Goal: Transaction & Acquisition: Book appointment/travel/reservation

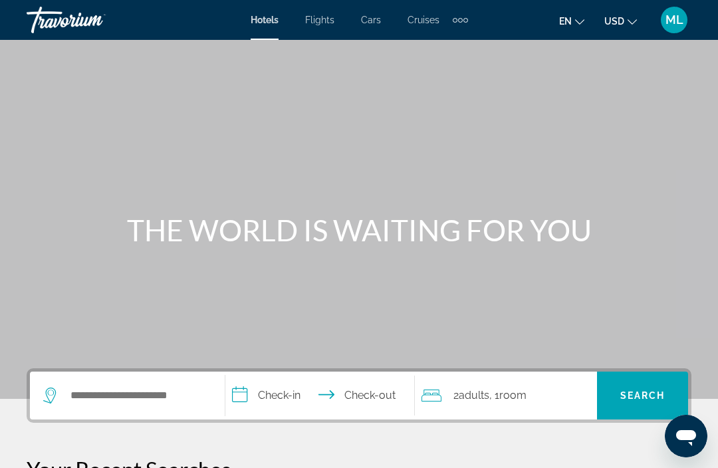
click at [674, 30] on div "ML" at bounding box center [674, 20] width 27 height 27
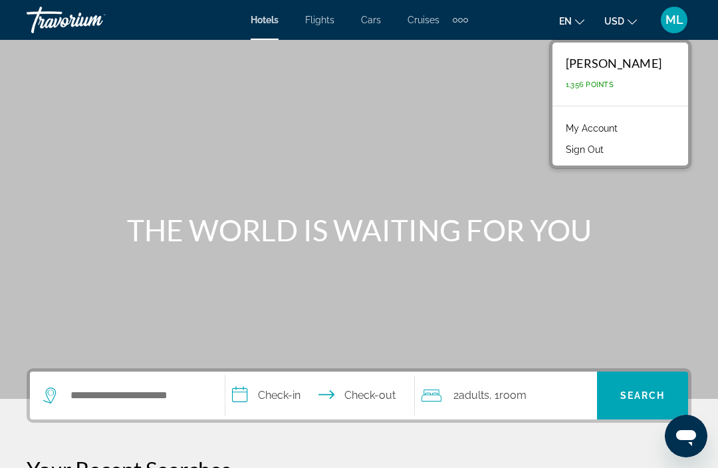
click at [464, 21] on div "Extra navigation items" at bounding box center [466, 20] width 5 height 5
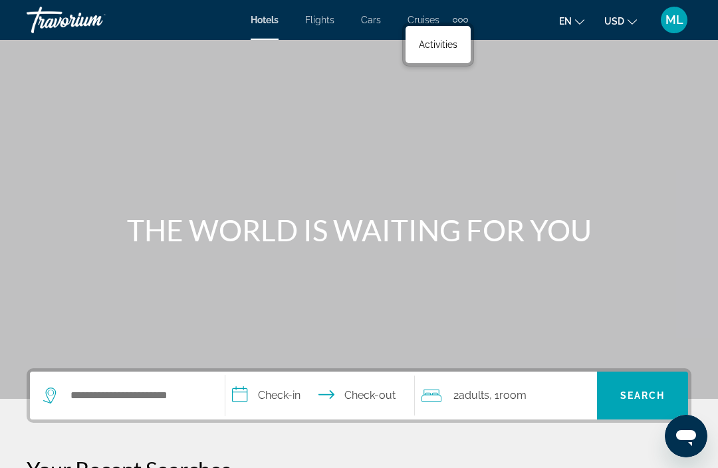
click at [433, 57] on link "Activities" at bounding box center [438, 45] width 52 height 24
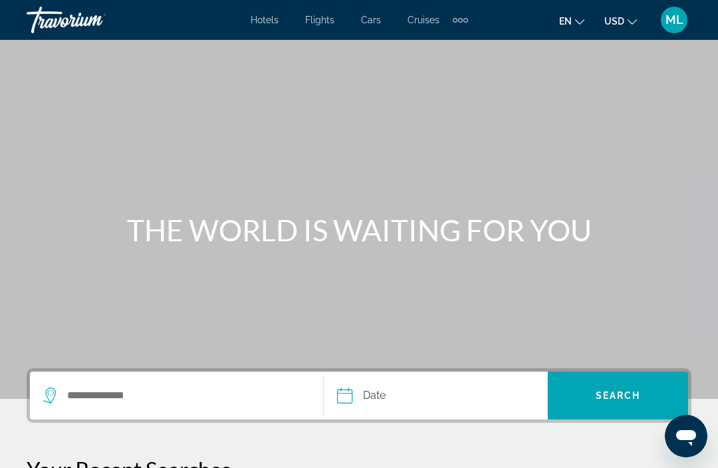
click at [230, 416] on div "Search widget" at bounding box center [176, 396] width 267 height 48
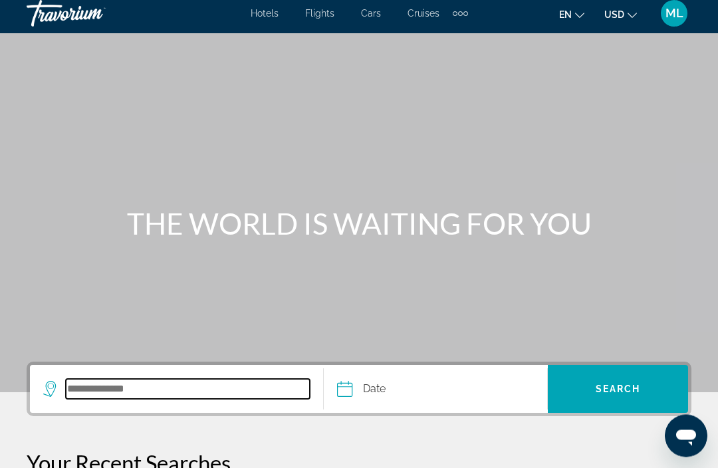
click at [218, 394] on input "Search destination" at bounding box center [188, 390] width 244 height 20
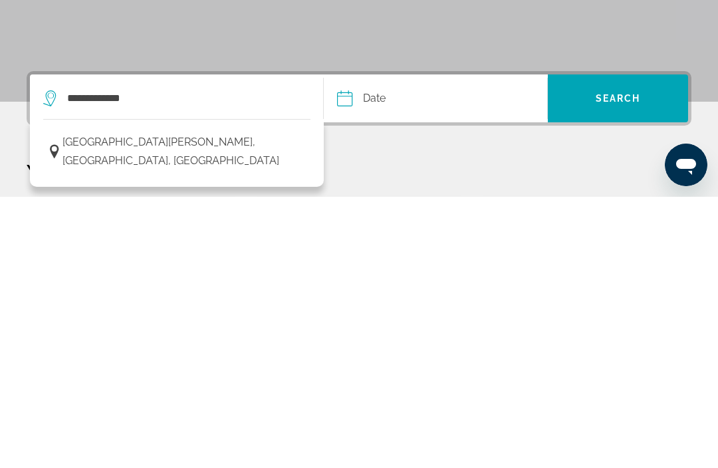
click at [162, 404] on span "[GEOGRAPHIC_DATA][PERSON_NAME], [GEOGRAPHIC_DATA], [GEOGRAPHIC_DATA]" at bounding box center [183, 422] width 241 height 37
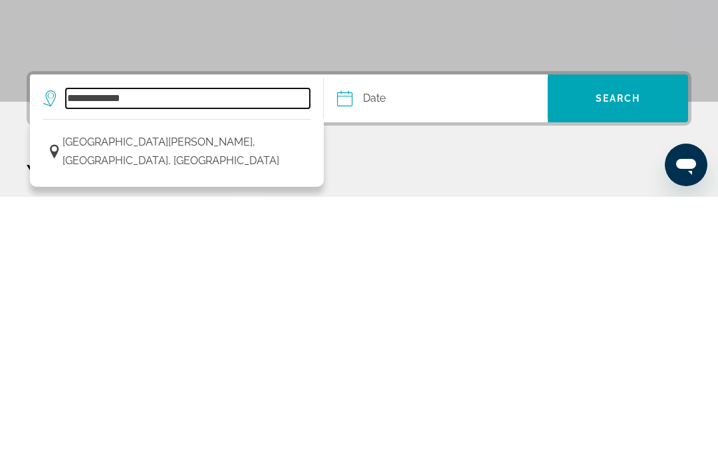
type input "**********"
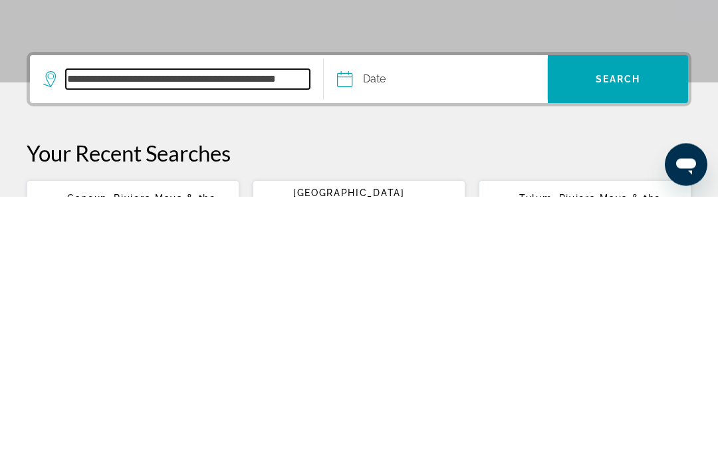
scroll to position [53, 0]
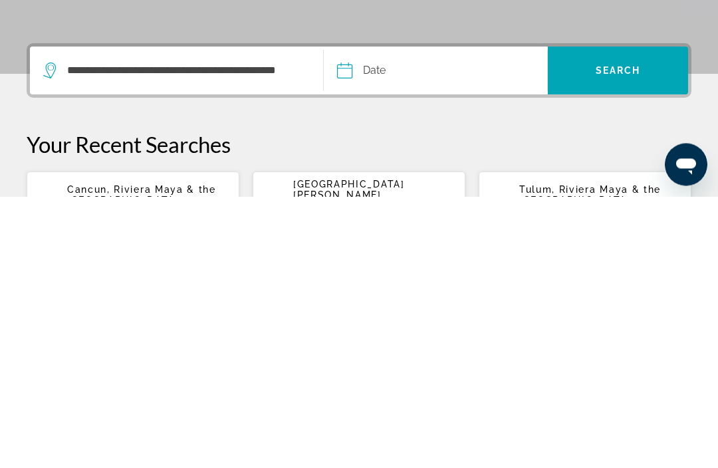
click at [380, 319] on input "Date" at bounding box center [389, 345] width 110 height 52
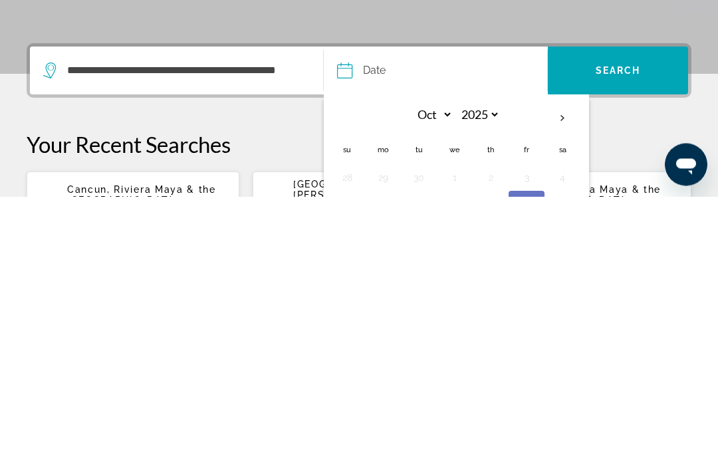
scroll to position [279, 0]
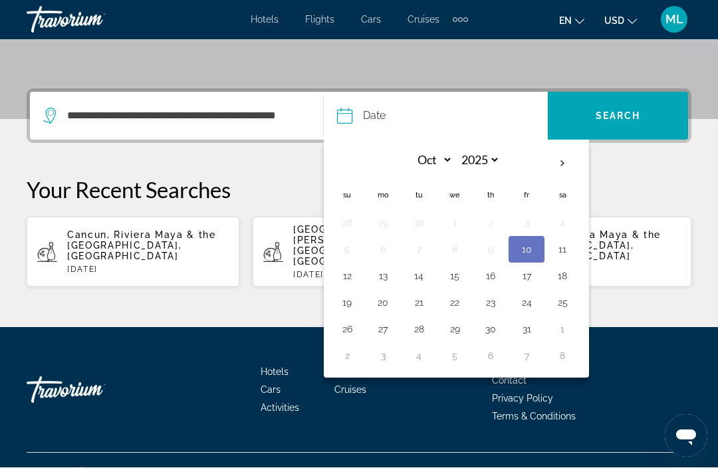
click at [349, 283] on button "12" at bounding box center [347, 276] width 21 height 19
type input "**********"
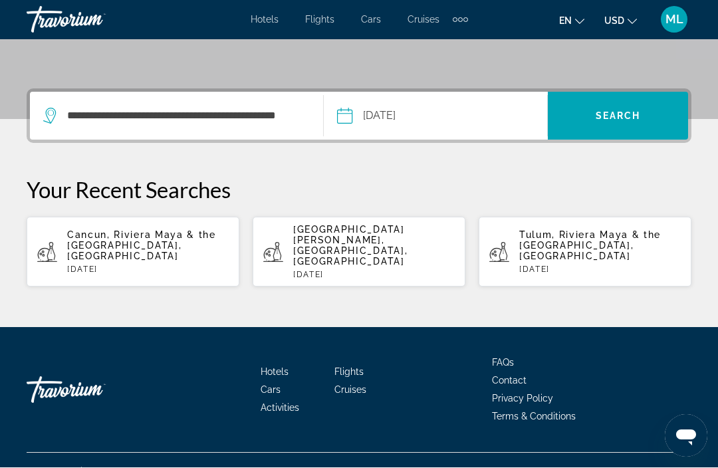
click at [603, 111] on span "Search" at bounding box center [618, 116] width 45 height 11
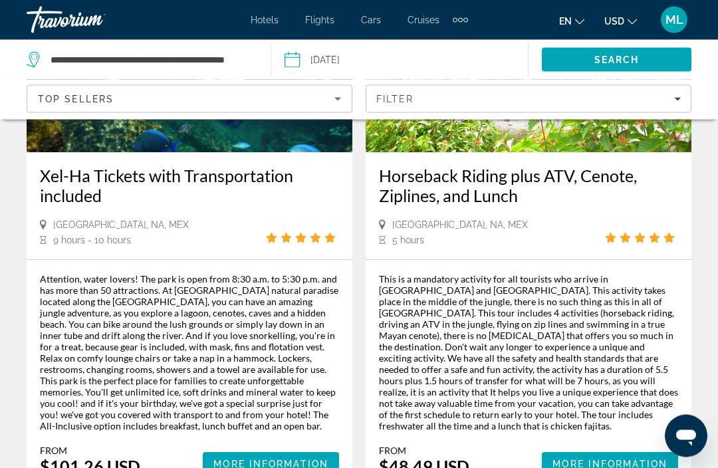
scroll to position [3055, 0]
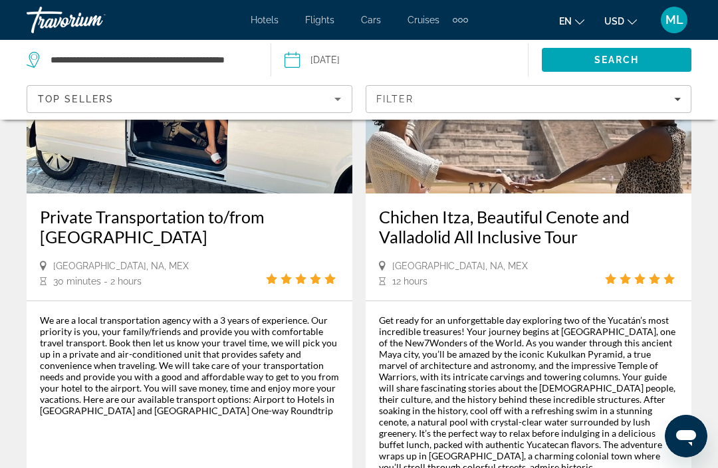
scroll to position [1336, 0]
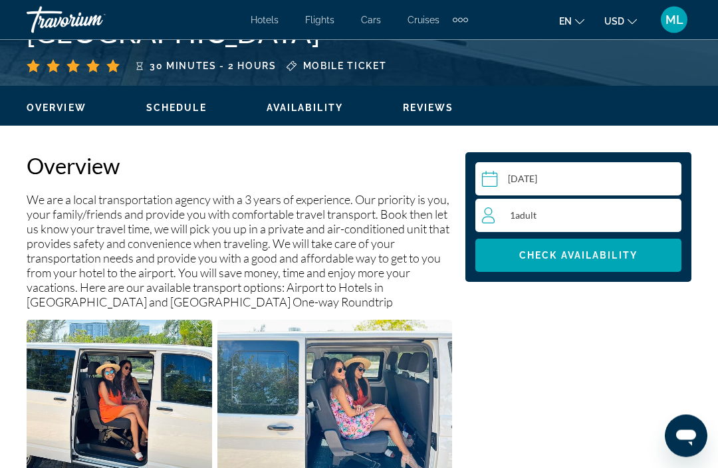
scroll to position [586, 0]
click at [502, 210] on div "1 Adult Adults" at bounding box center [581, 216] width 199 height 16
click at [671, 212] on icon "Increment adults" at bounding box center [669, 215] width 12 height 16
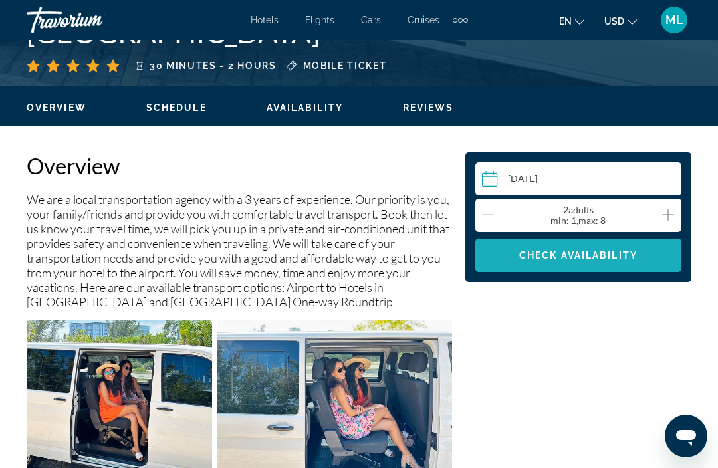
click at [570, 259] on span "Check Availability" at bounding box center [579, 255] width 118 height 11
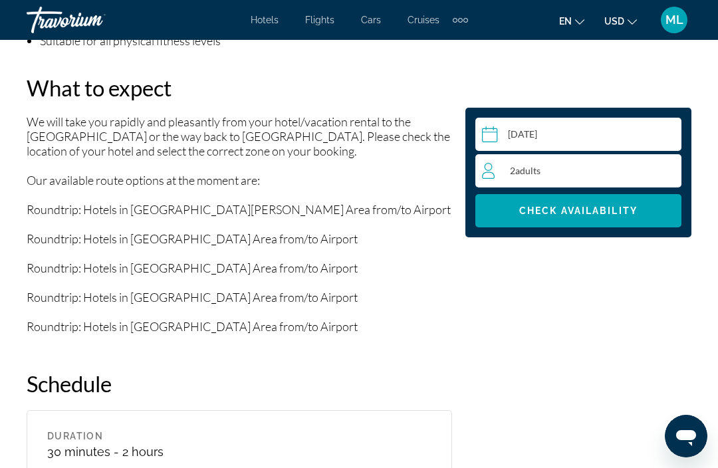
scroll to position [1590, 0]
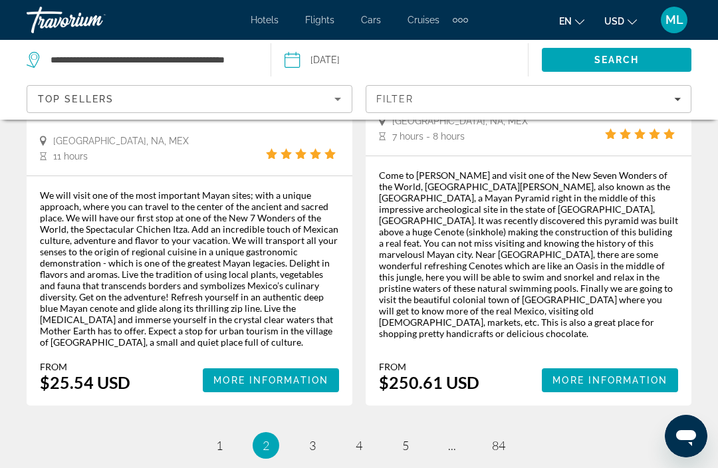
scroll to position [3171, 0]
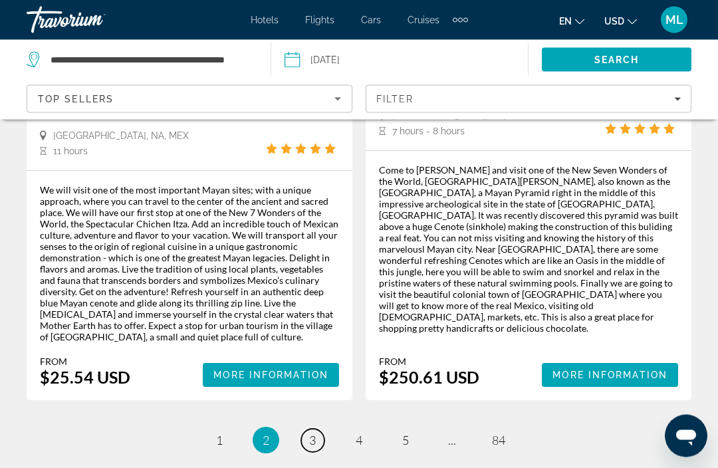
click at [323, 430] on link "page 3" at bounding box center [312, 441] width 23 height 23
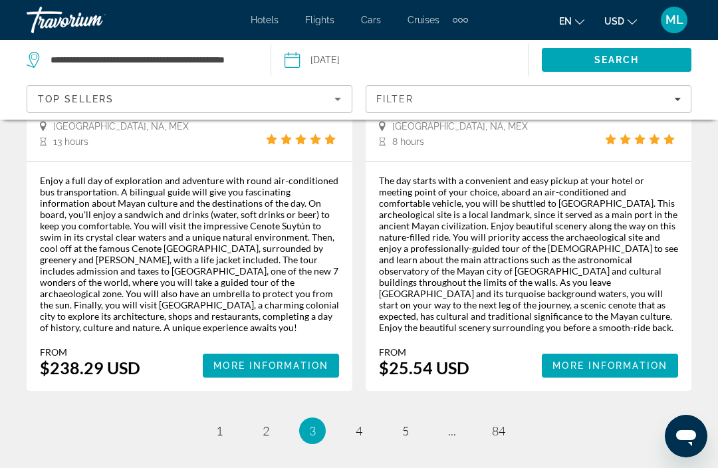
scroll to position [3167, 0]
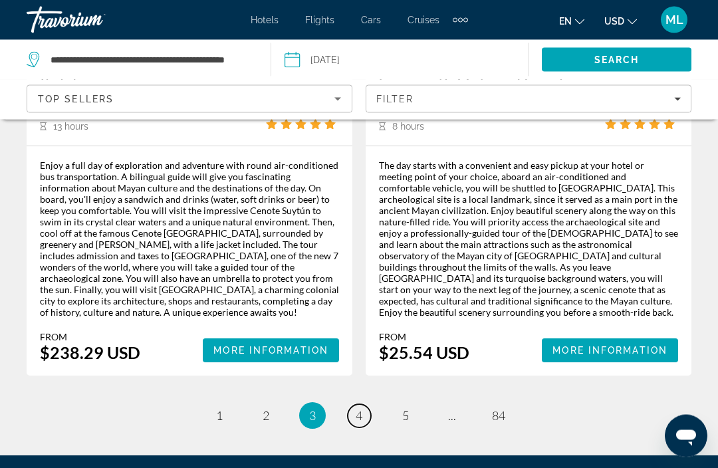
click at [368, 405] on link "page 4" at bounding box center [359, 416] width 23 height 23
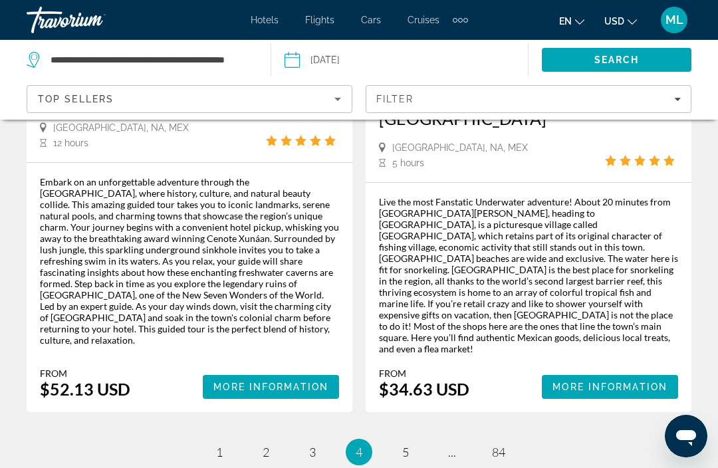
scroll to position [3275, 0]
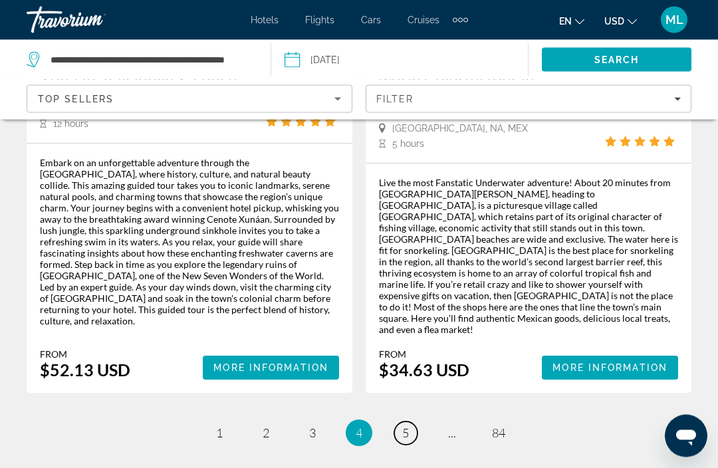
click at [411, 422] on link "page 5" at bounding box center [405, 433] width 23 height 23
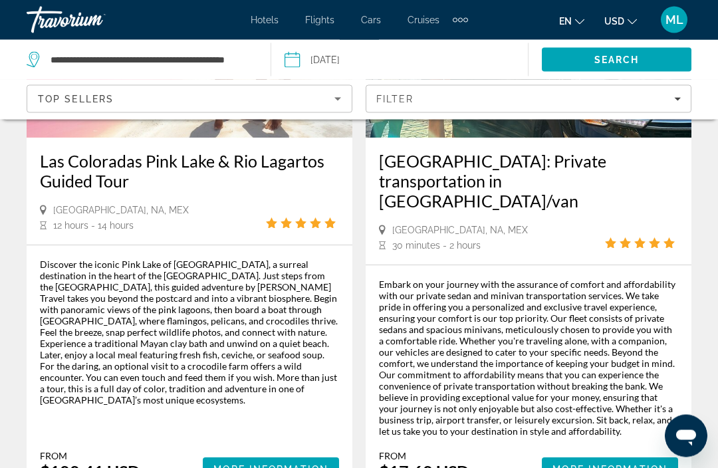
scroll to position [831, 0]
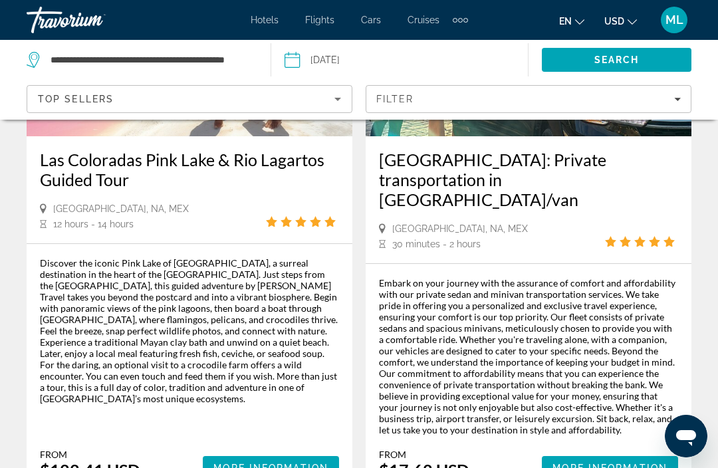
click at [549, 369] on div "Embark on your journey with the assurance of comfort and affordability with our…" at bounding box center [528, 356] width 299 height 158
click at [464, 224] on span "[GEOGRAPHIC_DATA], NA, MEX" at bounding box center [460, 229] width 136 height 11
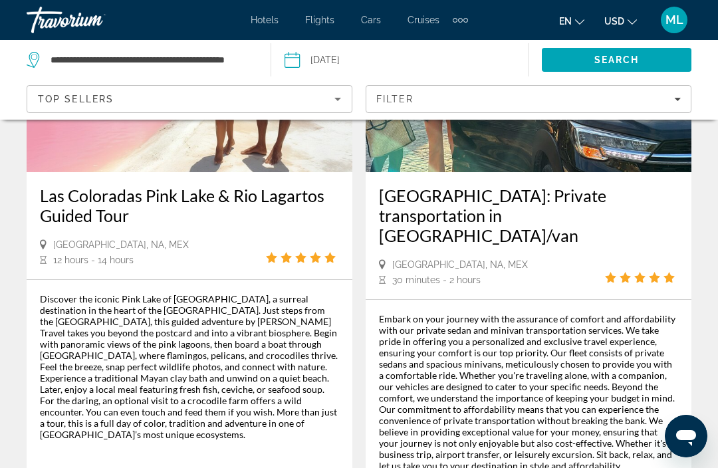
scroll to position [796, 0]
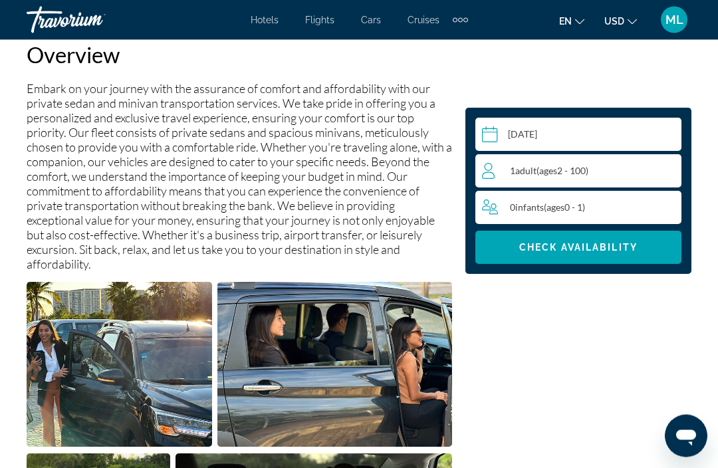
scroll to position [697, 0]
click at [545, 174] on span "ages" at bounding box center [548, 170] width 18 height 11
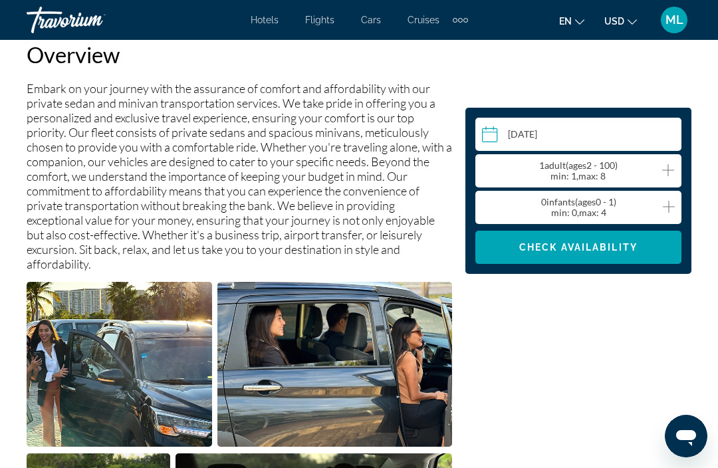
click at [673, 160] on div "1 Adult Adults ( ages [DEMOGRAPHIC_DATA]) min : 1, max : 8" at bounding box center [582, 170] width 200 height 33
click at [673, 162] on icon "Increment adults" at bounding box center [669, 170] width 12 height 16
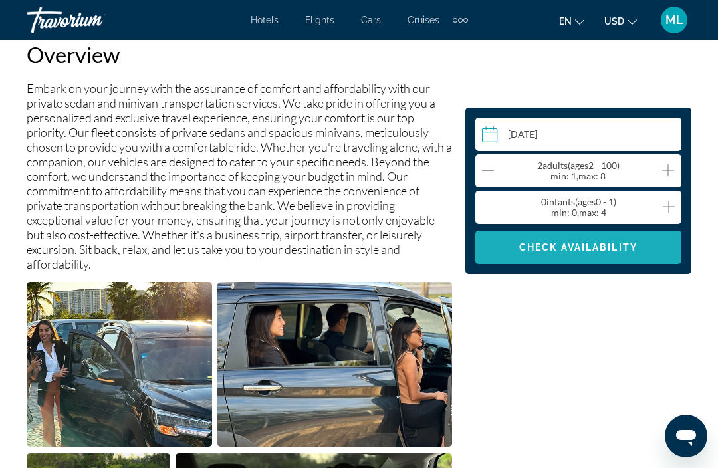
click at [581, 259] on span "Main content" at bounding box center [579, 247] width 206 height 32
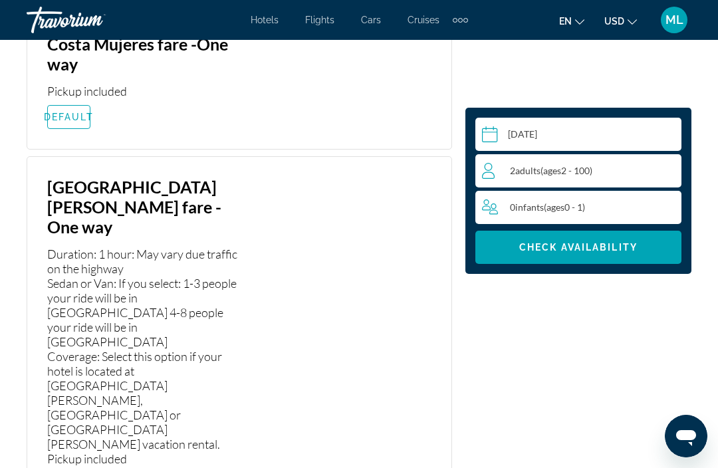
scroll to position [2859, 0]
click at [97, 298] on div "Duration: 1 hour: May vary due traffic on the highway Sedan or Van: If you sele…" at bounding box center [143, 357] width 192 height 220
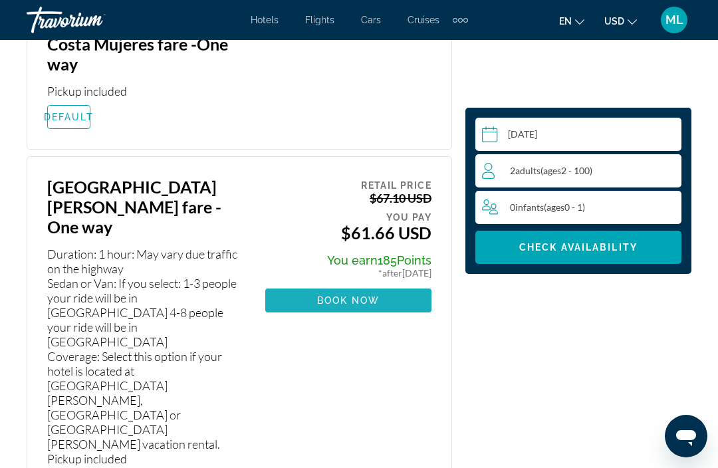
click at [353, 295] on span "Book now" at bounding box center [348, 300] width 63 height 11
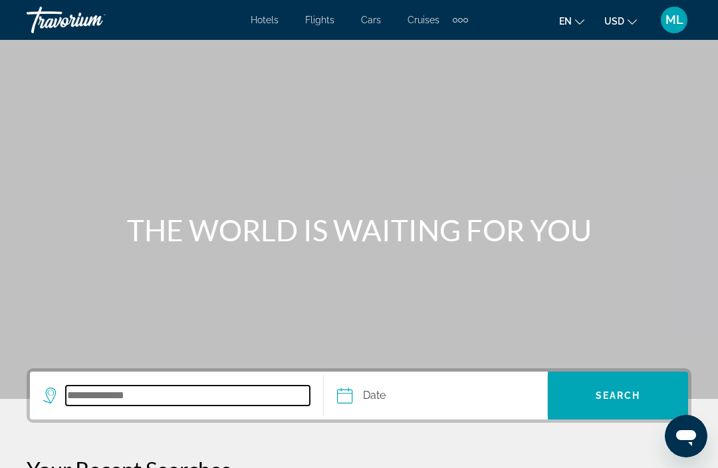
click at [138, 390] on input "Search destination" at bounding box center [188, 396] width 244 height 20
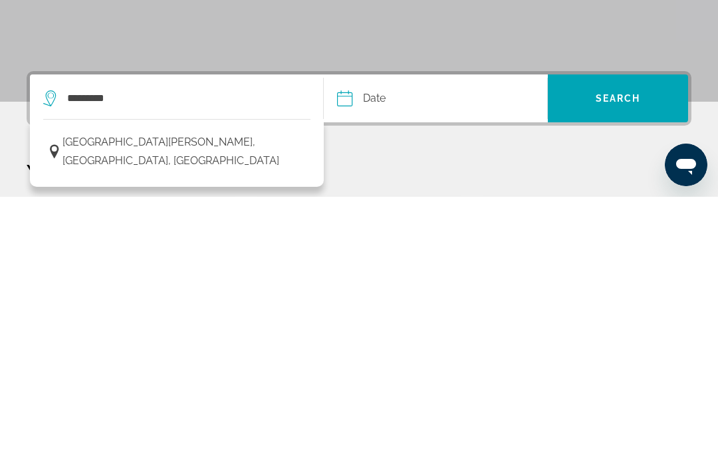
click at [182, 404] on span "[GEOGRAPHIC_DATA][PERSON_NAME], [GEOGRAPHIC_DATA], [GEOGRAPHIC_DATA]" at bounding box center [183, 422] width 241 height 37
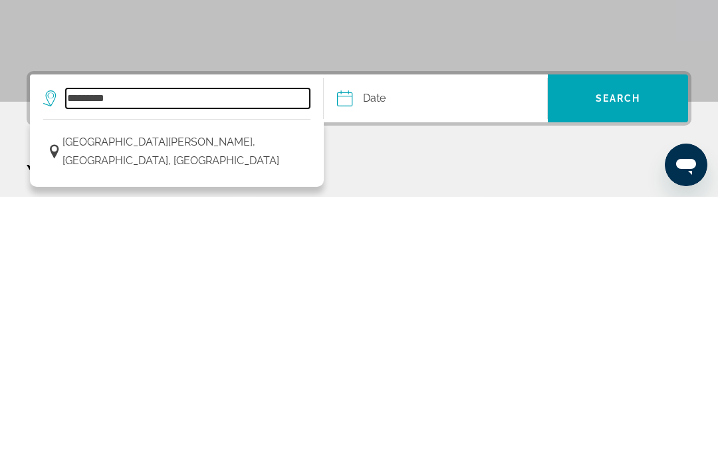
type input "**********"
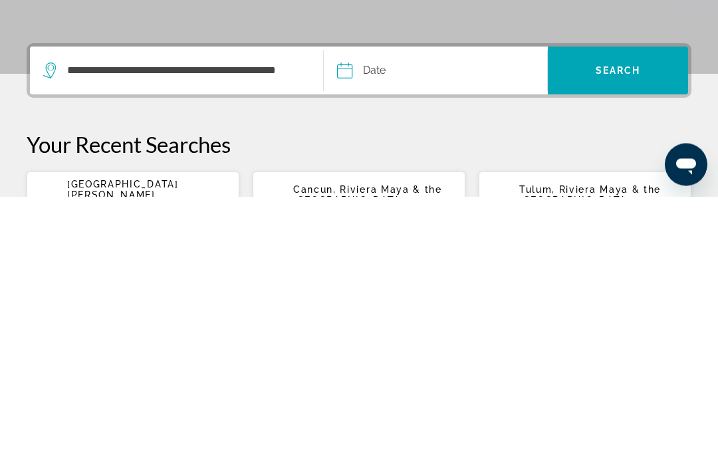
click at [378, 319] on input "Date" at bounding box center [389, 345] width 110 height 52
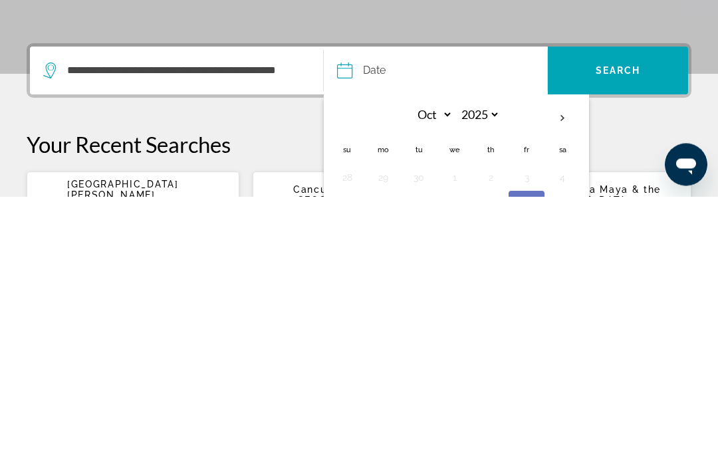
scroll to position [279, 0]
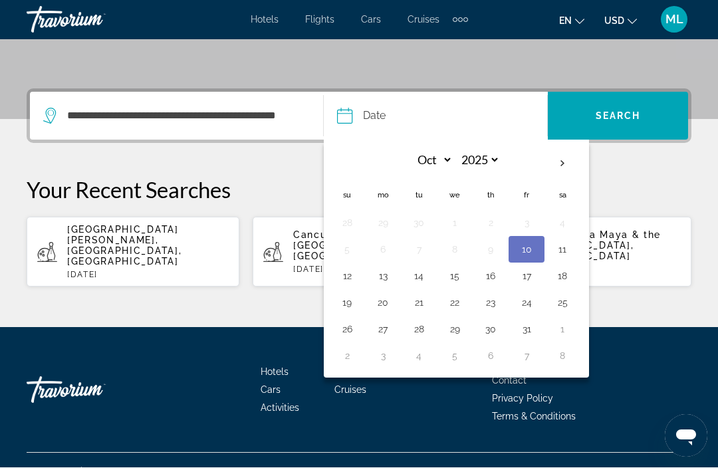
click at [348, 277] on button "12" at bounding box center [347, 276] width 21 height 19
type input "**********"
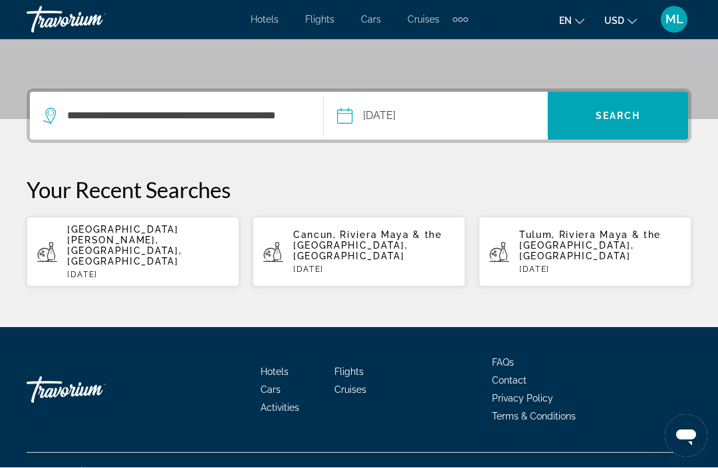
click at [615, 116] on span "Search" at bounding box center [618, 116] width 45 height 11
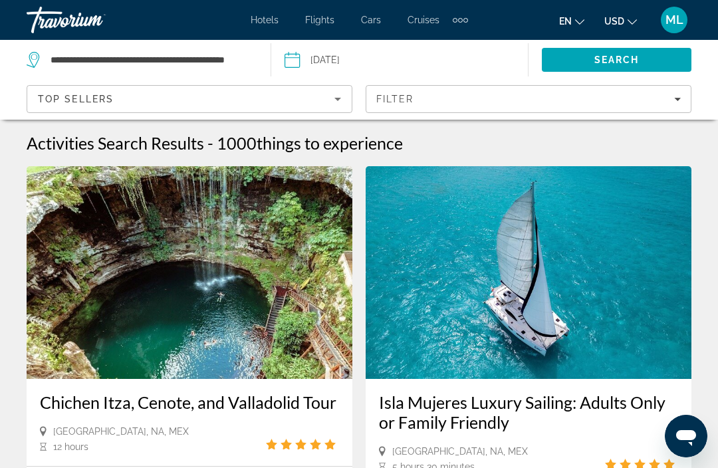
click at [690, 97] on span "Filters" at bounding box center [529, 99] width 325 height 32
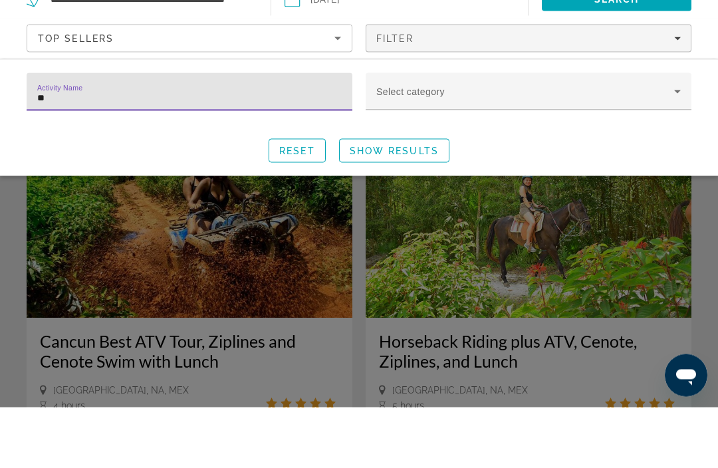
type input "*"
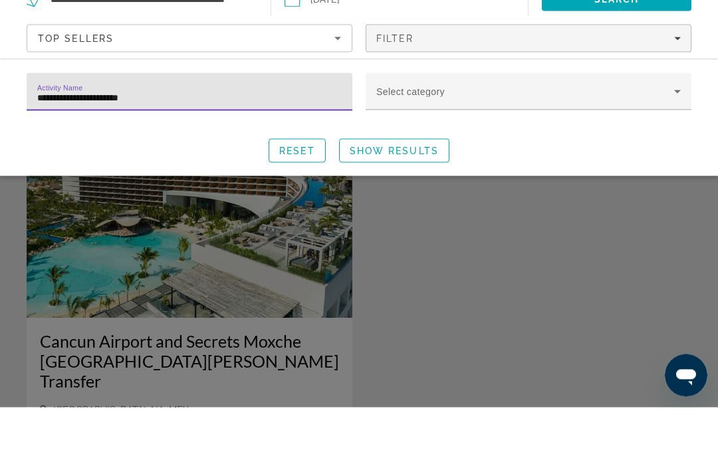
type input "**********"
click at [406, 212] on span "Show Results" at bounding box center [394, 211] width 89 height 11
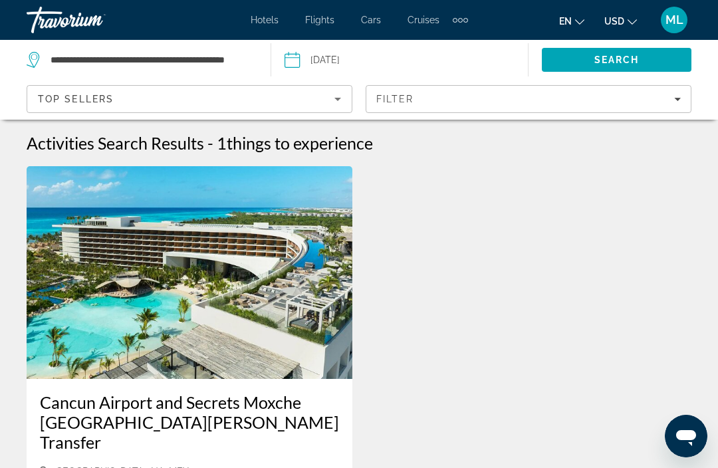
click at [619, 63] on span "Search" at bounding box center [617, 60] width 45 height 11
click at [646, 61] on span "Search" at bounding box center [617, 60] width 150 height 32
click at [678, 99] on icon "Filters" at bounding box center [677, 99] width 7 height 3
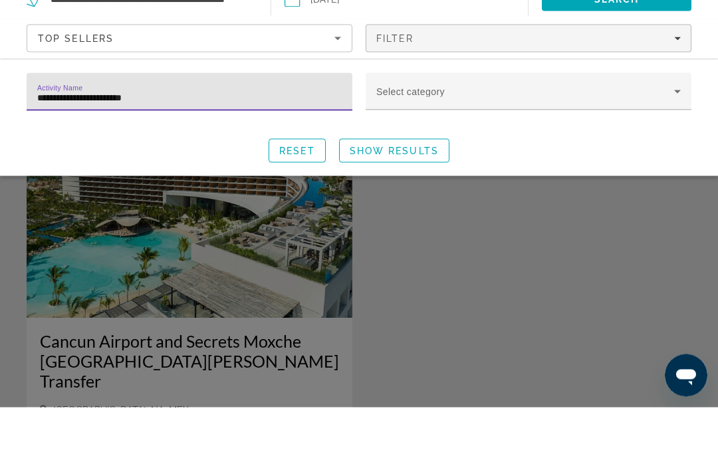
click at [304, 196] on span "Search widget" at bounding box center [297, 212] width 56 height 32
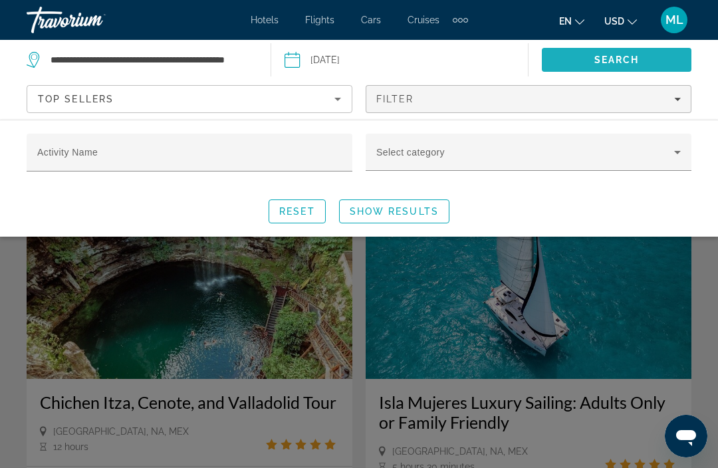
click at [617, 55] on span "Search" at bounding box center [617, 60] width 45 height 11
click at [306, 206] on span "Reset" at bounding box center [297, 211] width 36 height 11
click at [627, 57] on span "Search" at bounding box center [617, 60] width 45 height 11
click at [462, 59] on button "Date Oct 12, 2025 Navigation placeholder Oct *** *** *** *** *** *** *** *** **…" at bounding box center [407, 60] width 244 height 40
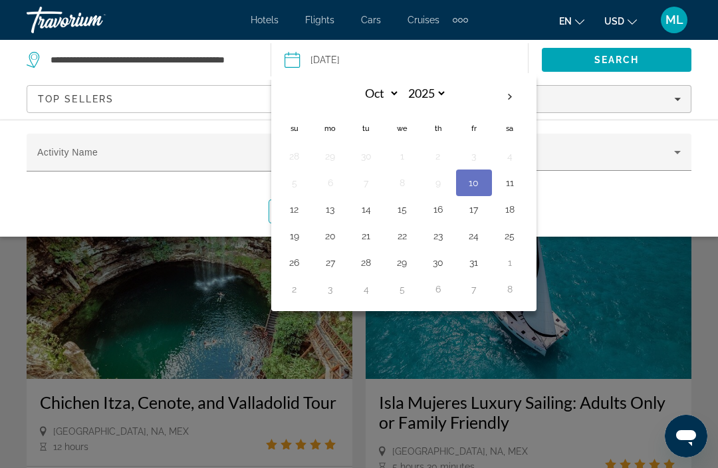
click at [289, 210] on button "12" at bounding box center [294, 209] width 21 height 19
type input "**********"
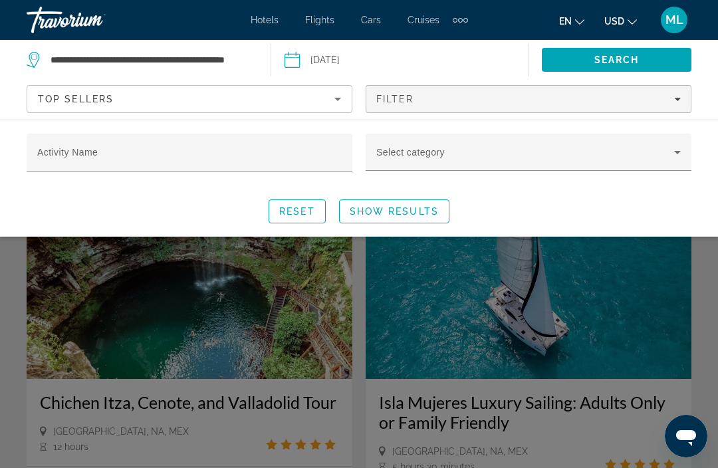
click at [623, 57] on span "Search" at bounding box center [617, 60] width 45 height 11
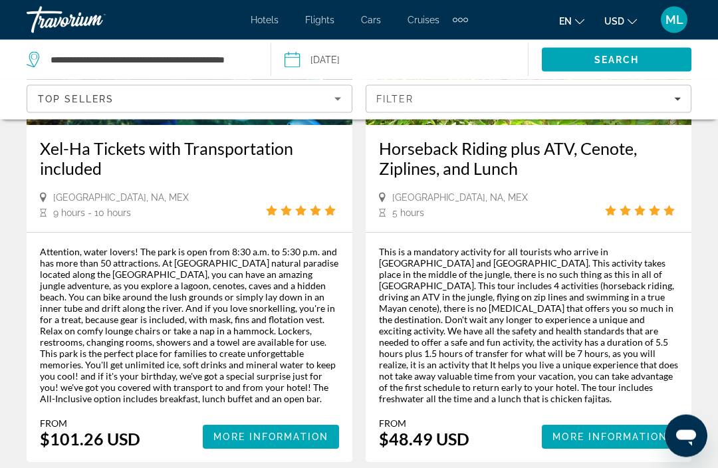
scroll to position [3184, 0]
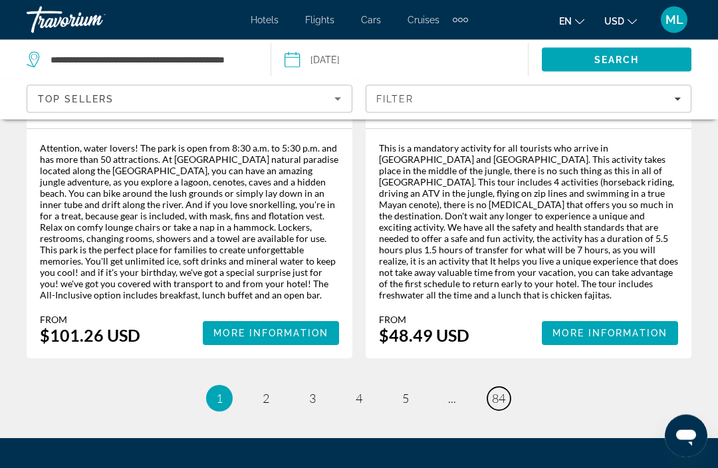
click at [498, 392] on span "84" at bounding box center [498, 399] width 13 height 15
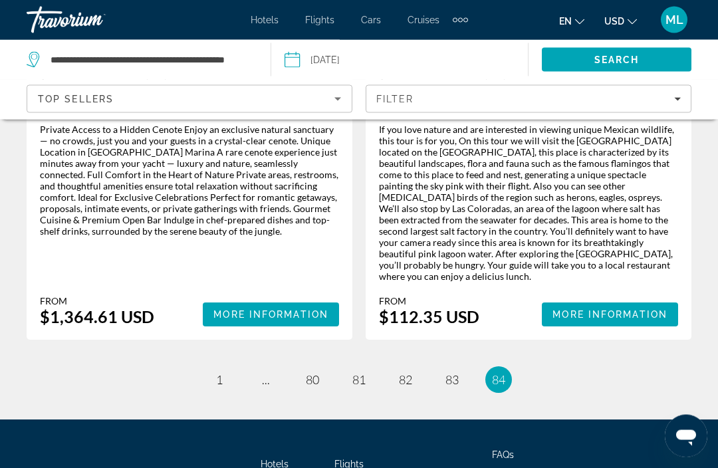
scroll to position [984, 0]
click at [455, 373] on span "83" at bounding box center [452, 380] width 13 height 15
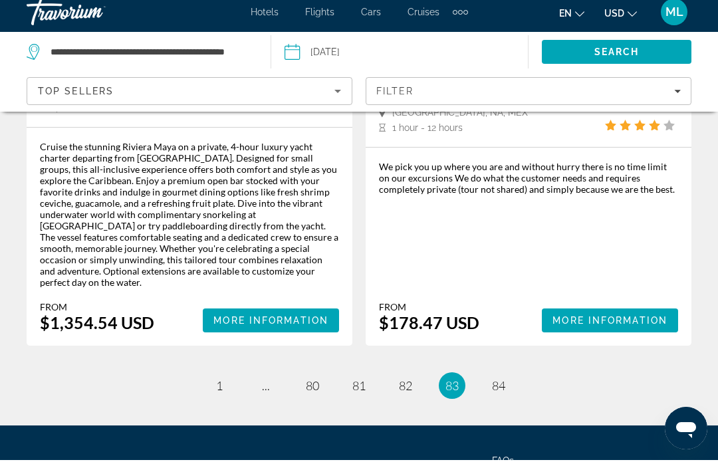
scroll to position [2997, 0]
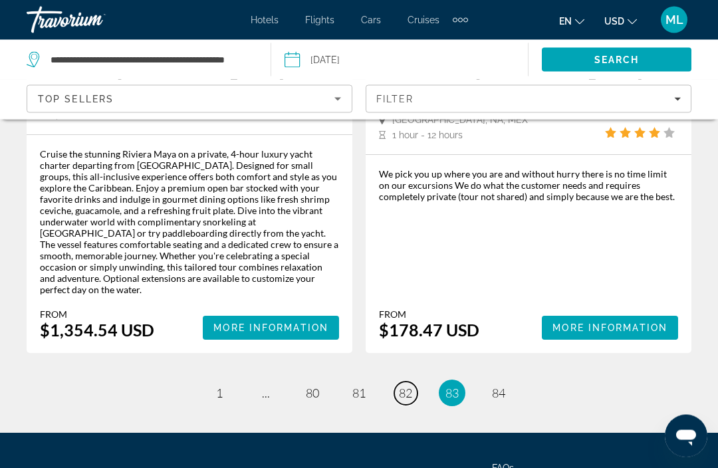
click at [403, 386] on span "82" at bounding box center [405, 393] width 13 height 15
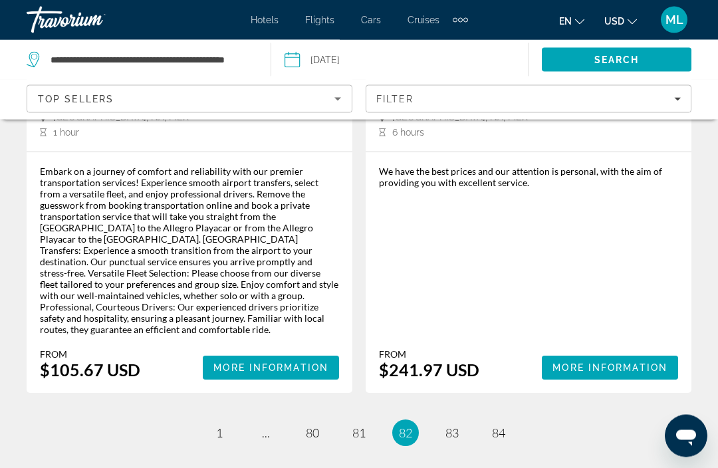
scroll to position [3204, 0]
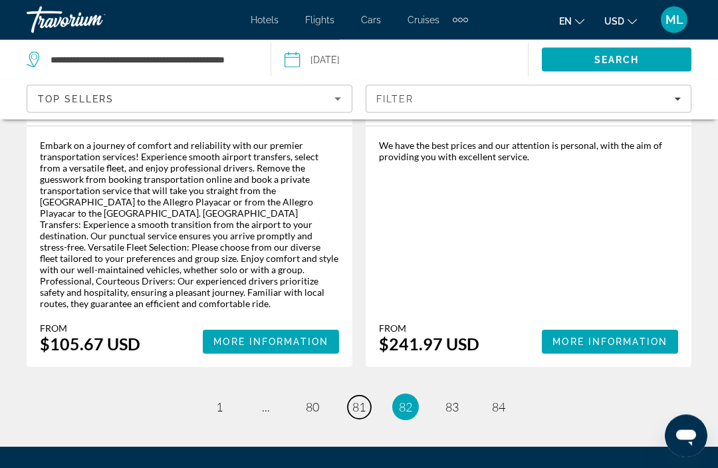
click at [357, 400] on span "81" at bounding box center [359, 407] width 13 height 15
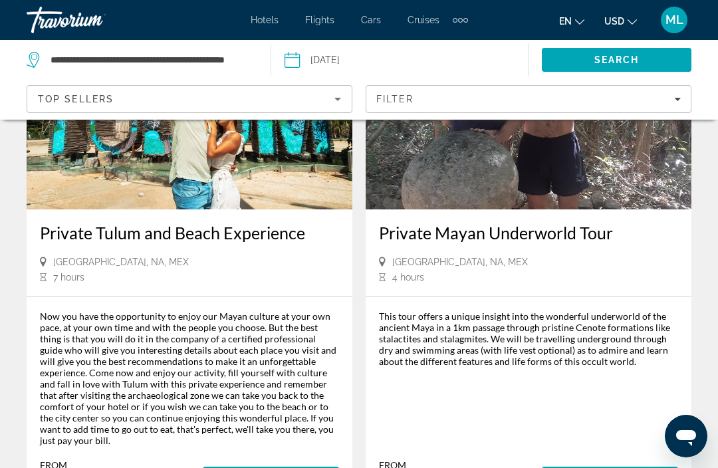
scroll to position [3170, 0]
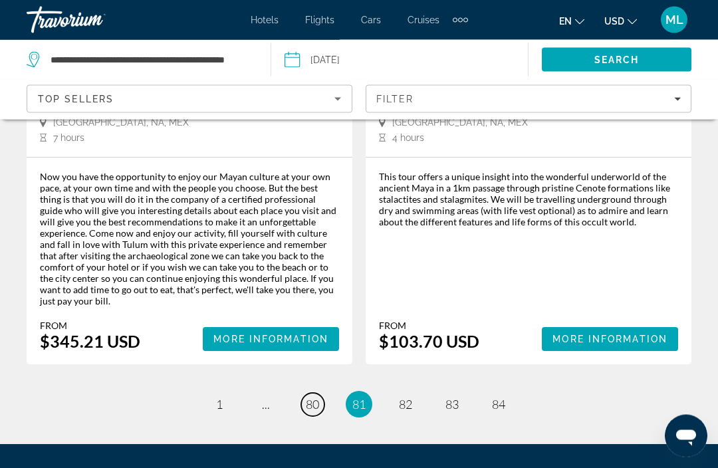
click at [311, 398] on span "80" at bounding box center [312, 405] width 13 height 15
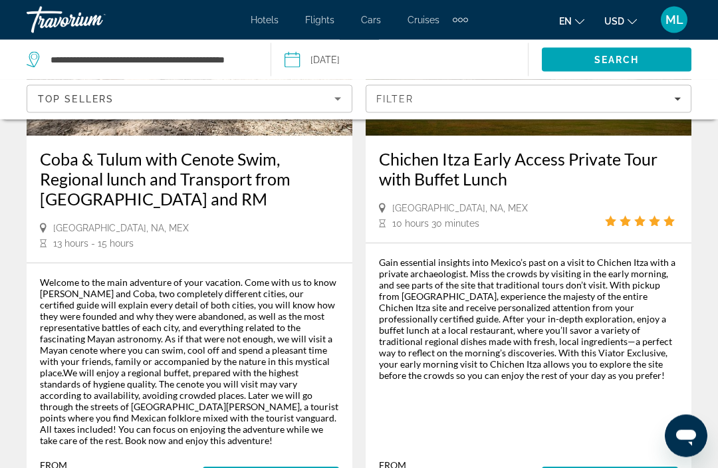
scroll to position [3204, 0]
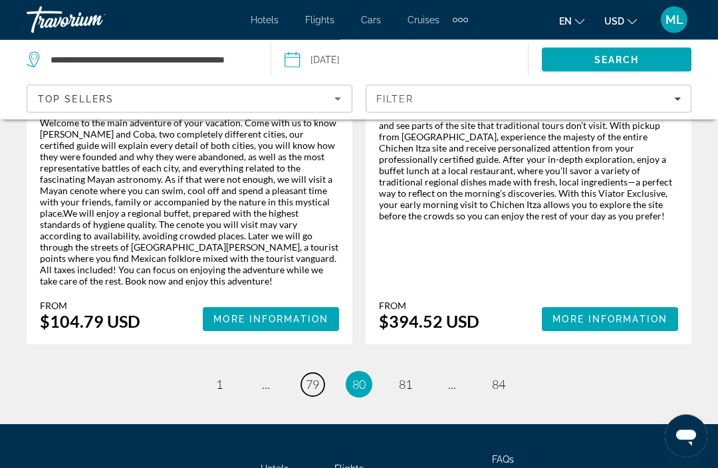
click at [315, 378] on span "79" at bounding box center [312, 385] width 13 height 15
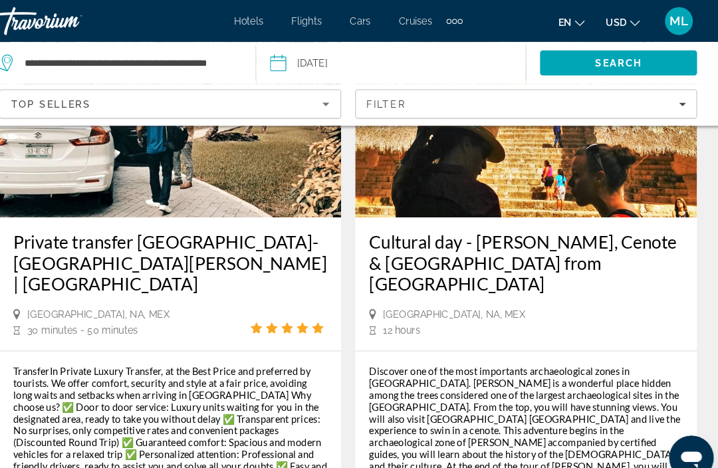
scroll to position [2980, 0]
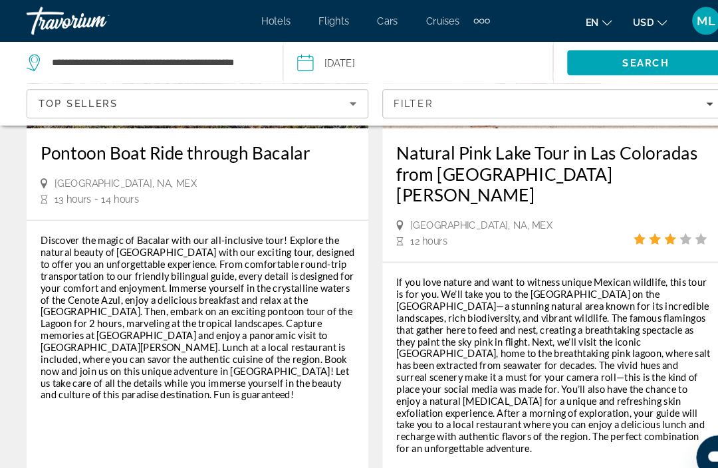
scroll to position [3242, 0]
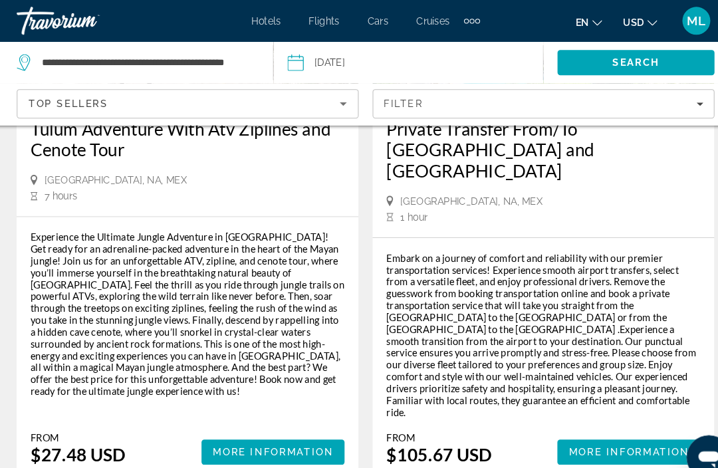
scroll to position [3253, 0]
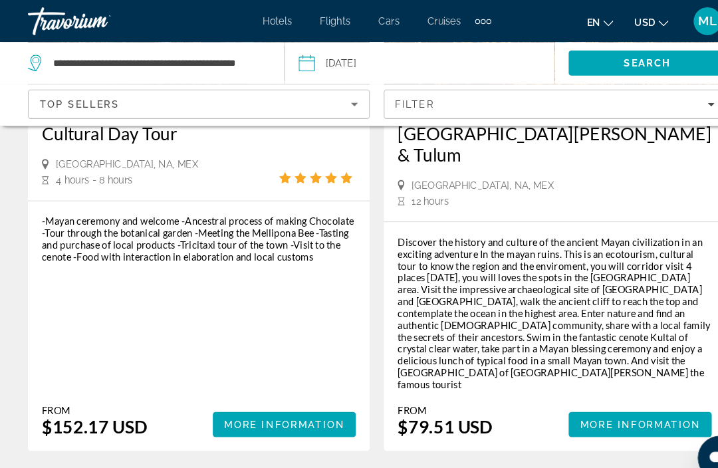
scroll to position [3174, 0]
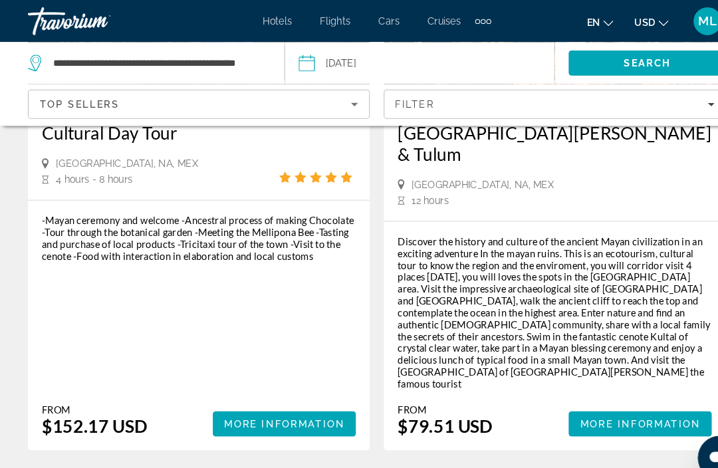
click at [316, 462] on span "75" at bounding box center [312, 469] width 13 height 15
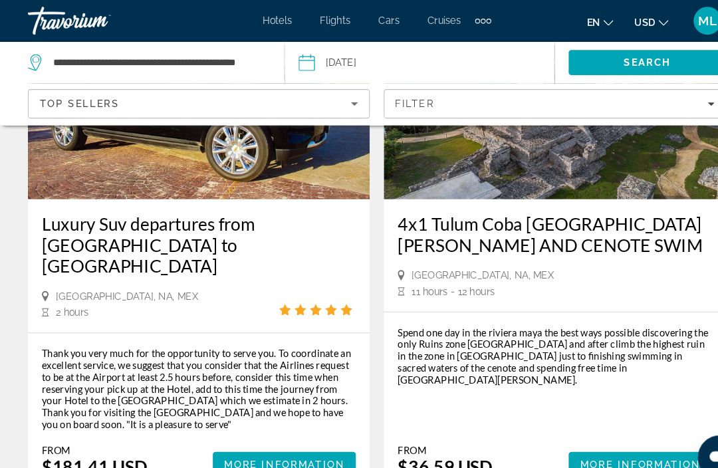
scroll to position [3096, 0]
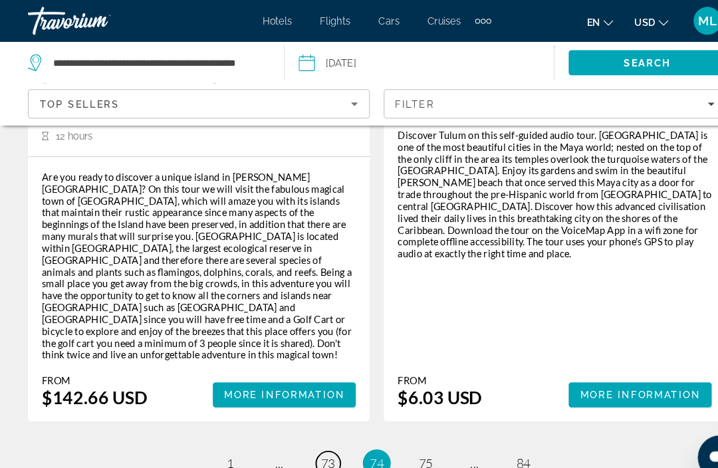
scroll to position [3145, 0]
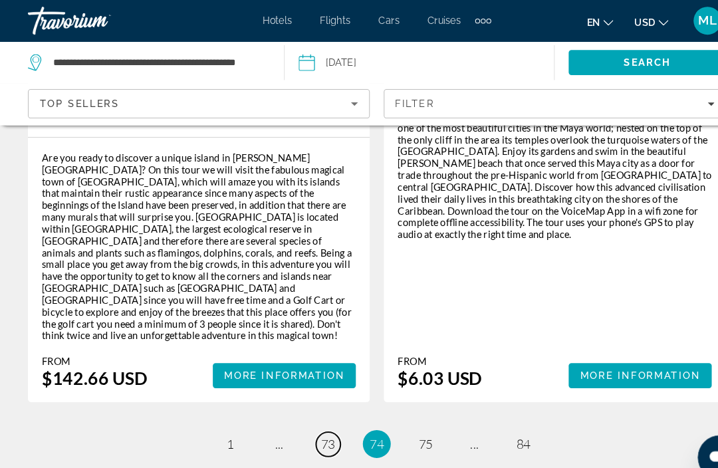
click at [314, 416] on span "73" at bounding box center [312, 423] width 13 height 15
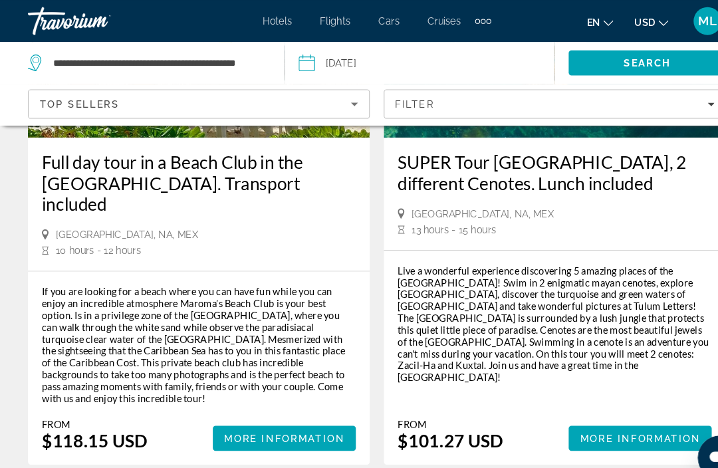
scroll to position [3089, 0]
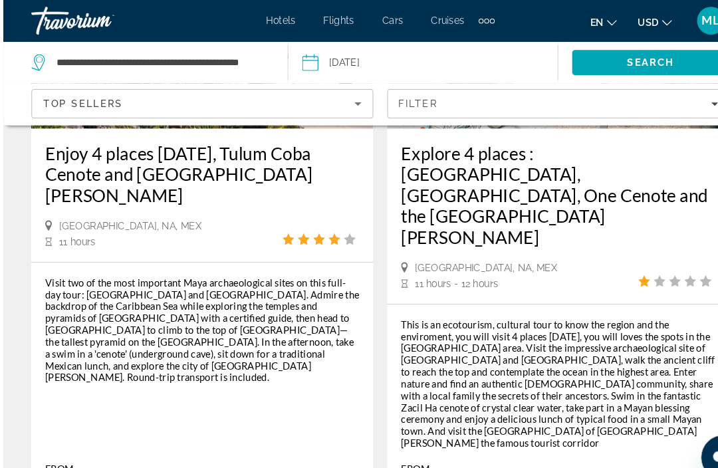
scroll to position [3211, 0]
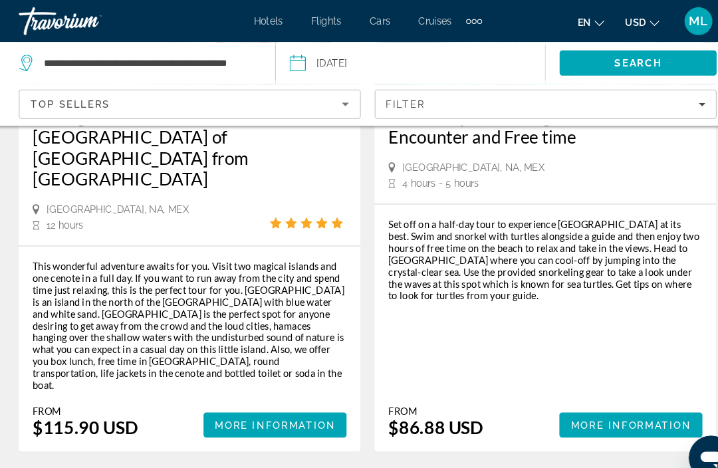
scroll to position [3142, 0]
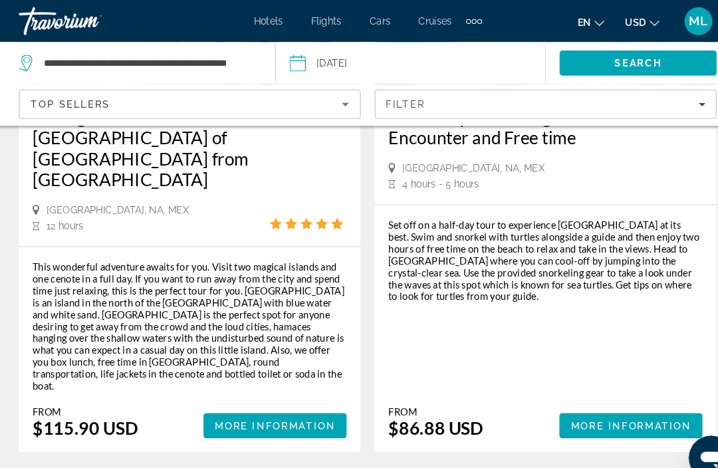
click at [306, 464] on span "70" at bounding box center [312, 471] width 13 height 15
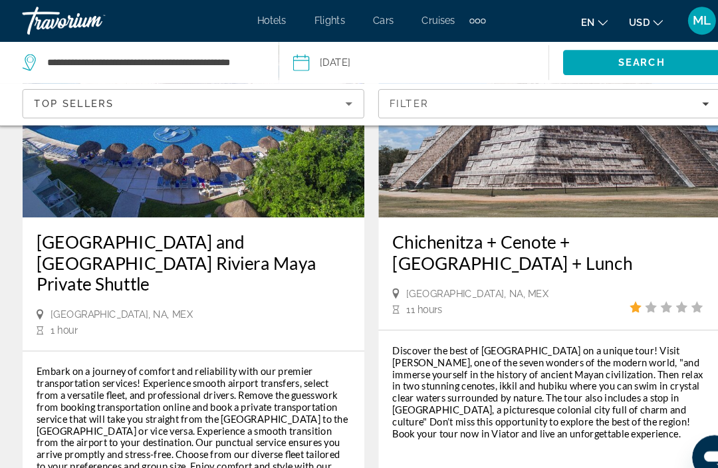
scroll to position [3155, 0]
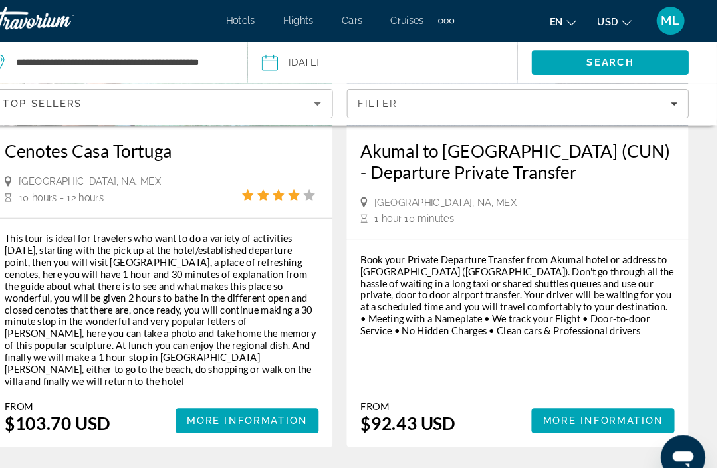
scroll to position [3044, 0]
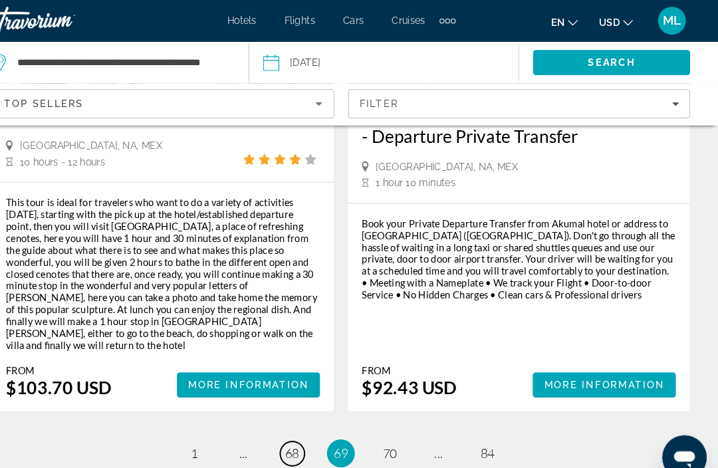
click at [306, 425] on span "68" at bounding box center [312, 432] width 13 height 15
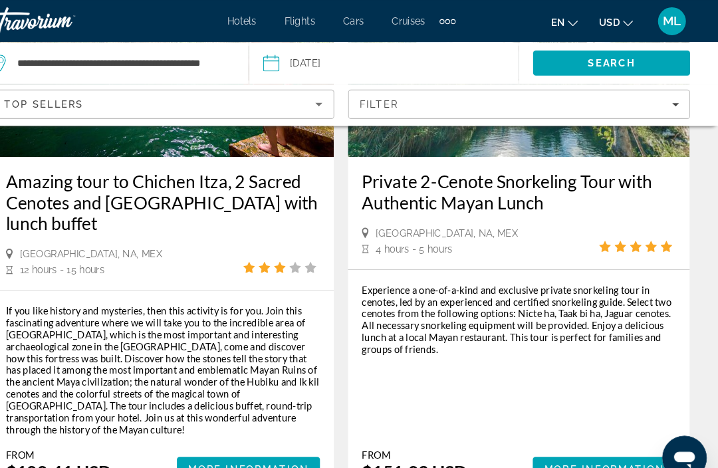
scroll to position [3211, 0]
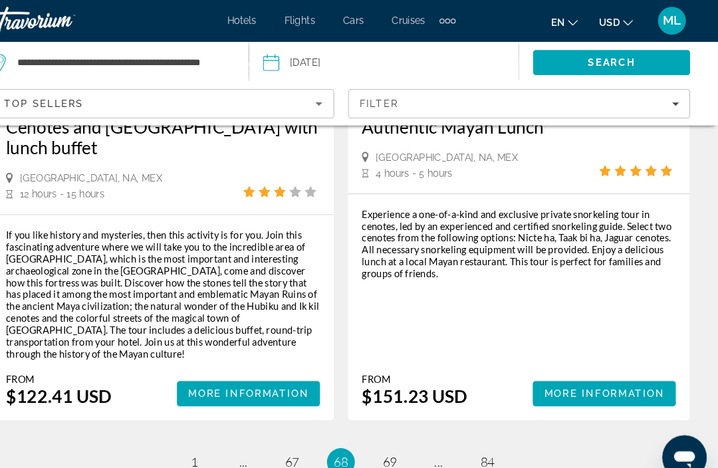
click at [301, 430] on link "page 67" at bounding box center [312, 441] width 23 height 23
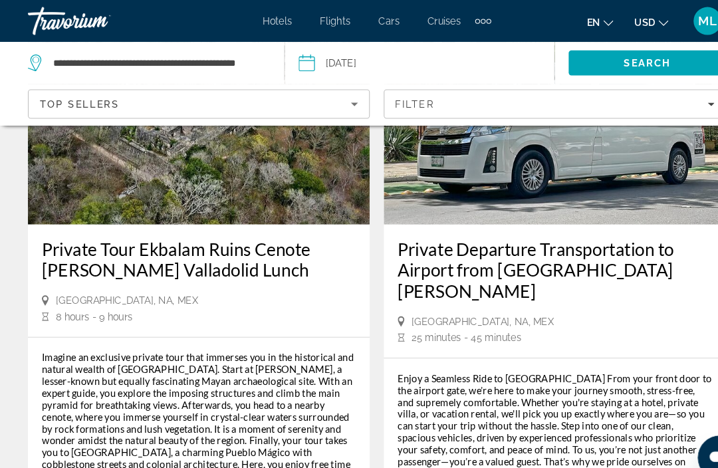
scroll to position [3057, 0]
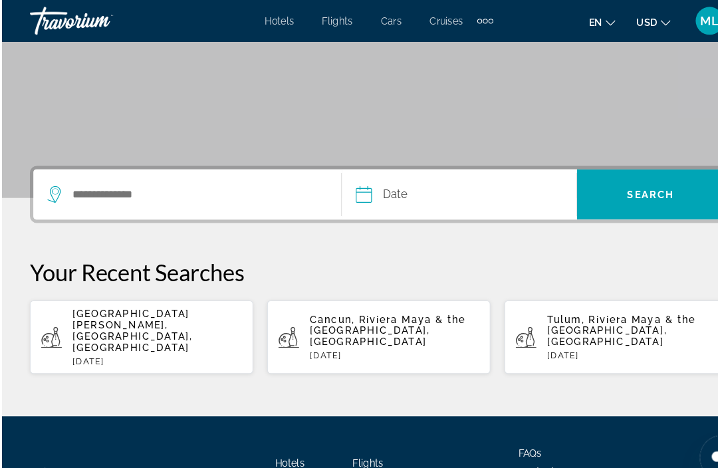
scroll to position [208, 0]
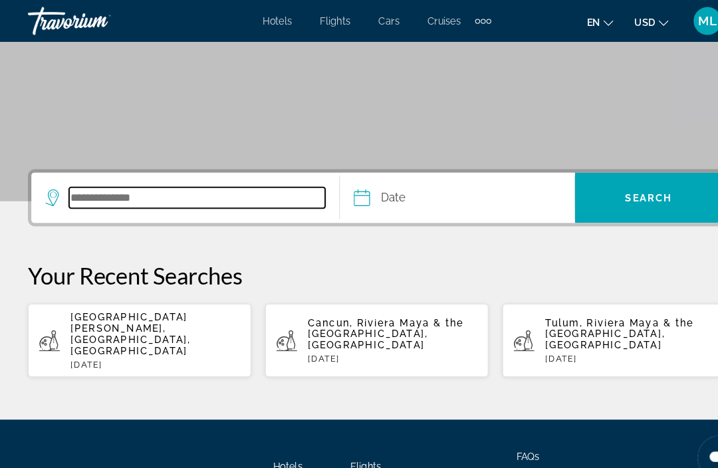
click at [114, 187] on input "Search destination" at bounding box center [188, 188] width 244 height 20
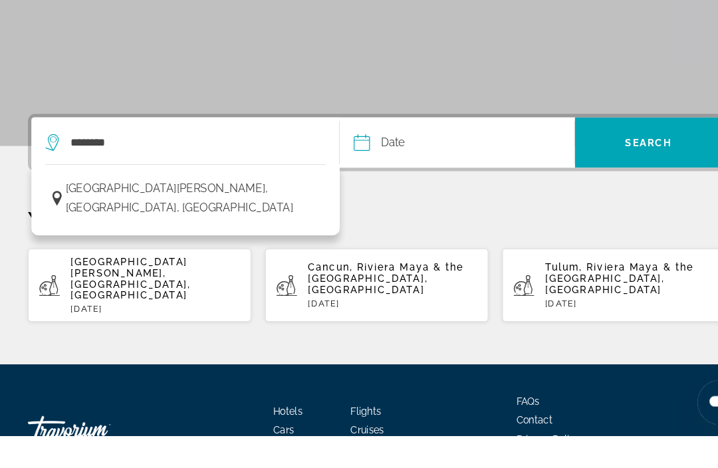
click at [125, 223] on span "[GEOGRAPHIC_DATA][PERSON_NAME], [GEOGRAPHIC_DATA], [GEOGRAPHIC_DATA]" at bounding box center [183, 241] width 241 height 37
type input "**********"
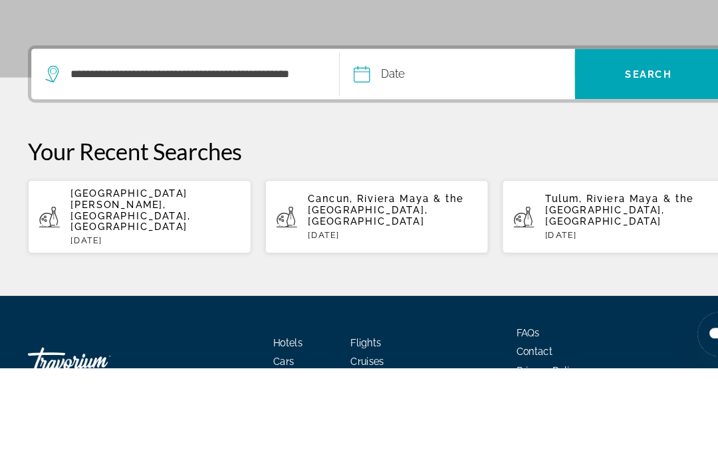
click at [374, 164] on input "Date" at bounding box center [389, 190] width 110 height 52
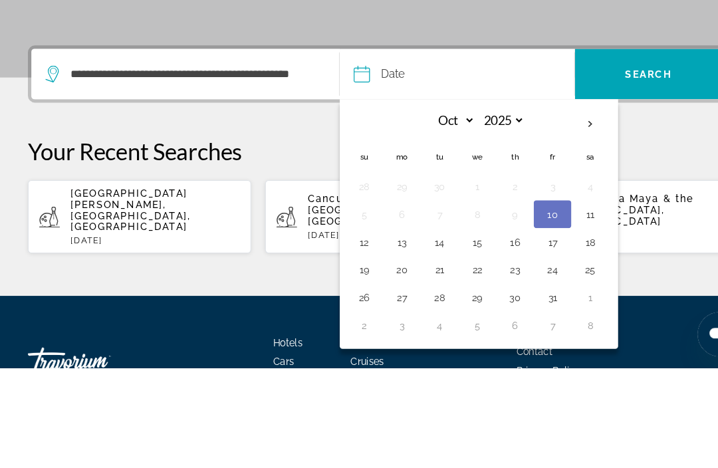
scroll to position [259, 0]
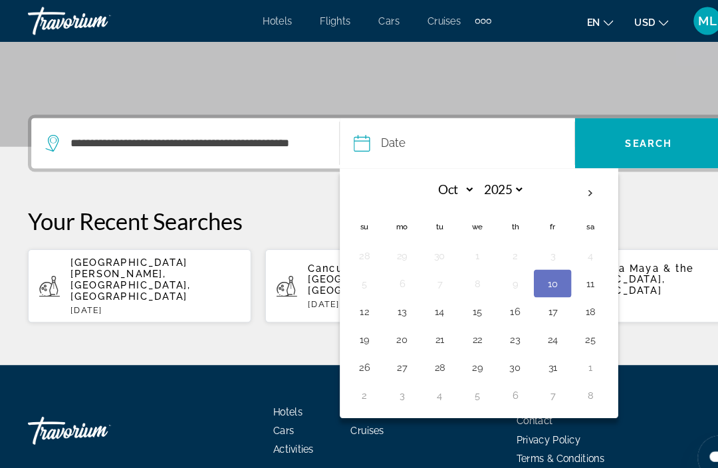
click at [351, 303] on button "12" at bounding box center [347, 296] width 21 height 19
type input "**********"
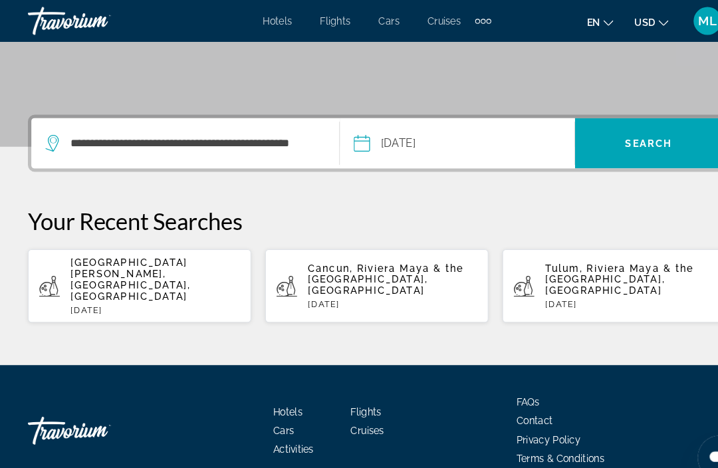
click at [620, 136] on span "Search" at bounding box center [618, 136] width 45 height 11
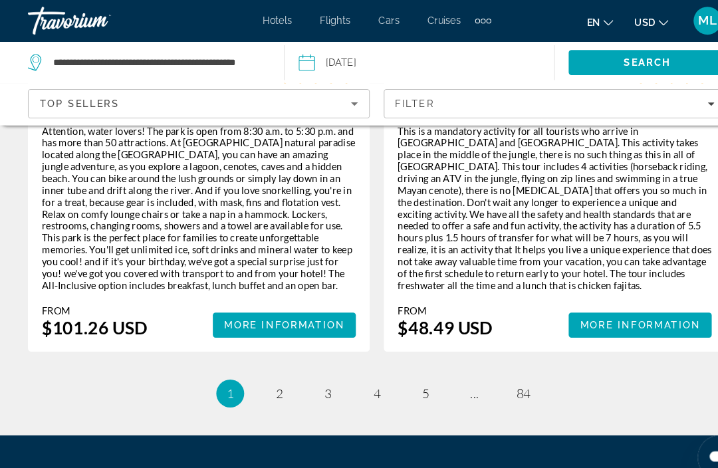
scroll to position [3208, 0]
click at [403, 368] on span "5" at bounding box center [405, 375] width 7 height 15
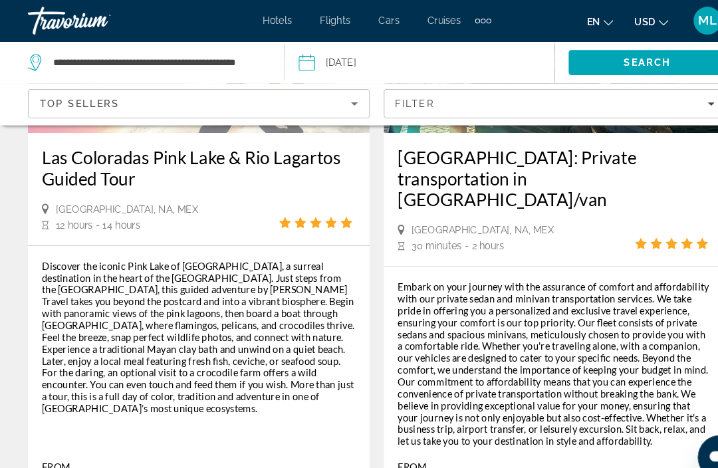
scroll to position [843, 0]
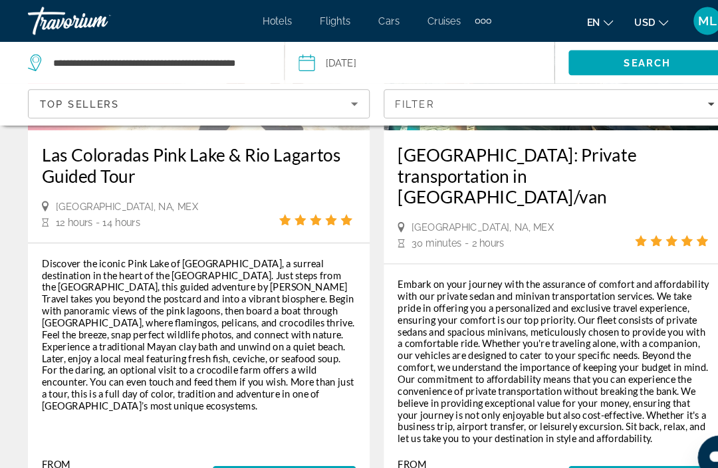
click at [610, 451] on span "More Information" at bounding box center [610, 456] width 115 height 11
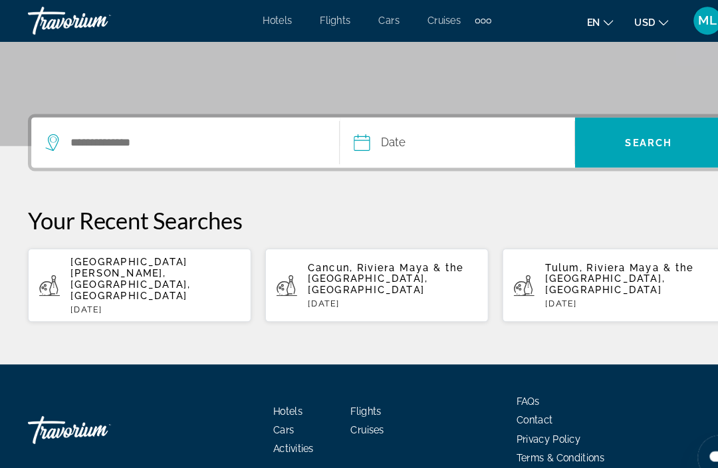
scroll to position [259, 0]
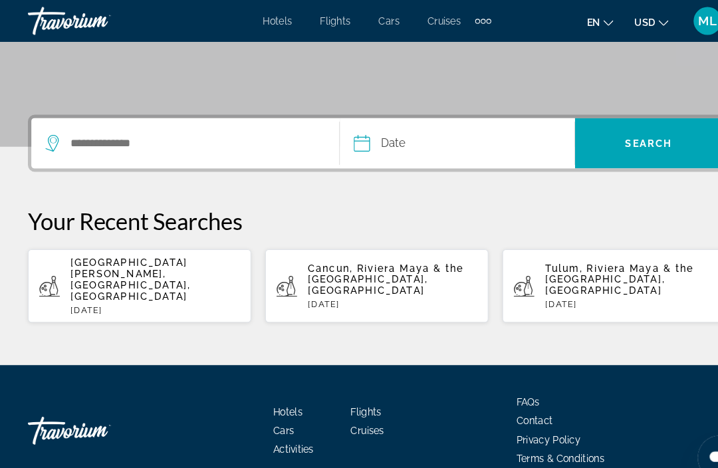
click at [95, 255] on span "[GEOGRAPHIC_DATA][PERSON_NAME], [GEOGRAPHIC_DATA], [GEOGRAPHIC_DATA]" at bounding box center [124, 266] width 114 height 43
type input "**********"
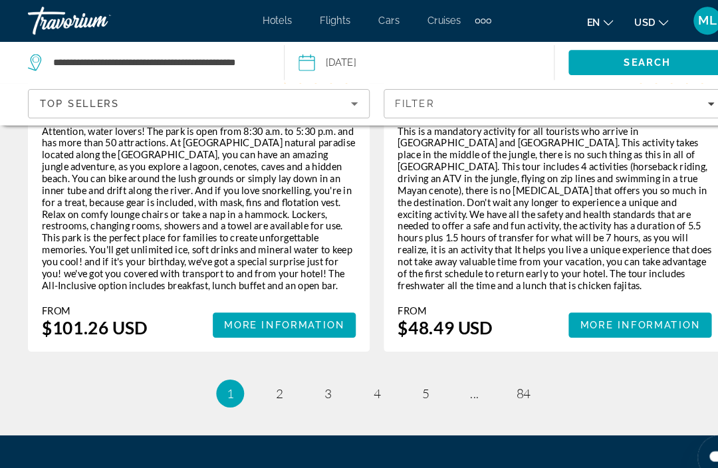
scroll to position [3208, 0]
click at [403, 364] on link "page 5" at bounding box center [405, 375] width 23 height 23
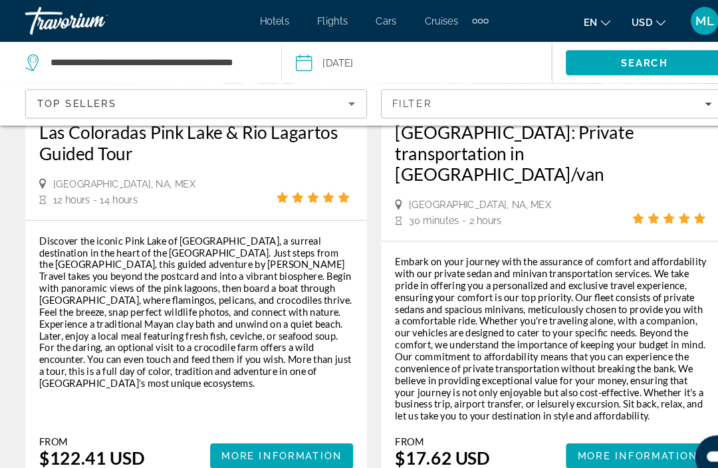
scroll to position [875, 0]
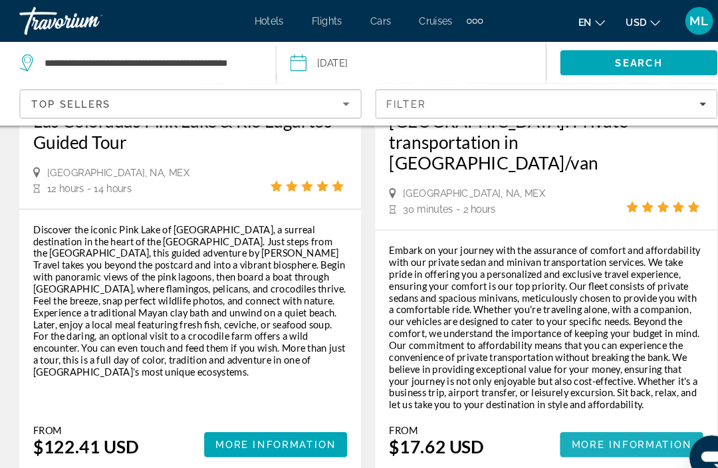
click at [585, 408] on span "Main content" at bounding box center [610, 424] width 136 height 32
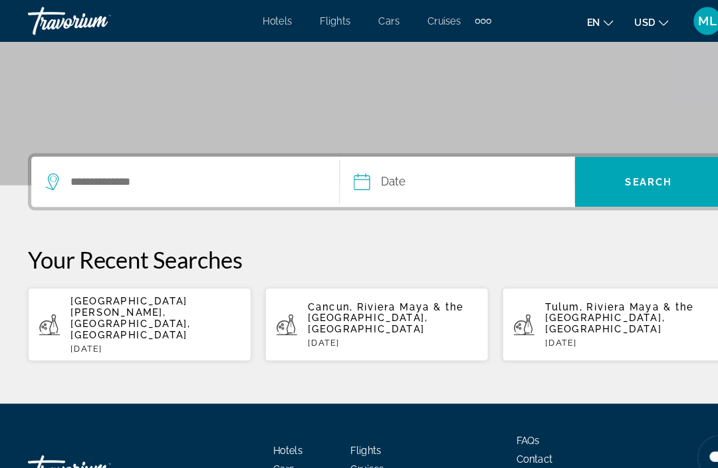
scroll to position [222, 0]
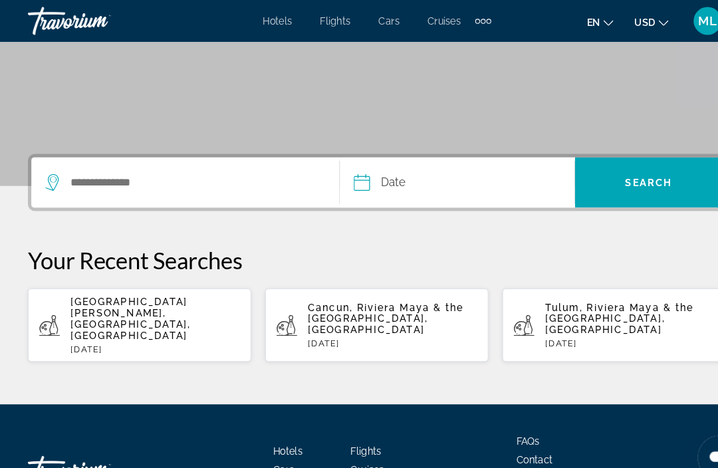
click at [170, 300] on span "[GEOGRAPHIC_DATA][PERSON_NAME], [GEOGRAPHIC_DATA], [GEOGRAPHIC_DATA]" at bounding box center [124, 304] width 114 height 43
type input "**********"
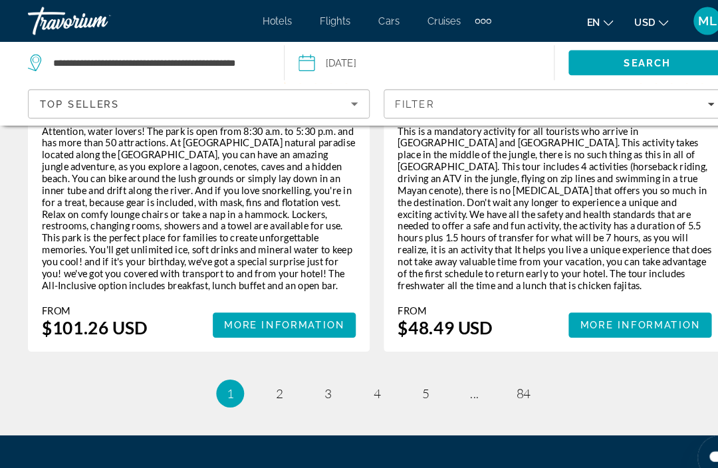
scroll to position [3208, 0]
click at [409, 368] on span "5" at bounding box center [405, 375] width 7 height 15
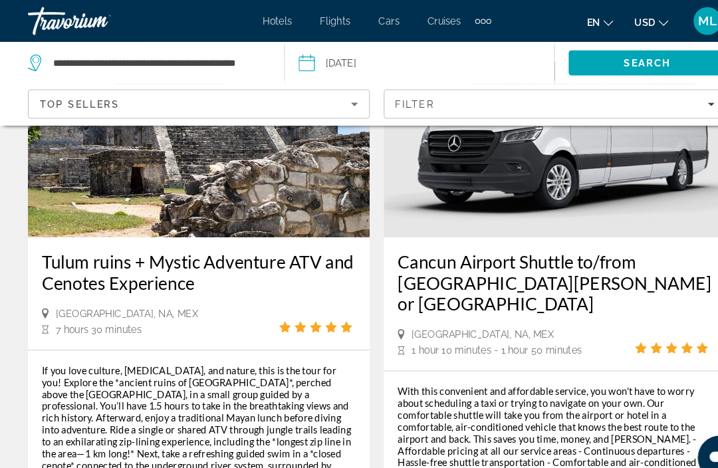
scroll to position [3093, 0]
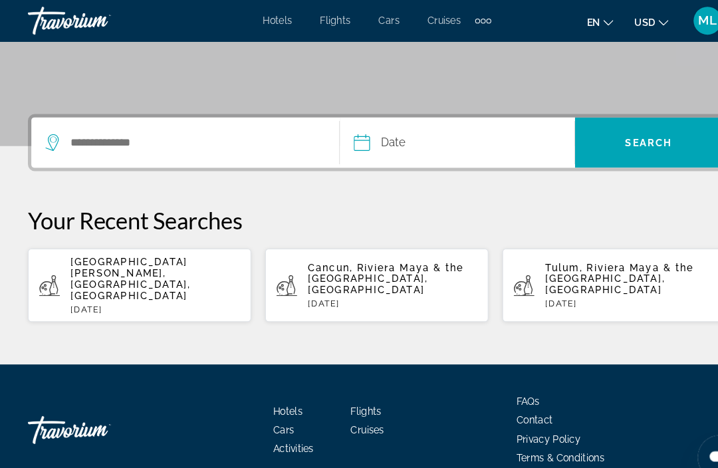
scroll to position [259, 0]
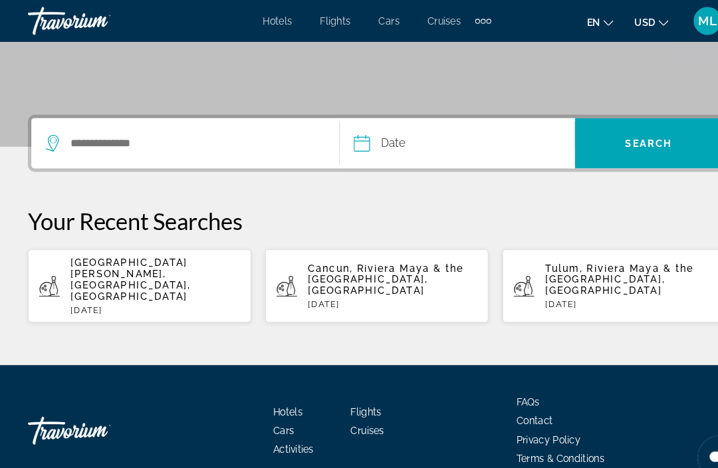
click at [83, 259] on span "[GEOGRAPHIC_DATA][PERSON_NAME], [GEOGRAPHIC_DATA], [GEOGRAPHIC_DATA]" at bounding box center [124, 266] width 114 height 43
type input "**********"
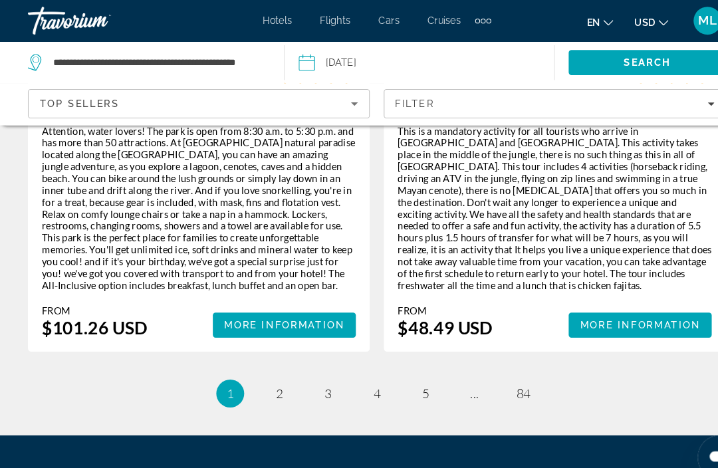
scroll to position [3208, 0]
click at [411, 364] on link "page 5" at bounding box center [405, 375] width 23 height 23
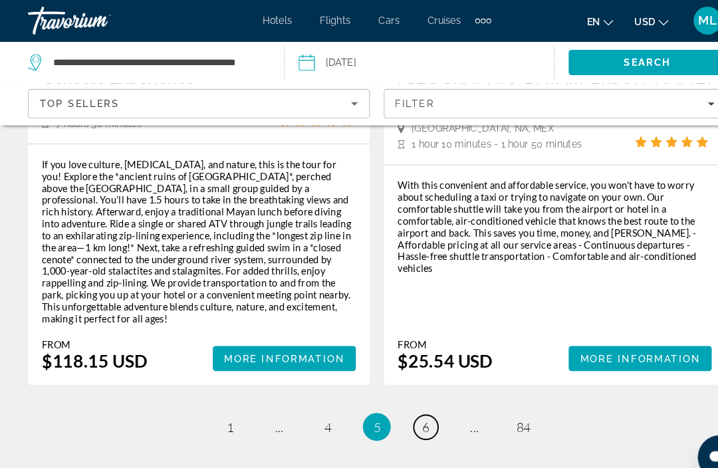
scroll to position [3285, 0]
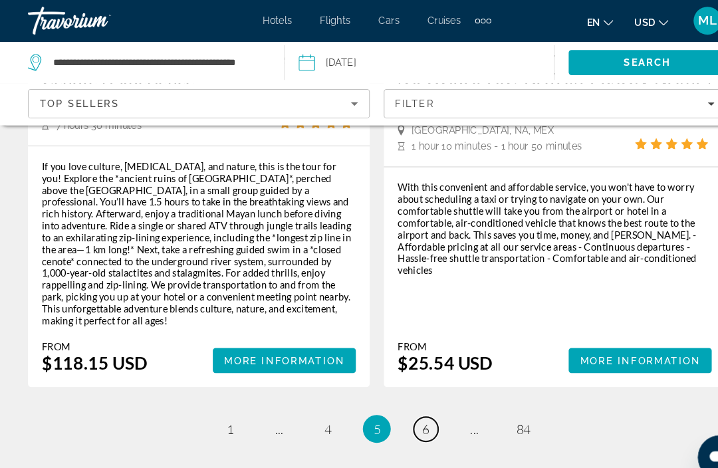
click at [410, 398] on link "page 6" at bounding box center [405, 409] width 23 height 23
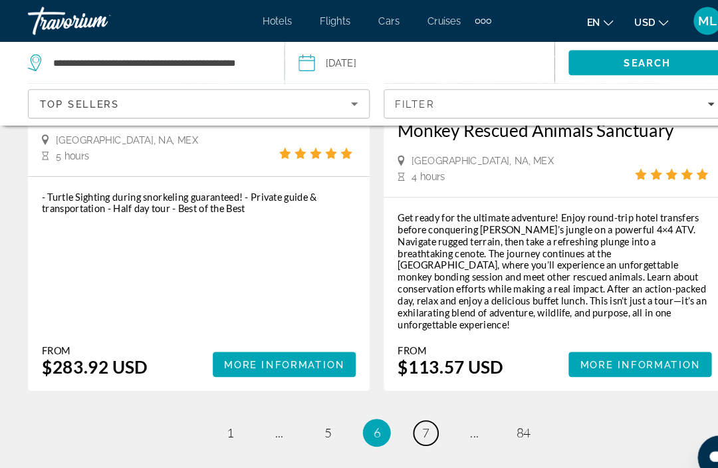
scroll to position [3166, 0]
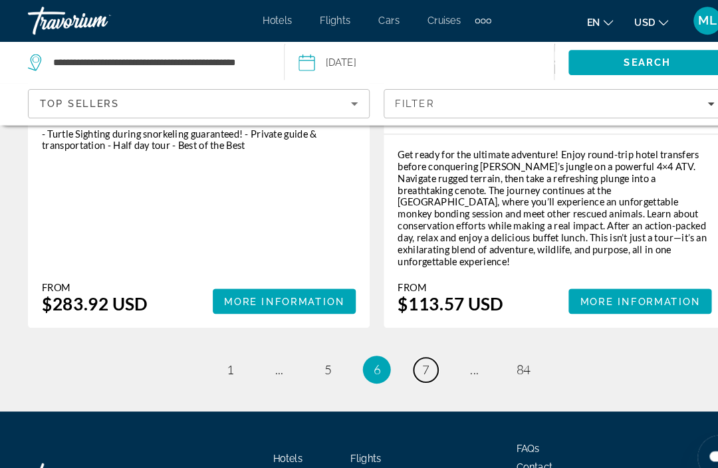
click at [410, 341] on link "page 7" at bounding box center [405, 352] width 23 height 23
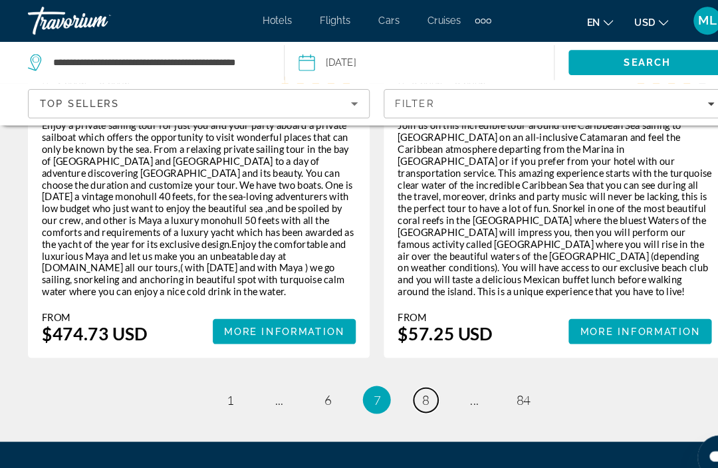
scroll to position [3143, 0]
click at [409, 374] on span "8" at bounding box center [405, 381] width 7 height 15
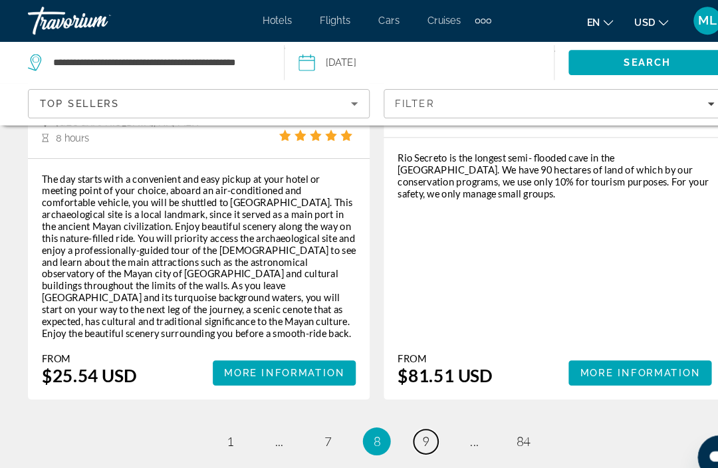
scroll to position [3163, 0]
click at [408, 414] on span "9" at bounding box center [405, 421] width 7 height 15
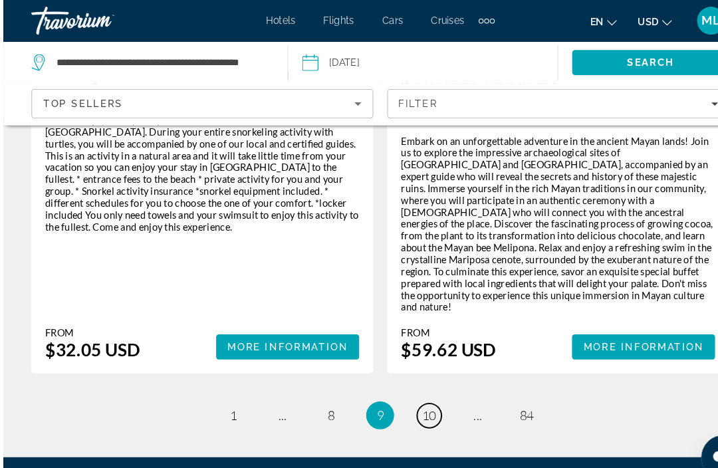
scroll to position [3307, 0]
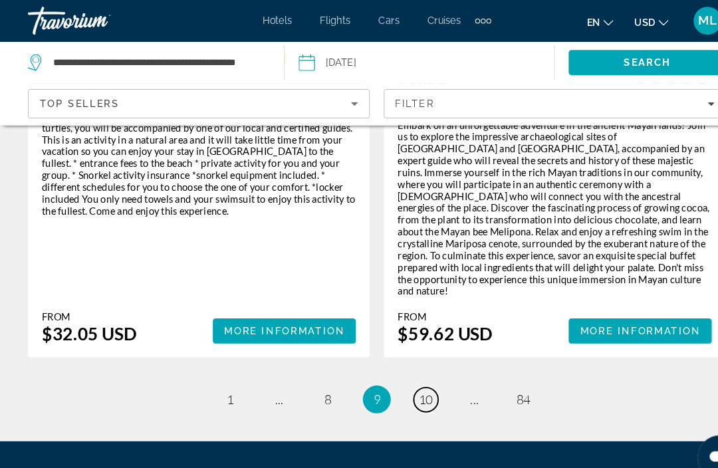
click at [409, 374] on span "10" at bounding box center [405, 381] width 13 height 15
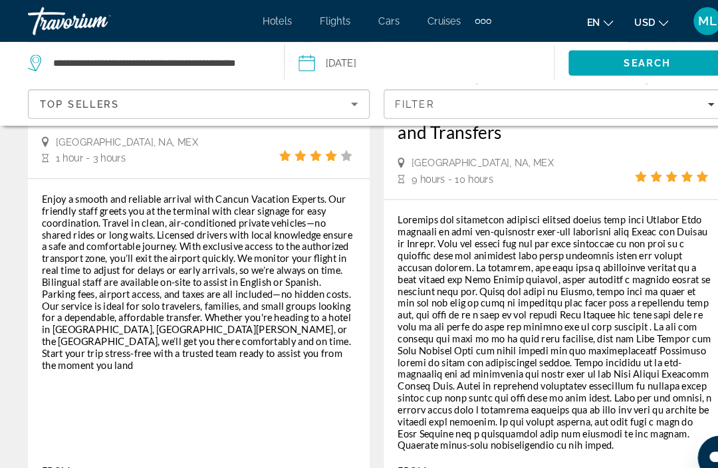
scroll to position [3082, 0]
click at [276, 457] on span "More Information" at bounding box center [271, 462] width 115 height 11
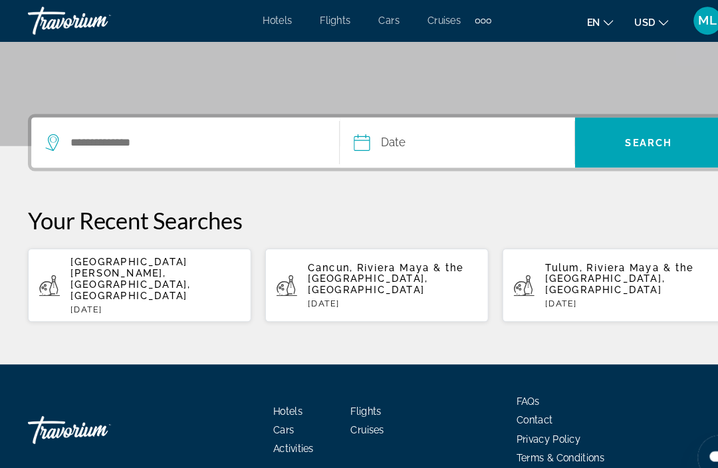
scroll to position [259, 0]
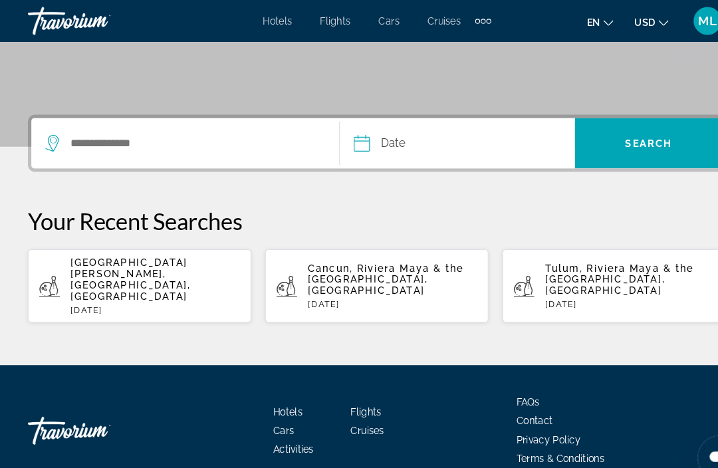
click at [99, 259] on span "[GEOGRAPHIC_DATA][PERSON_NAME], [GEOGRAPHIC_DATA], [GEOGRAPHIC_DATA]" at bounding box center [124, 266] width 114 height 43
type input "**********"
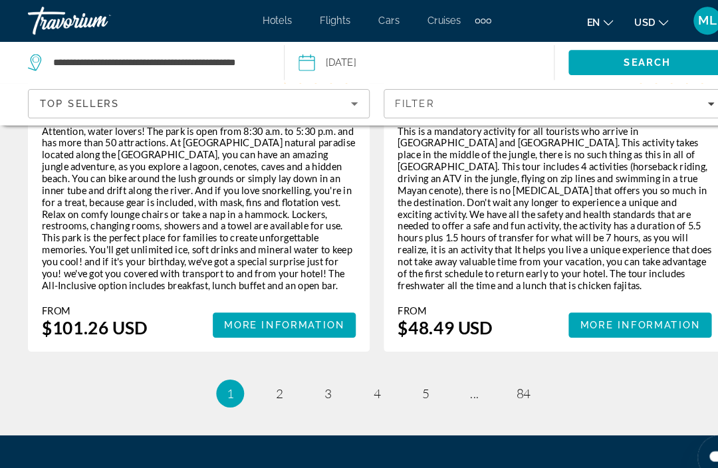
scroll to position [3208, 0]
click at [415, 364] on link "page 5" at bounding box center [405, 375] width 23 height 23
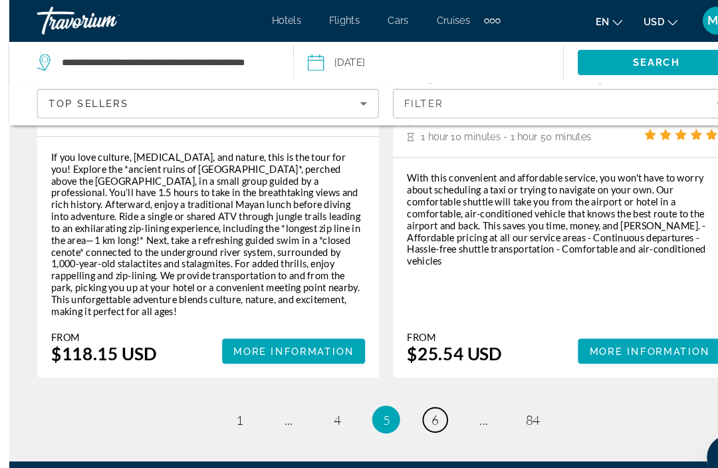
scroll to position [3313, 0]
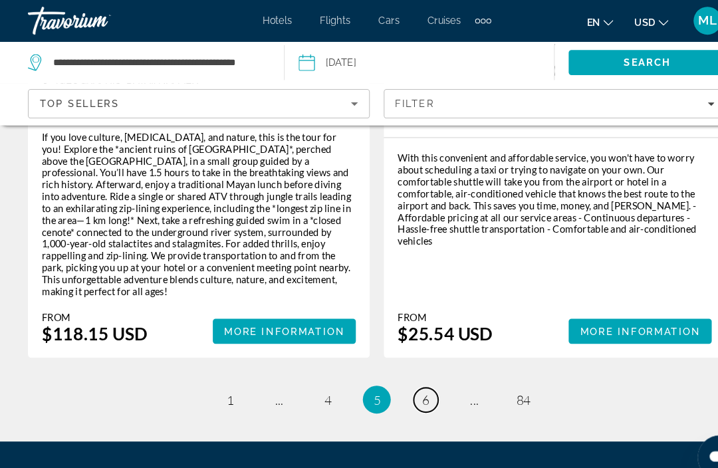
click at [408, 374] on span "6" at bounding box center [405, 381] width 7 height 15
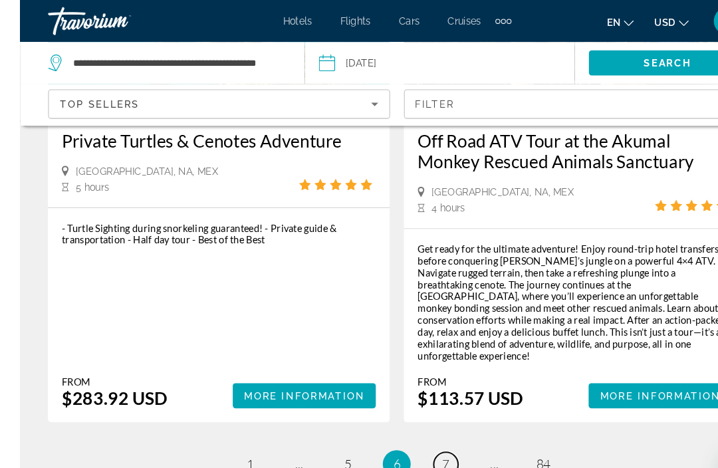
scroll to position [3166, 0]
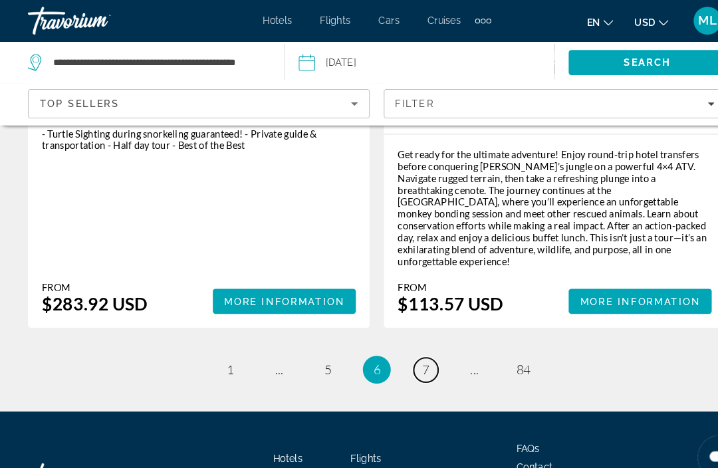
click at [409, 345] on span "7" at bounding box center [405, 352] width 7 height 15
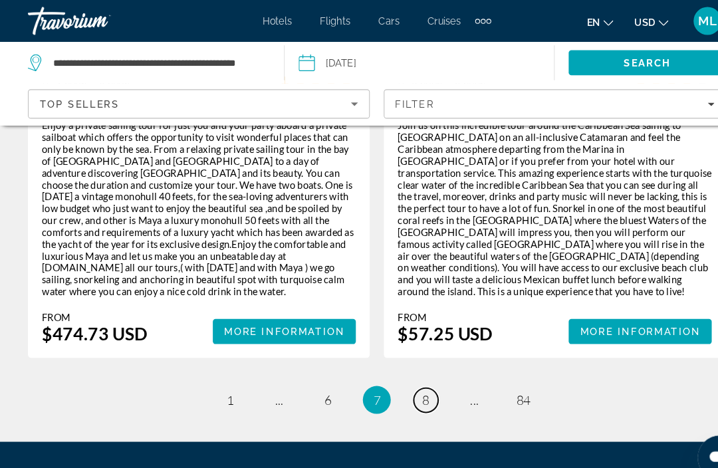
scroll to position [3143, 0]
click at [409, 374] on span "8" at bounding box center [405, 381] width 7 height 15
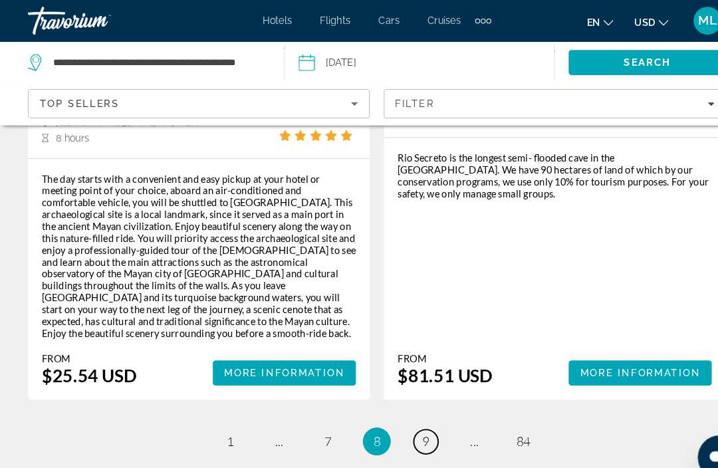
scroll to position [3163, 0]
click at [407, 414] on span "9" at bounding box center [405, 421] width 7 height 15
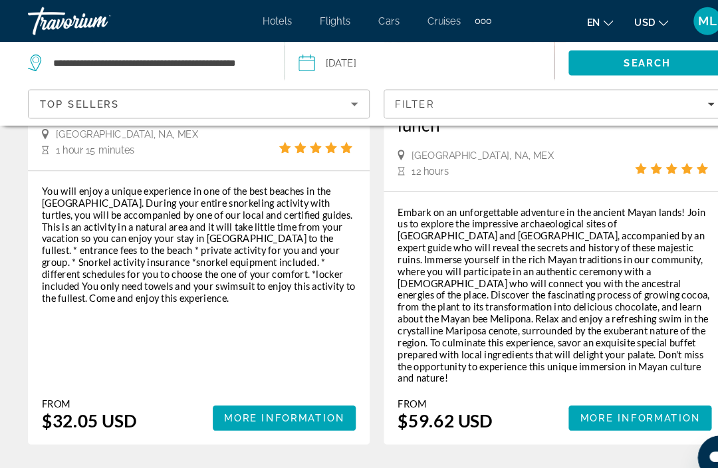
scroll to position [3307, 0]
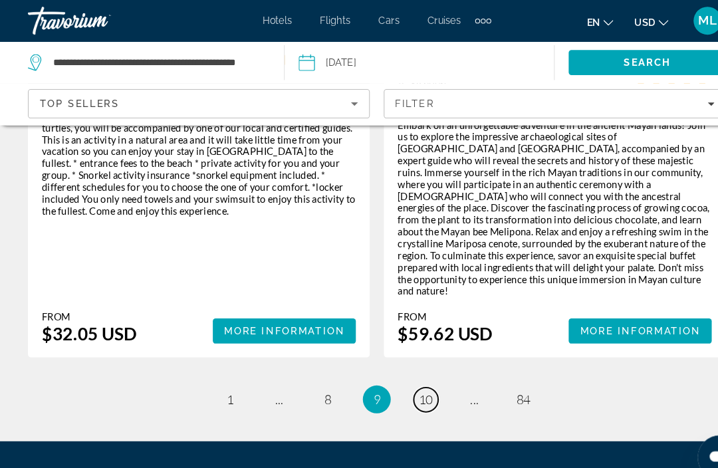
click at [414, 370] on link "page 10" at bounding box center [405, 381] width 23 height 23
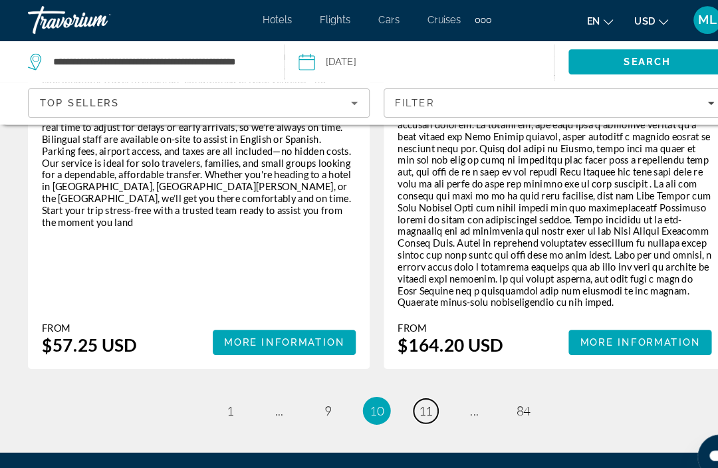
scroll to position [3217, 0]
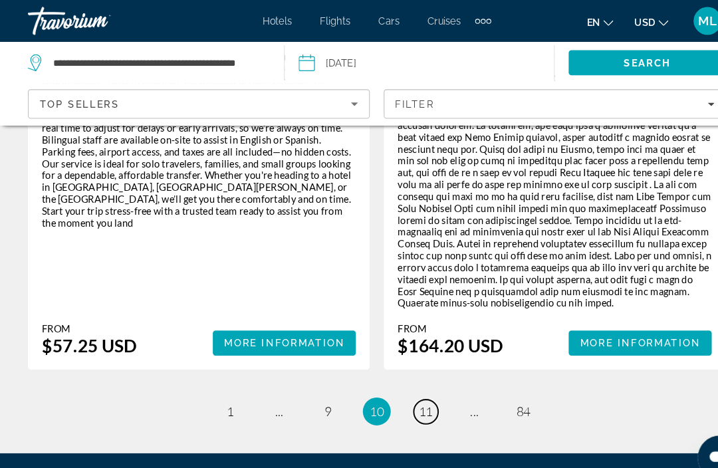
click at [412, 385] on span "11" at bounding box center [405, 392] width 13 height 15
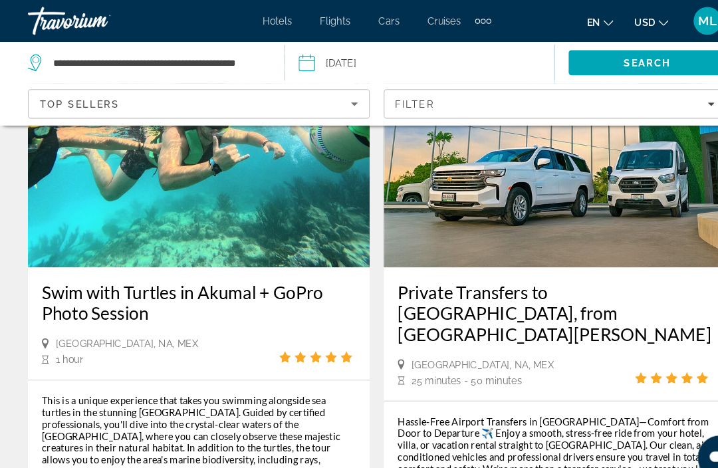
scroll to position [3066, 0]
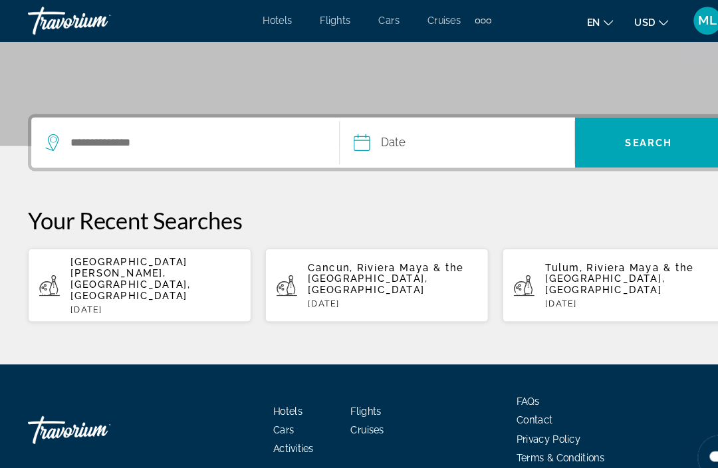
scroll to position [259, 0]
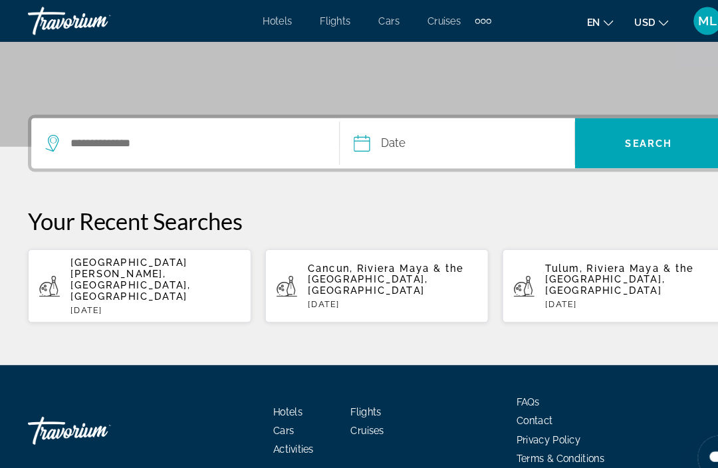
click at [91, 249] on span "[GEOGRAPHIC_DATA][PERSON_NAME], [GEOGRAPHIC_DATA], [GEOGRAPHIC_DATA]" at bounding box center [124, 266] width 114 height 43
type input "**********"
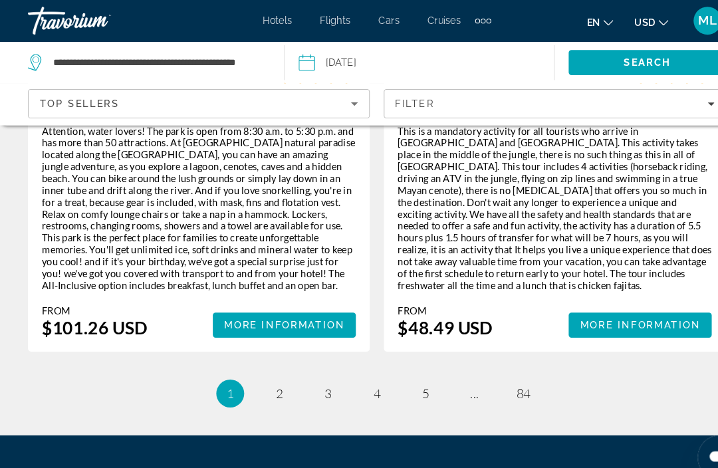
scroll to position [3208, 0]
click at [455, 364] on link "page ..." at bounding box center [452, 375] width 23 height 23
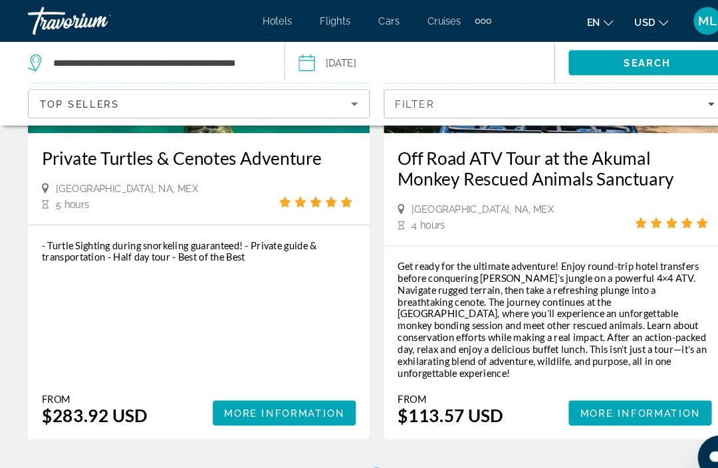
scroll to position [3166, 0]
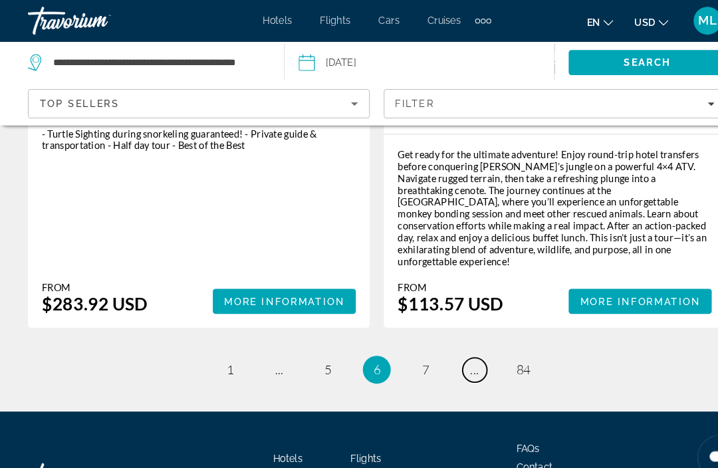
click at [458, 341] on link "page ..." at bounding box center [452, 352] width 23 height 23
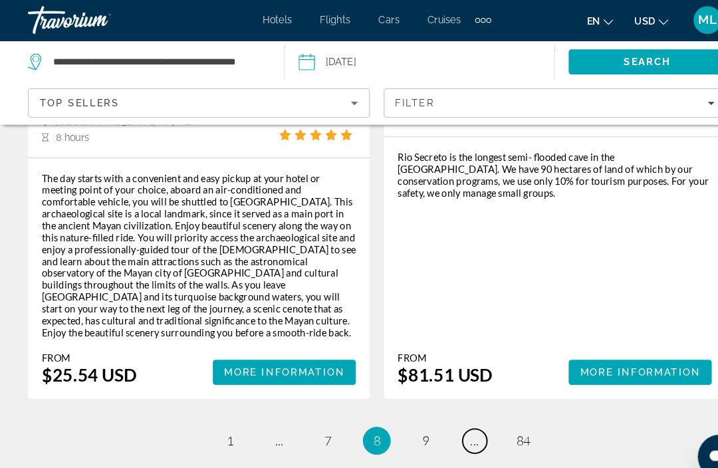
scroll to position [3163, 0]
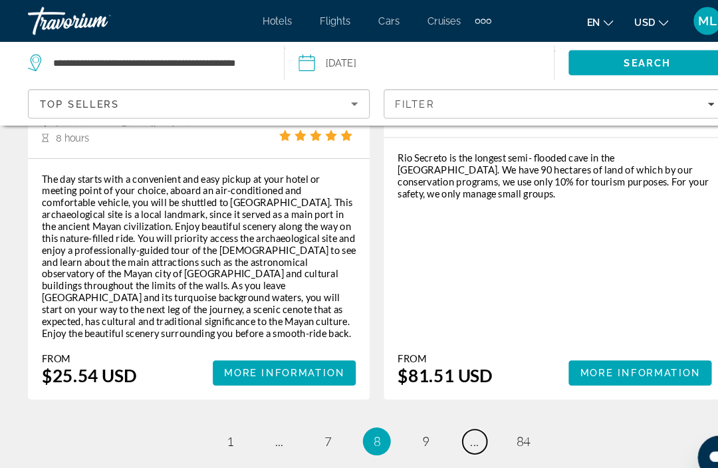
click at [456, 410] on link "page ..." at bounding box center [452, 421] width 23 height 23
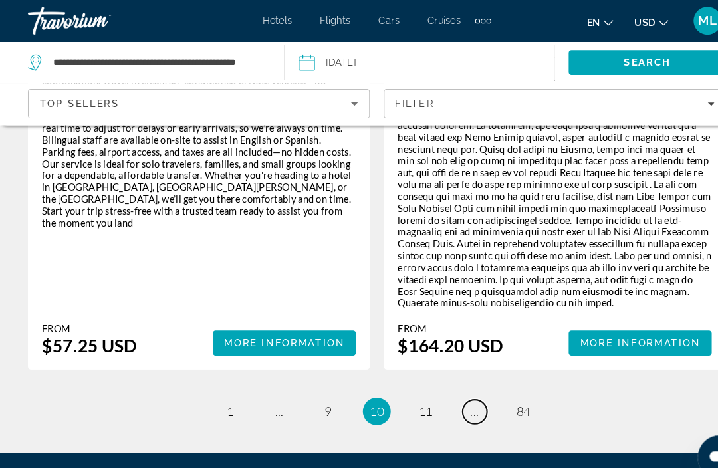
scroll to position [3217, 0]
click at [452, 381] on link "page ..." at bounding box center [452, 392] width 23 height 23
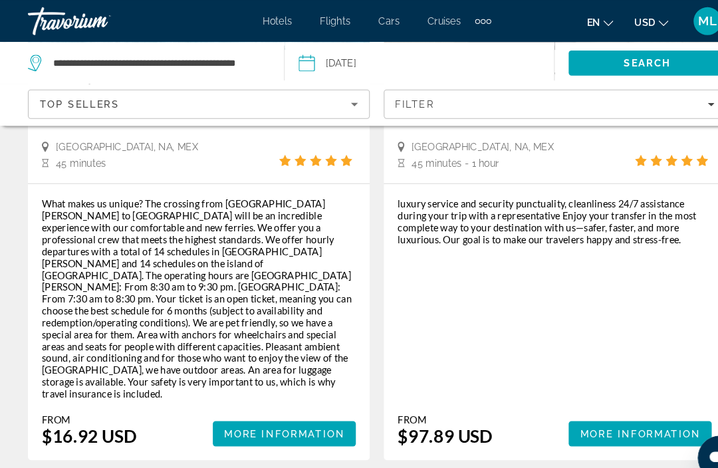
scroll to position [332, 0]
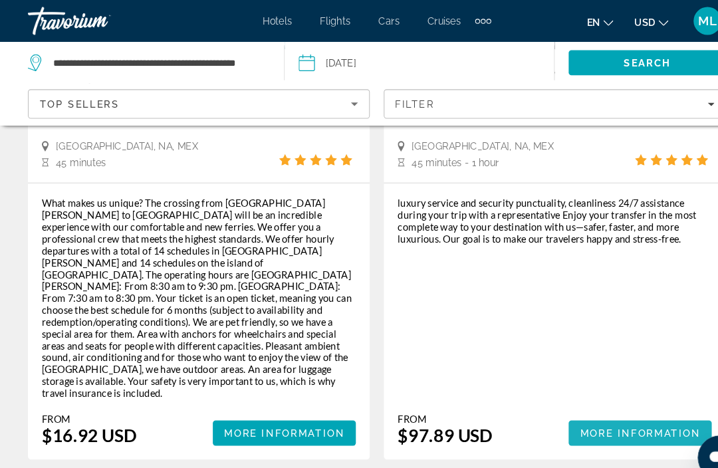
click at [609, 408] on span "More Information" at bounding box center [610, 413] width 115 height 11
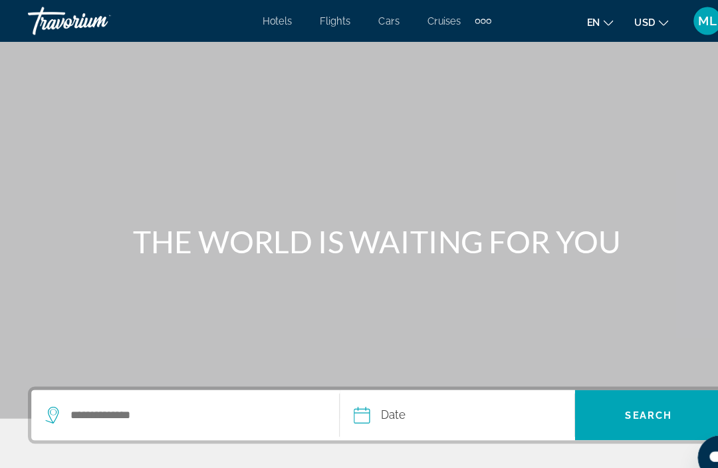
click at [454, 25] on div "Extra navigation items" at bounding box center [460, 20] width 15 height 20
click at [438, 42] on span "Activities" at bounding box center [436, 44] width 41 height 11
click at [462, 19] on div "Extra navigation items" at bounding box center [460, 20] width 5 height 5
click at [663, 26] on div "ML" at bounding box center [674, 20] width 27 height 27
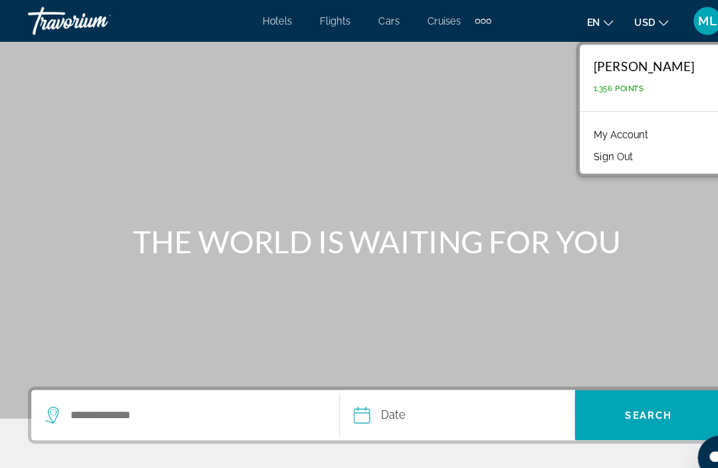
click at [619, 134] on link "My Account" at bounding box center [591, 128] width 65 height 17
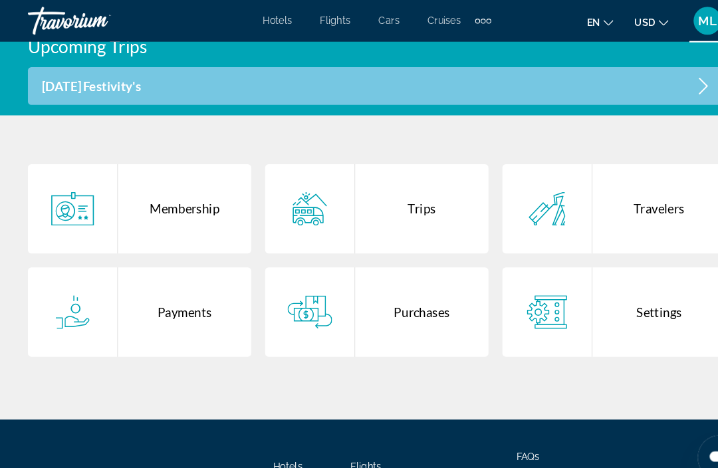
scroll to position [273, 0]
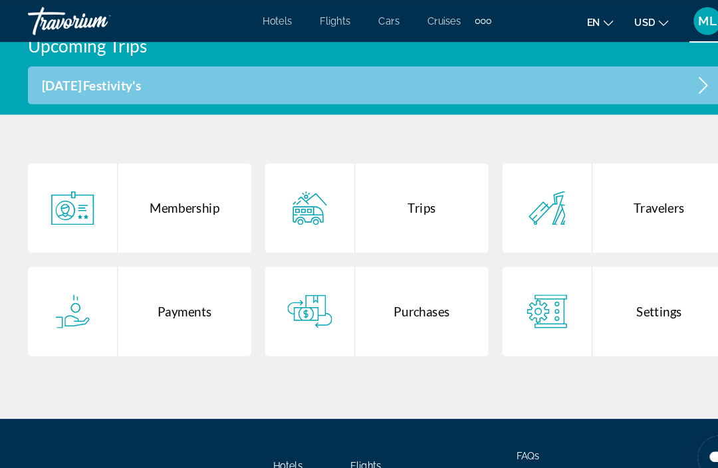
click at [185, 289] on div "Payments" at bounding box center [175, 296] width 127 height 85
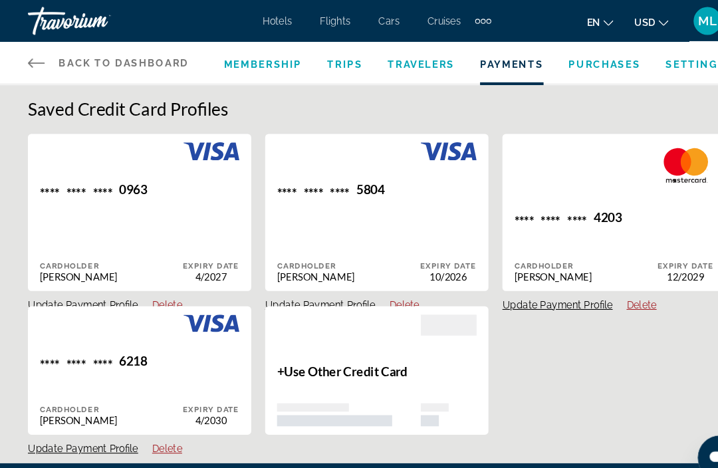
click at [574, 65] on span "Purchases" at bounding box center [576, 61] width 69 height 11
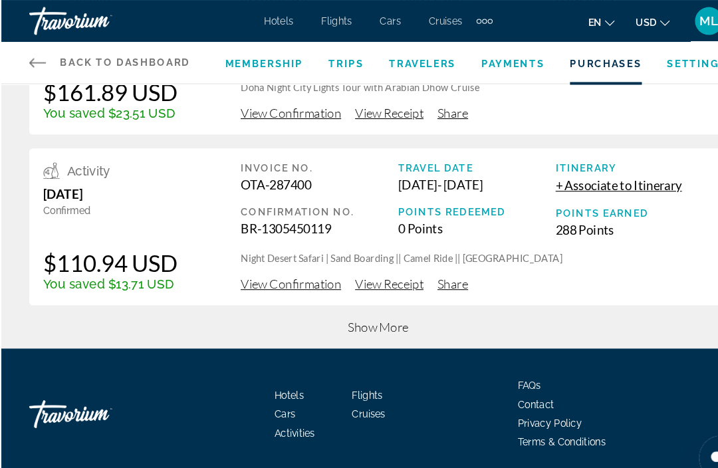
scroll to position [595, 0]
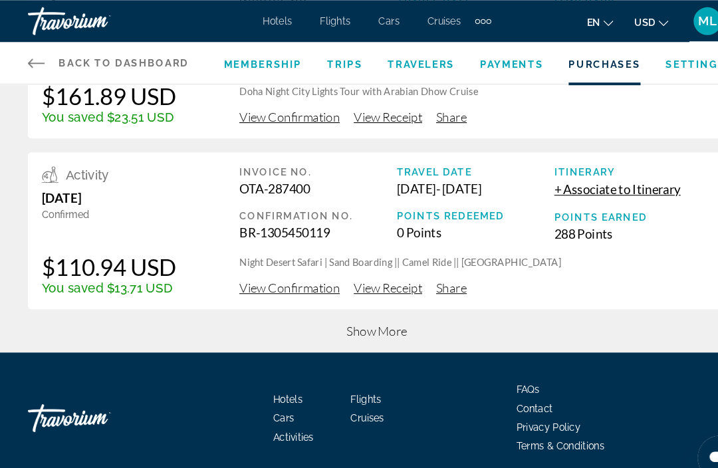
click at [357, 315] on span "Show More" at bounding box center [360, 315] width 58 height 15
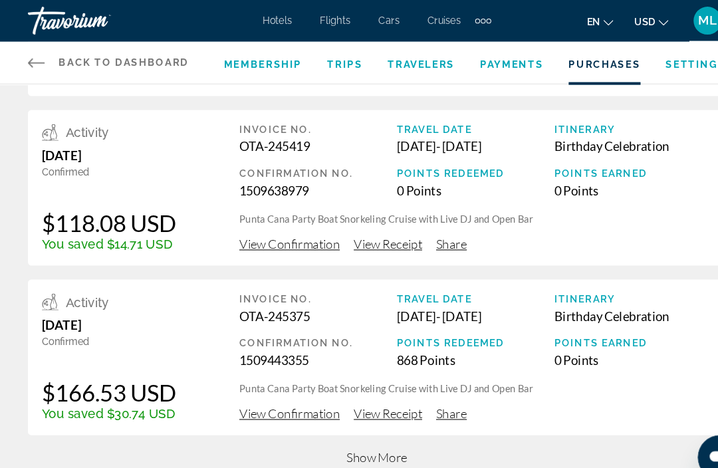
scroll to position [1413, 0]
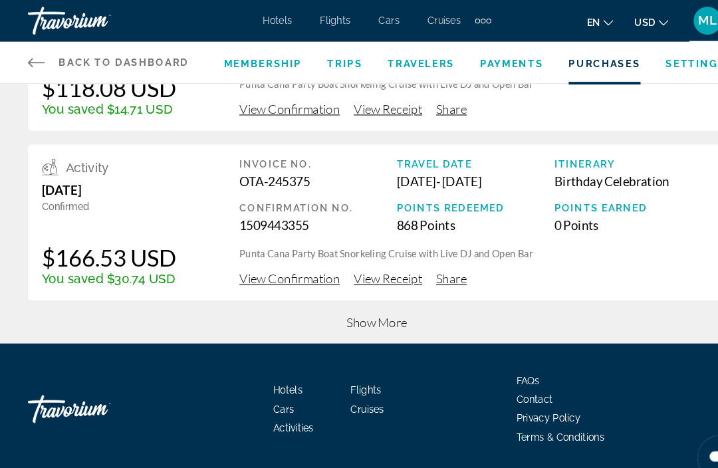
click at [371, 306] on span "Show More" at bounding box center [360, 307] width 58 height 15
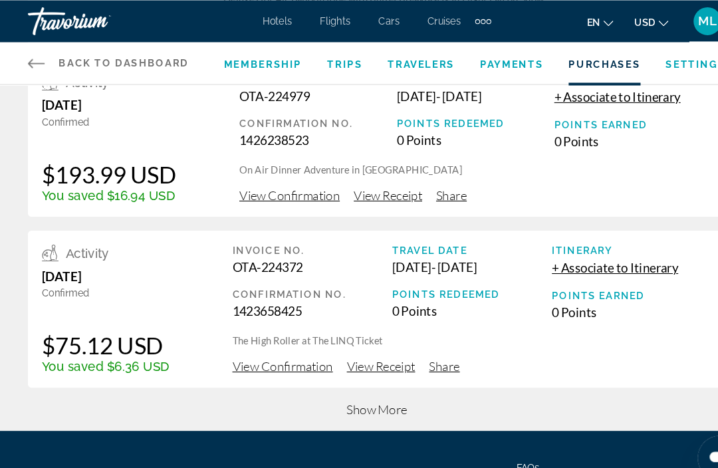
scroll to position [2141, 0]
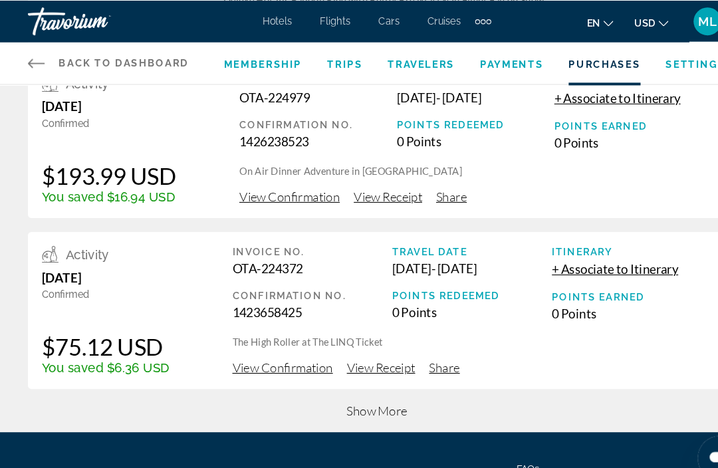
click at [375, 398] on span "Show More" at bounding box center [360, 391] width 58 height 15
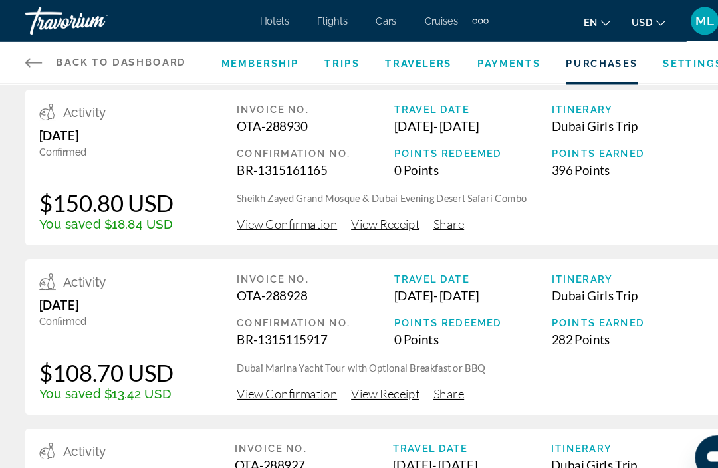
scroll to position [0, 0]
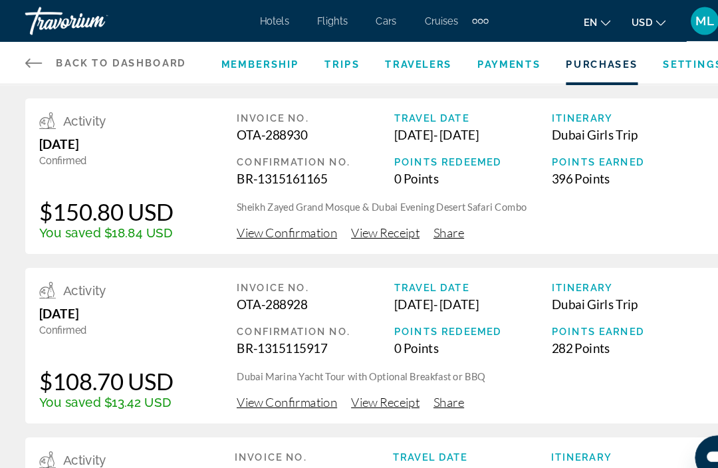
click at [250, 56] on span "Membership" at bounding box center [251, 61] width 75 height 11
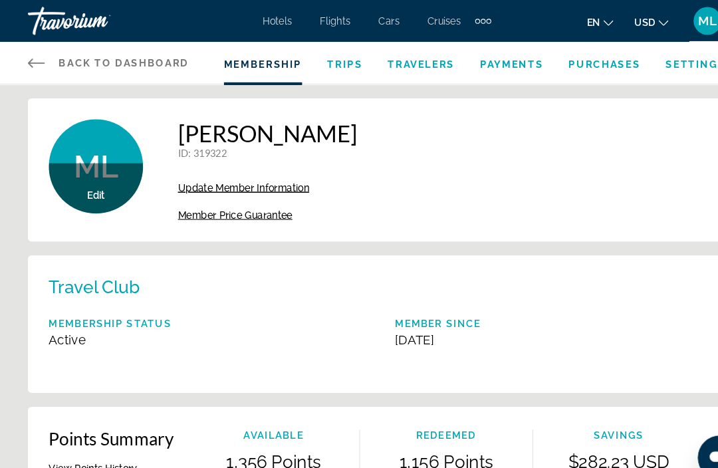
click at [455, 15] on div "Extra navigation items" at bounding box center [460, 20] width 15 height 20
click at [442, 43] on span "Activities" at bounding box center [438, 44] width 39 height 11
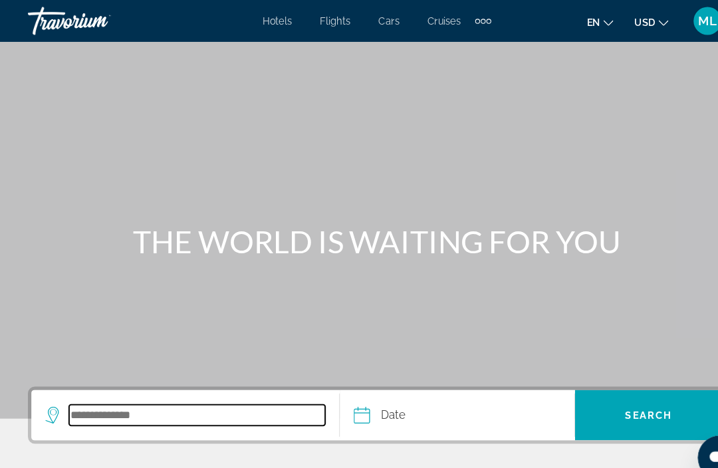
click at [155, 396] on input "Search destination" at bounding box center [188, 396] width 244 height 20
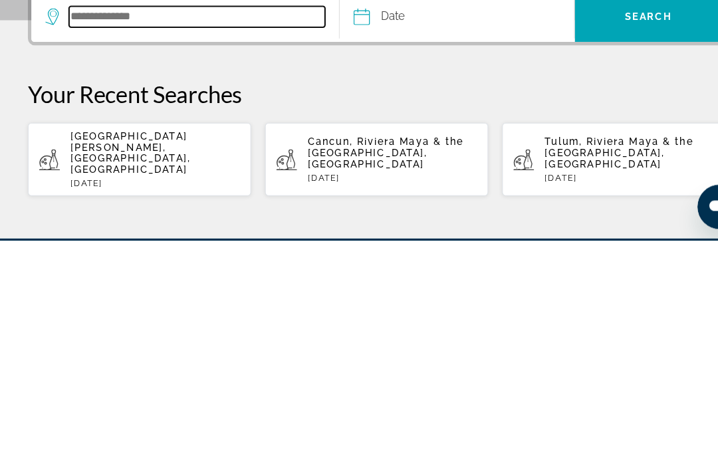
scroll to position [144, 0]
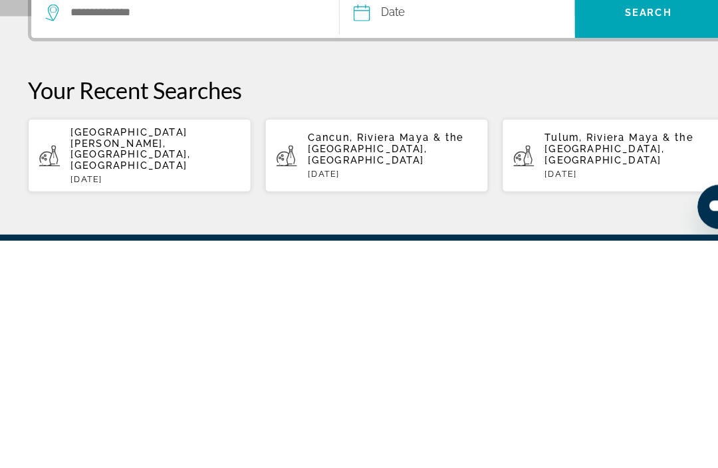
click at [132, 360] on span "[GEOGRAPHIC_DATA][PERSON_NAME], [GEOGRAPHIC_DATA], [GEOGRAPHIC_DATA]" at bounding box center [124, 381] width 114 height 43
type input "**********"
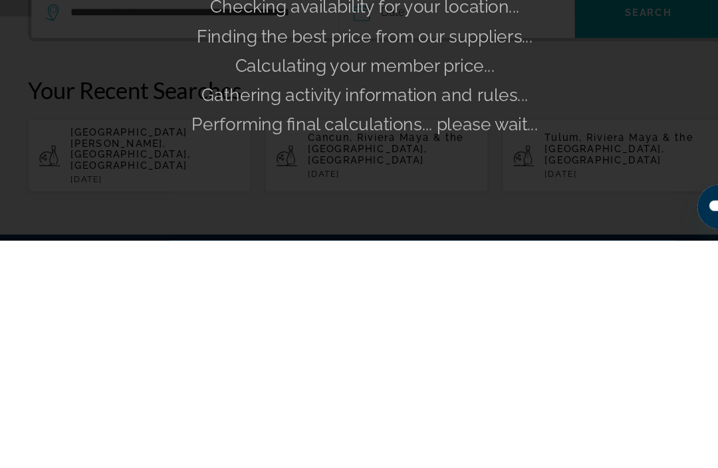
scroll to position [259, 0]
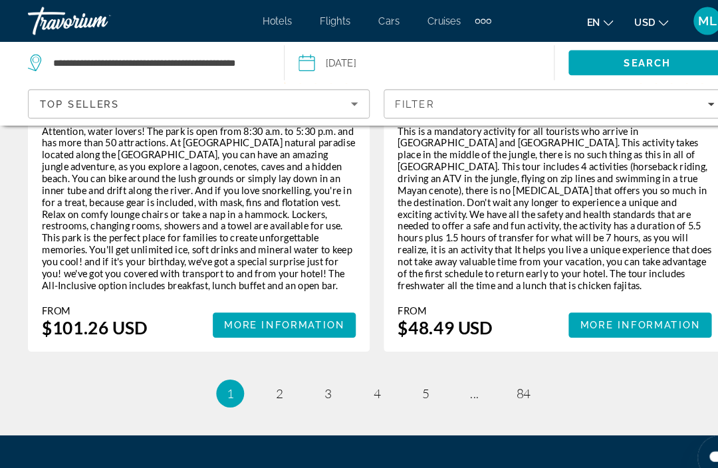
scroll to position [3208, 0]
click at [462, 364] on link "page ..." at bounding box center [452, 375] width 23 height 23
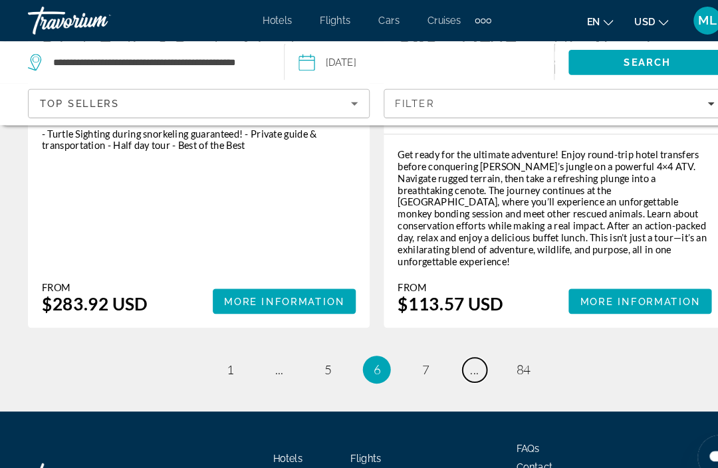
scroll to position [3166, 0]
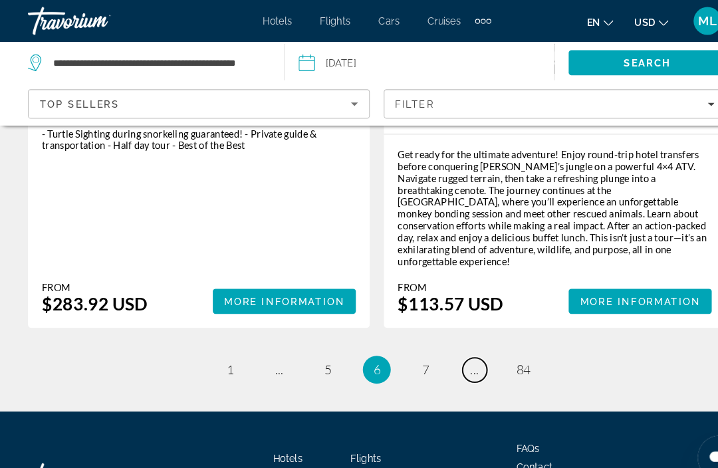
click at [450, 345] on span "..." at bounding box center [452, 352] width 8 height 15
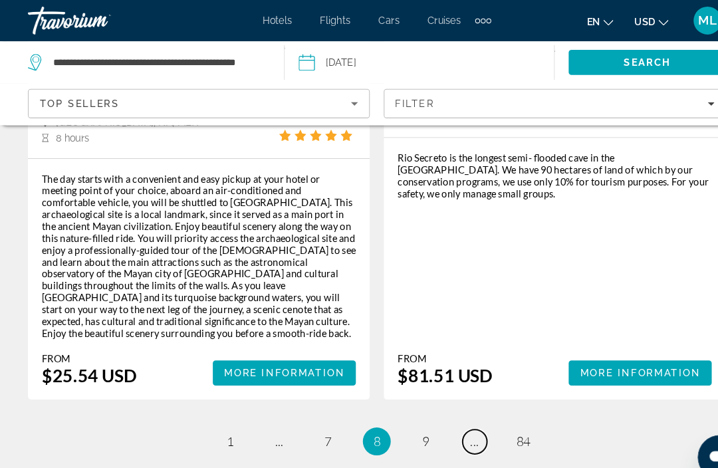
scroll to position [3163, 0]
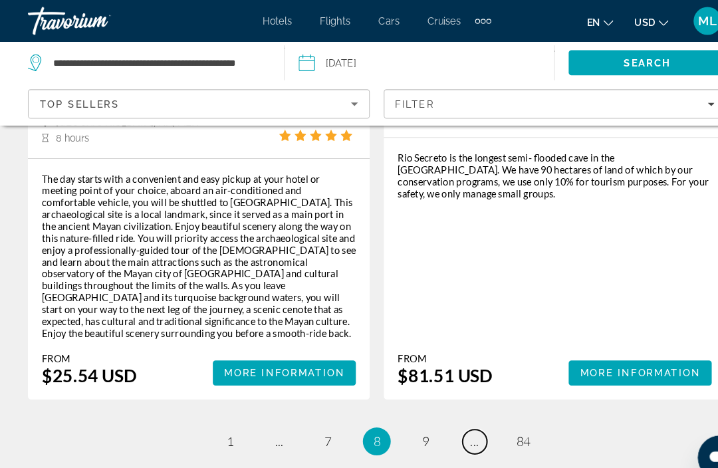
click at [454, 414] on span "..." at bounding box center [452, 421] width 8 height 15
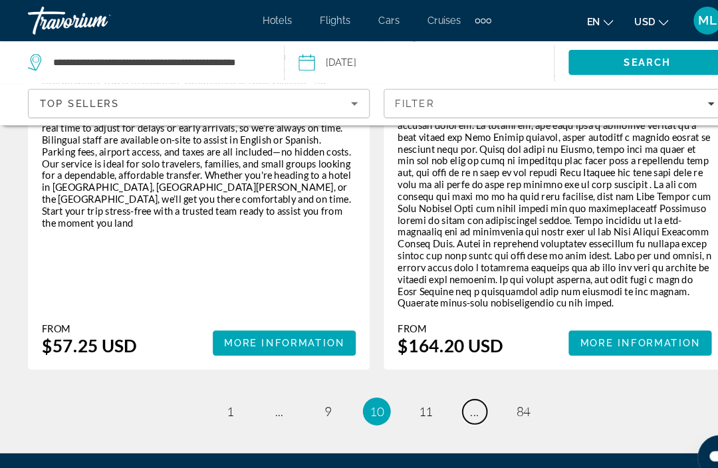
scroll to position [3217, 0]
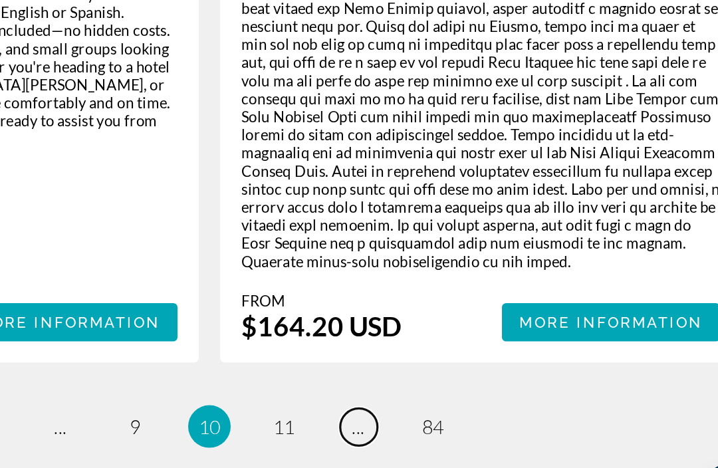
click at [441, 381] on link "page ..." at bounding box center [452, 392] width 23 height 23
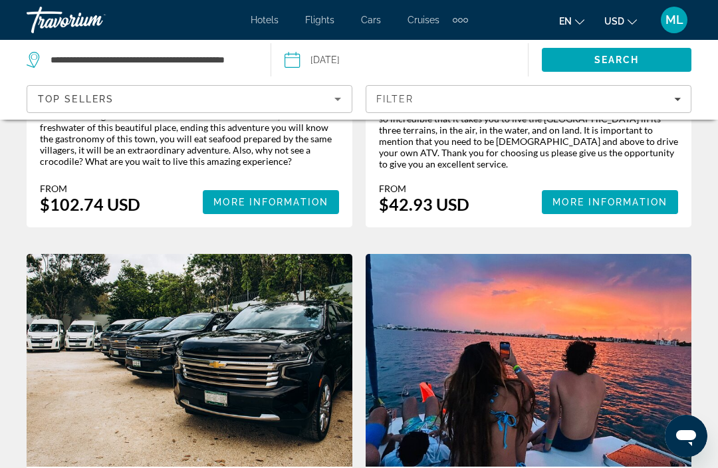
scroll to position [3193, 0]
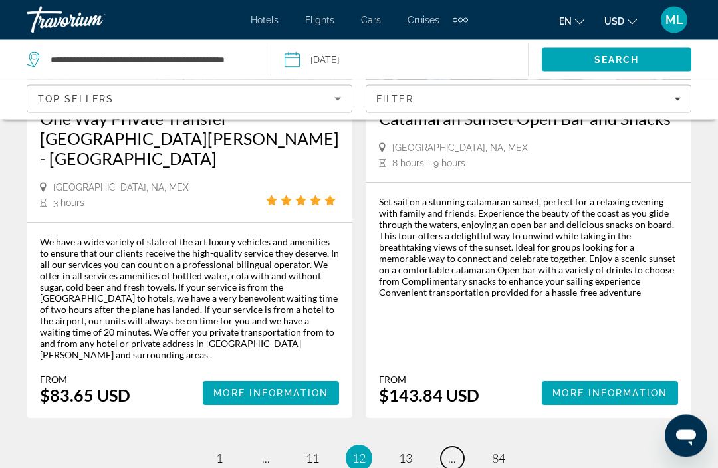
click at [452, 452] on span "..." at bounding box center [452, 459] width 8 height 15
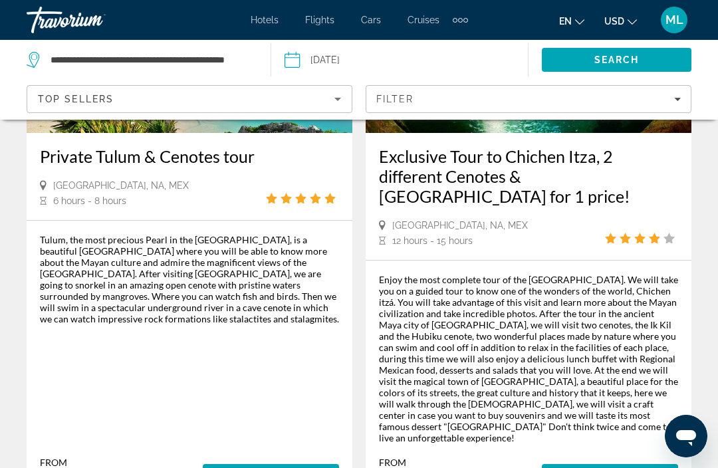
scroll to position [3193, 0]
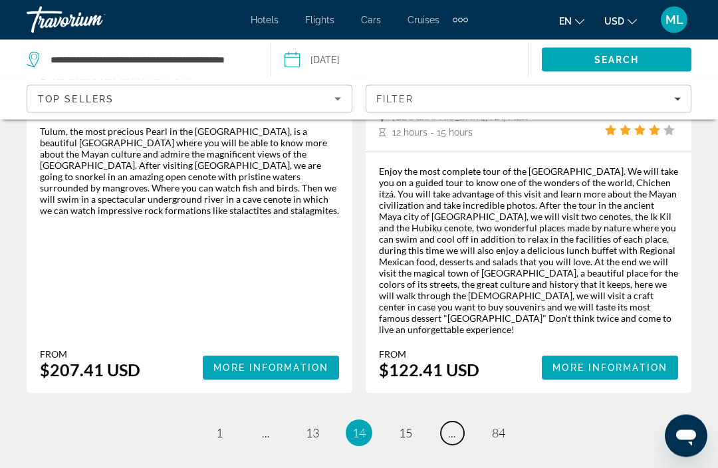
click at [459, 422] on link "page ..." at bounding box center [452, 433] width 23 height 23
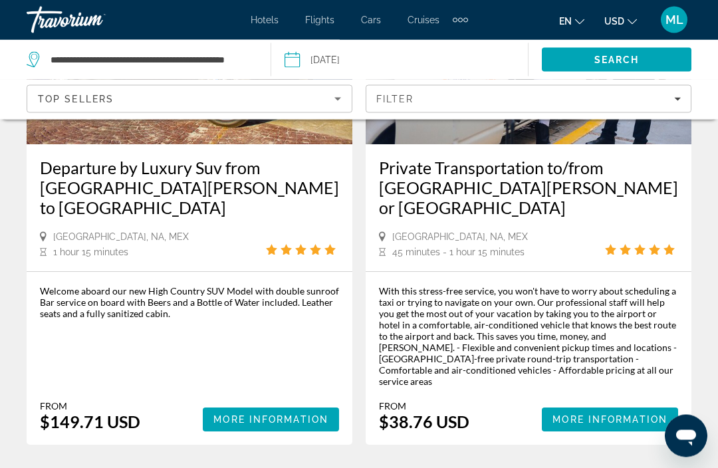
scroll to position [229, 0]
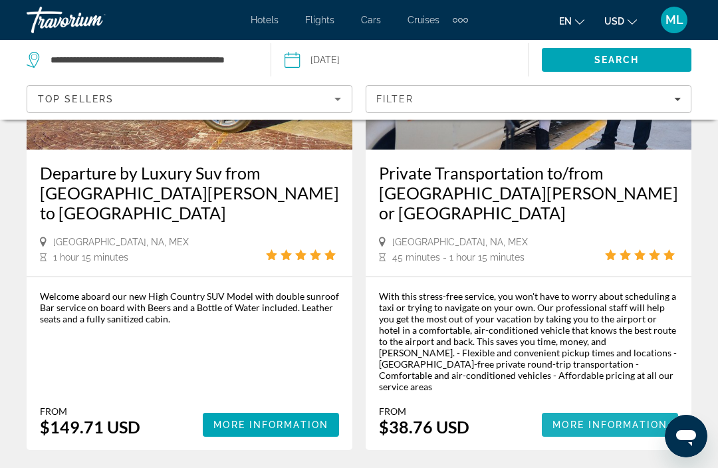
click at [618, 420] on span "More Information" at bounding box center [610, 425] width 115 height 11
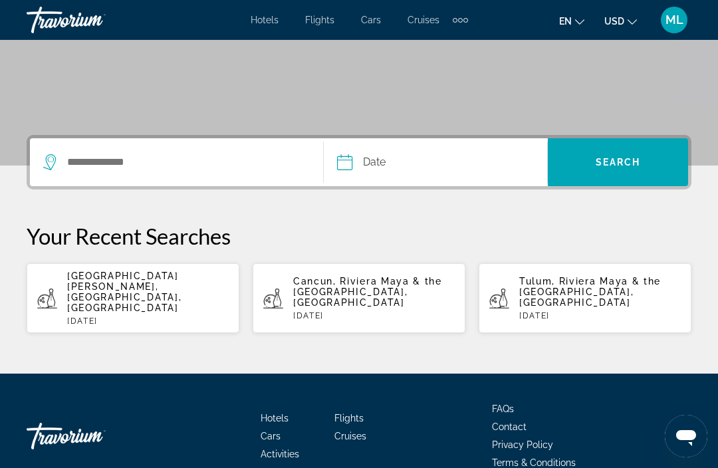
scroll to position [235, 0]
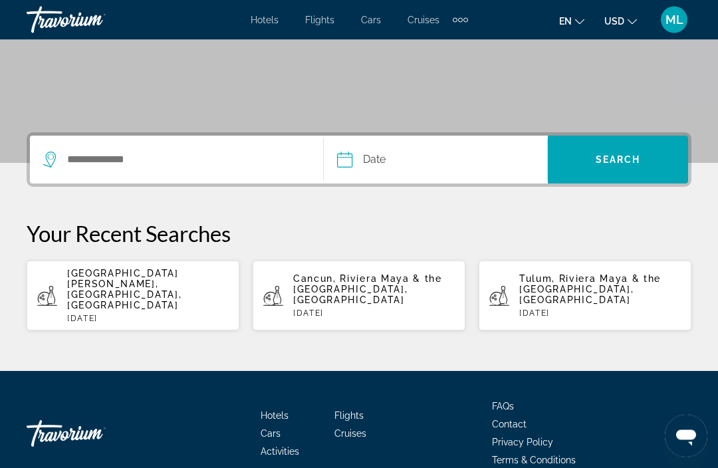
click at [92, 273] on span "[GEOGRAPHIC_DATA][PERSON_NAME], [GEOGRAPHIC_DATA], [GEOGRAPHIC_DATA]" at bounding box center [124, 290] width 114 height 43
type input "**********"
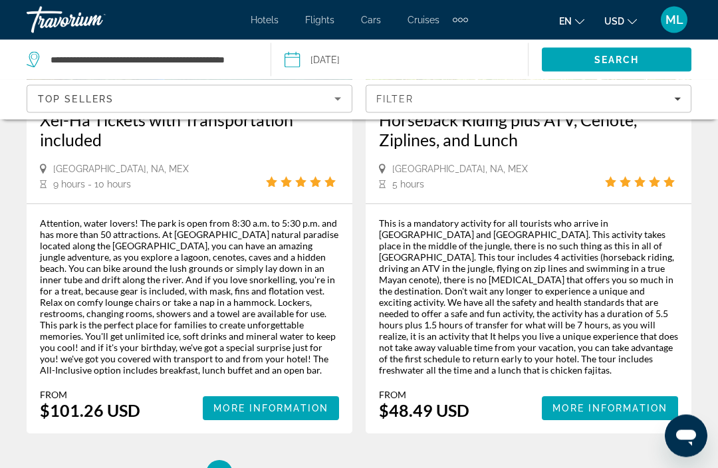
scroll to position [3184, 0]
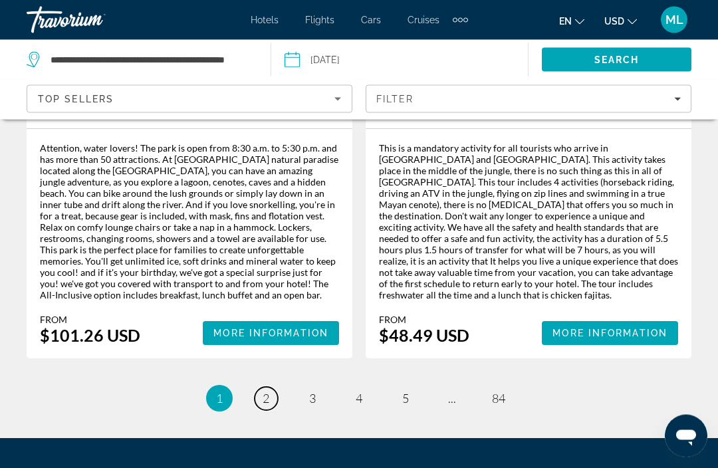
click at [266, 392] on span "2" at bounding box center [266, 399] width 7 height 15
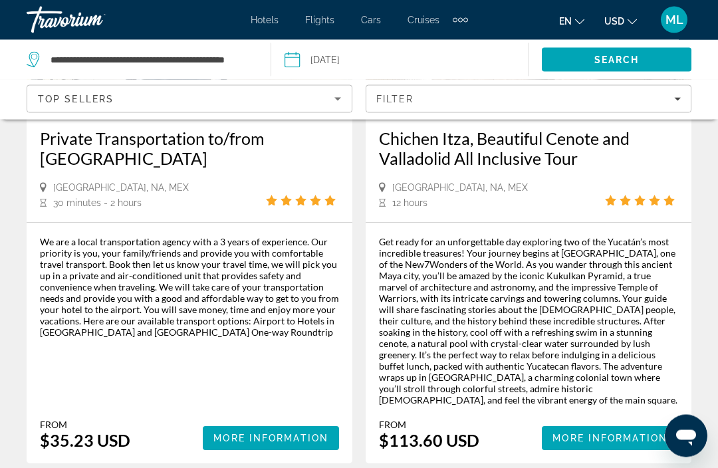
scroll to position [1415, 0]
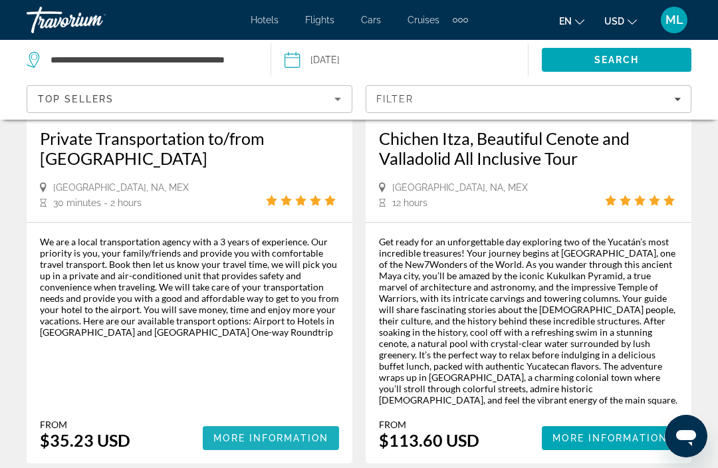
click at [277, 433] on span "More Information" at bounding box center [271, 438] width 115 height 11
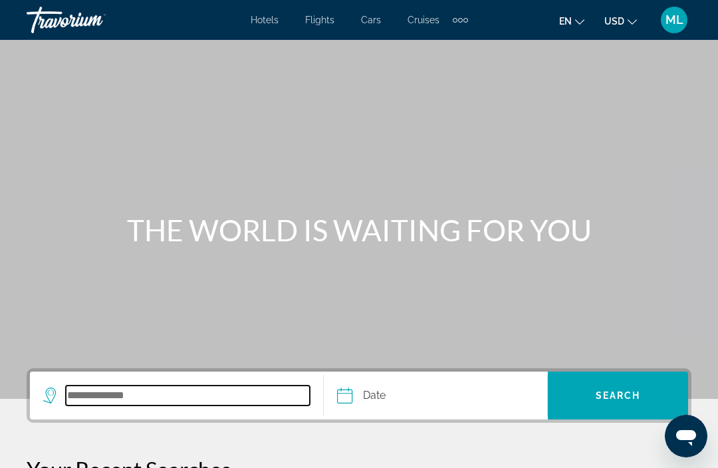
click at [221, 399] on input "Search destination" at bounding box center [188, 396] width 244 height 20
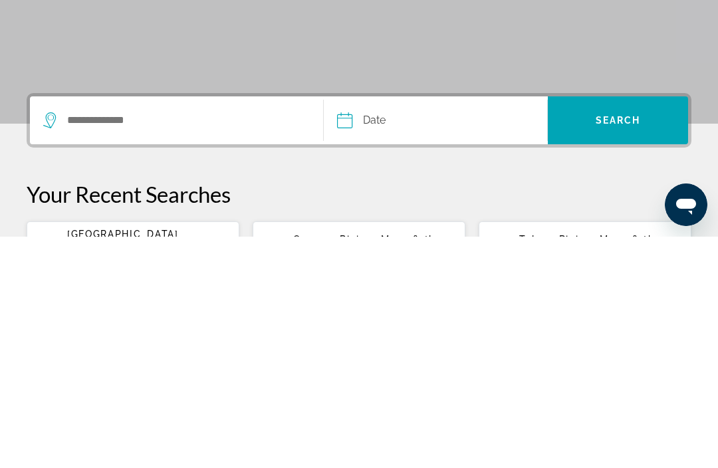
type input "**********"
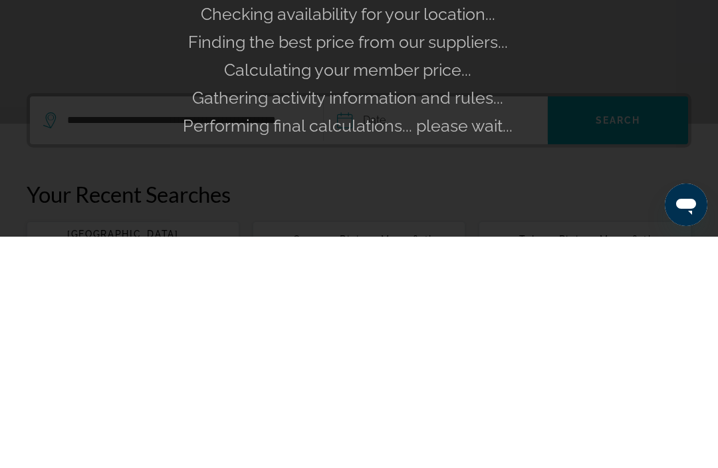
scroll to position [235, 0]
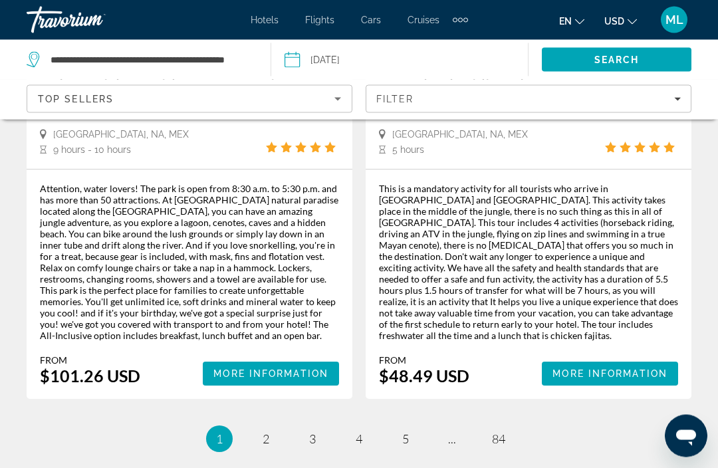
scroll to position [3184, 0]
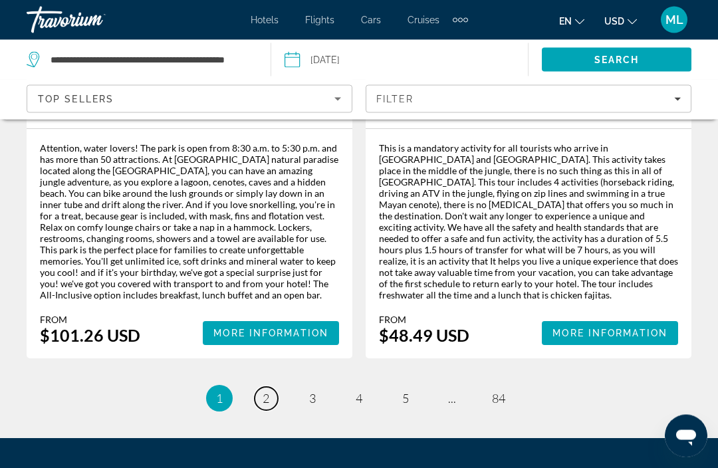
click at [269, 392] on span "2" at bounding box center [266, 399] width 7 height 15
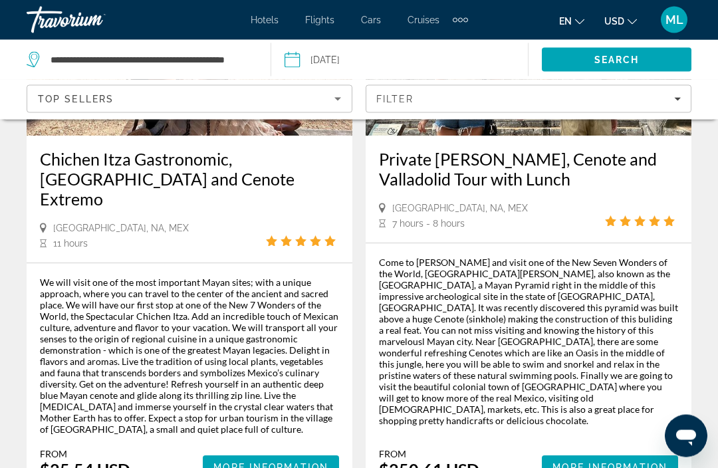
scroll to position [3218, 0]
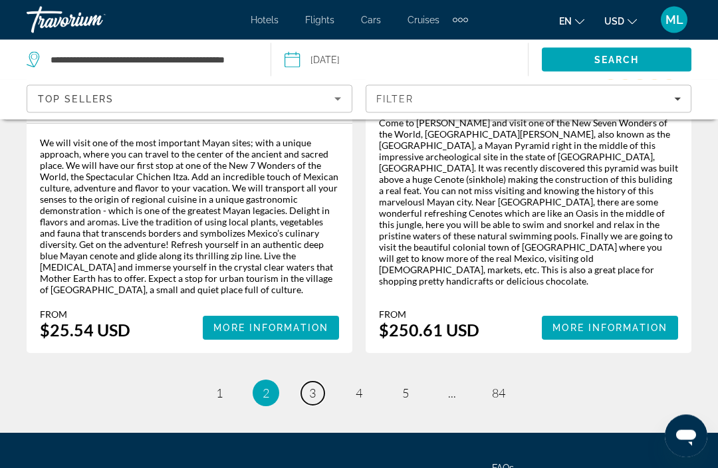
click at [321, 382] on link "page 3" at bounding box center [312, 393] width 23 height 23
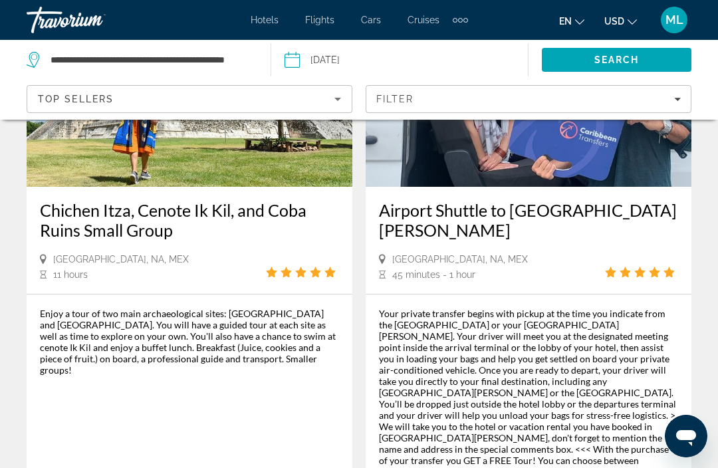
scroll to position [2452, 0]
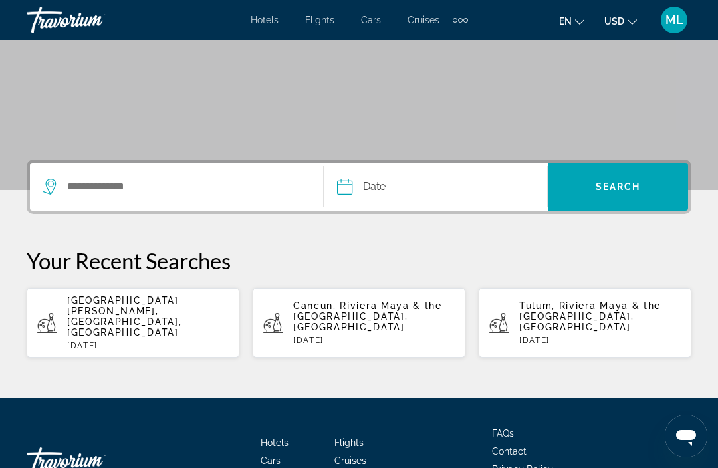
scroll to position [235, 0]
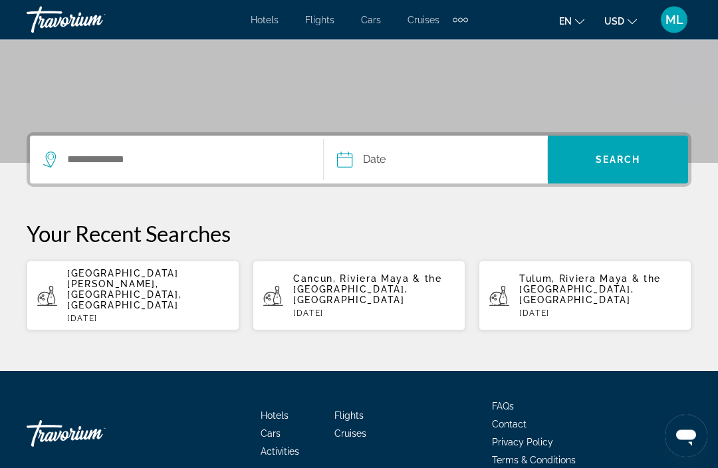
click at [97, 280] on span "[GEOGRAPHIC_DATA][PERSON_NAME], [GEOGRAPHIC_DATA], [GEOGRAPHIC_DATA]" at bounding box center [124, 290] width 114 height 43
type input "**********"
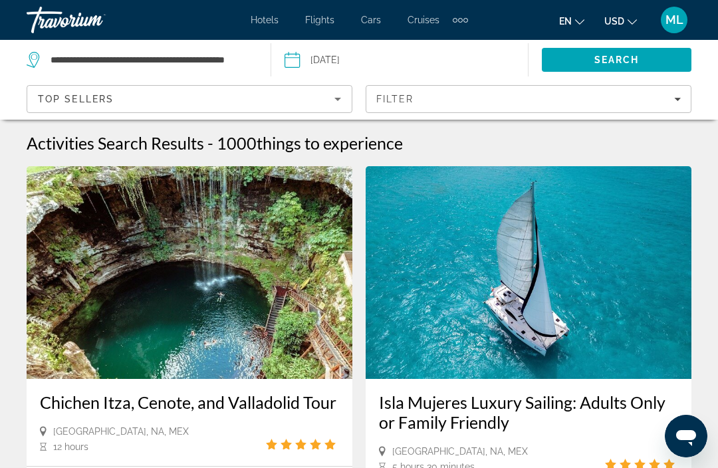
click at [669, 98] on div "Filter" at bounding box center [528, 99] width 305 height 11
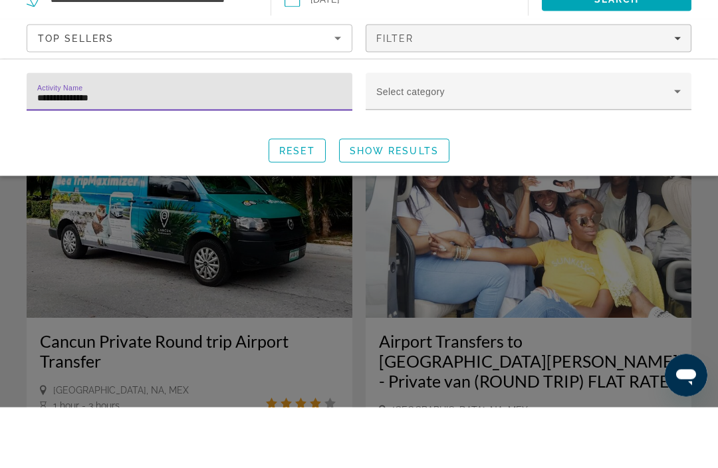
type input "**********"
click at [394, 212] on span "Show Results" at bounding box center [394, 211] width 89 height 11
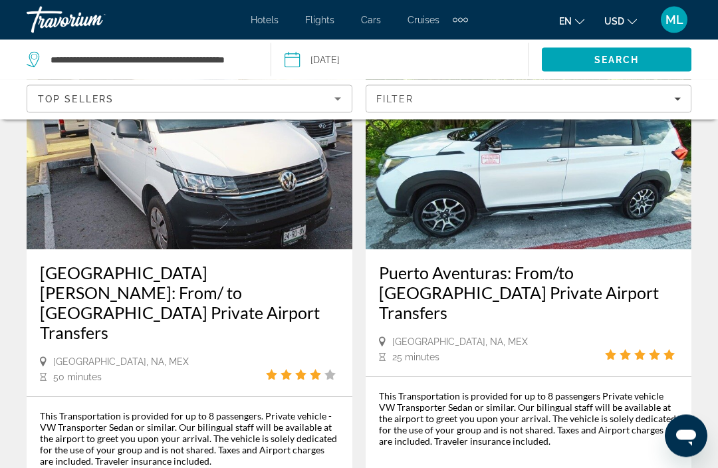
scroll to position [718, 0]
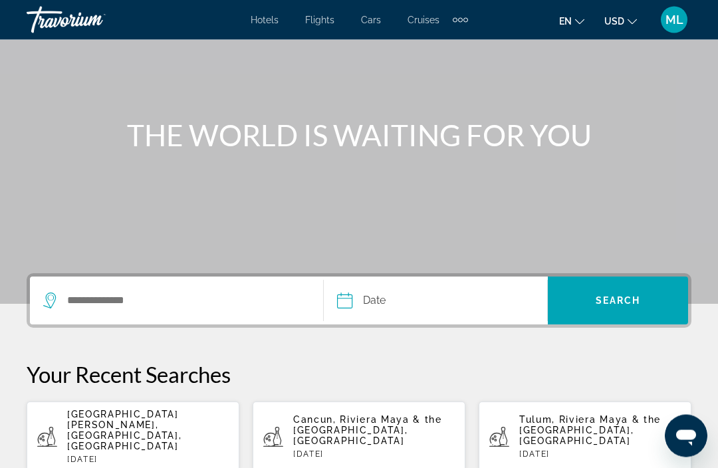
click at [161, 417] on span "[GEOGRAPHIC_DATA][PERSON_NAME], [GEOGRAPHIC_DATA], [GEOGRAPHIC_DATA]" at bounding box center [124, 431] width 114 height 43
type input "**********"
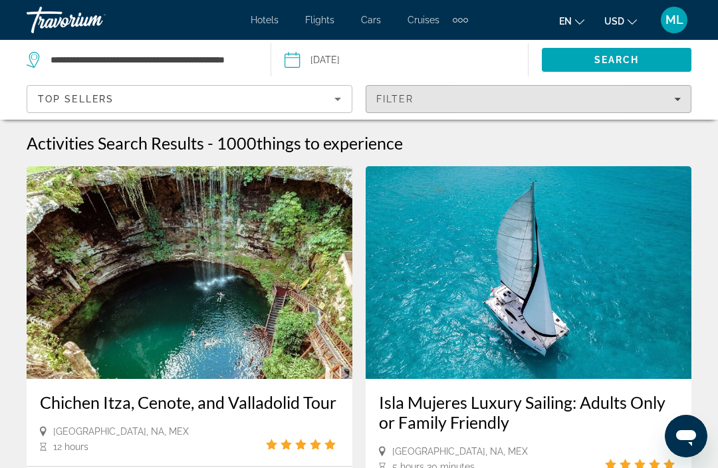
click at [489, 103] on div "Filter" at bounding box center [528, 99] width 305 height 11
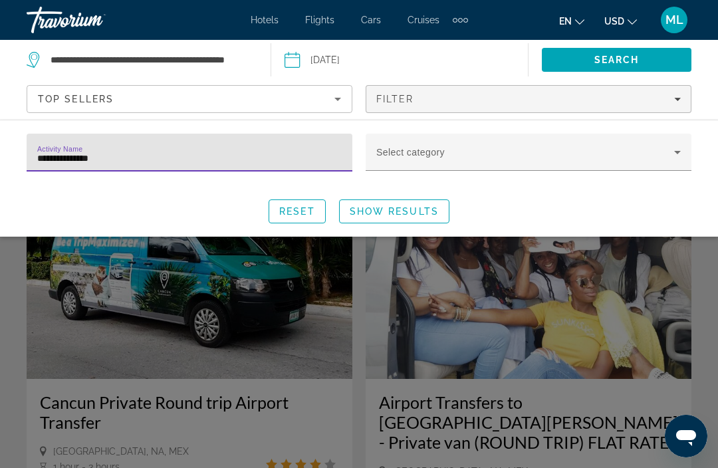
type input "**********"
click at [423, 209] on span "Show Results" at bounding box center [394, 211] width 89 height 11
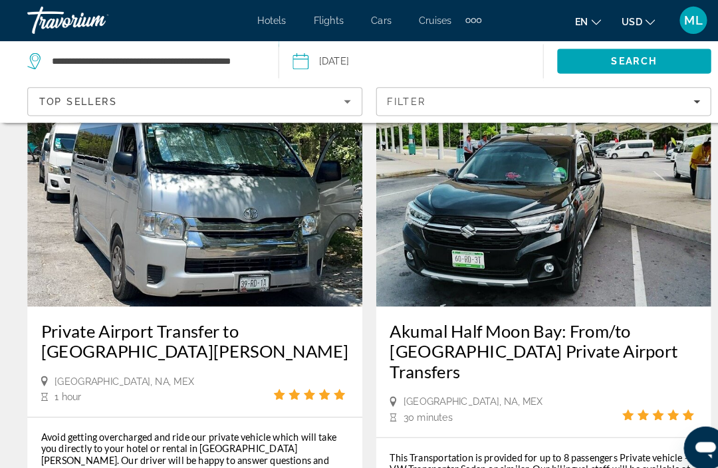
scroll to position [1758, 0]
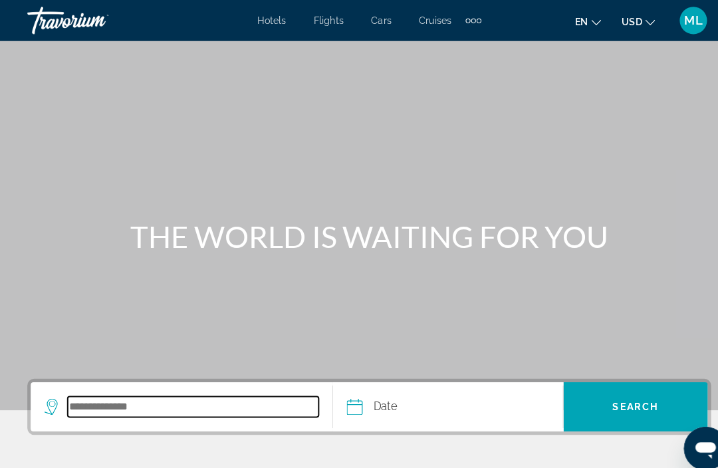
click at [172, 405] on input "Search destination" at bounding box center [188, 396] width 244 height 20
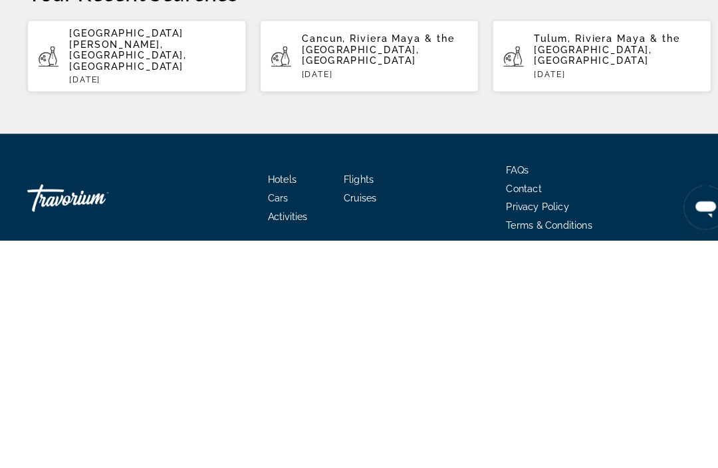
scroll to position [279, 0]
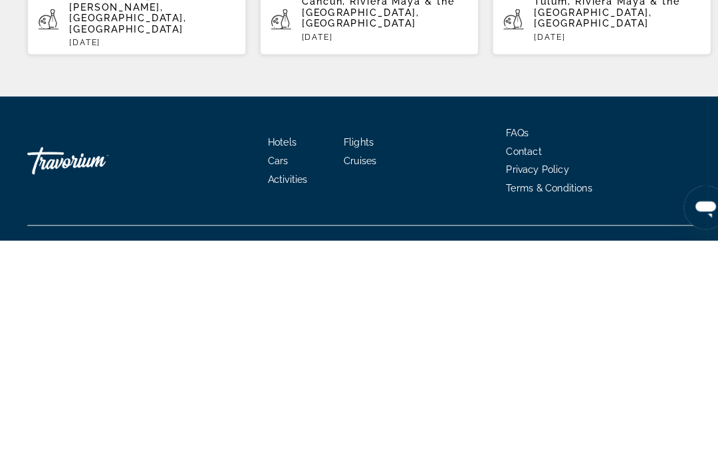
click at [138, 218] on app-activities-recent-search "Playa del Carmen, Riviera Maya & the Yucatan, Mexico Sun, 12 Oct" at bounding box center [133, 253] width 213 height 70
type input "**********"
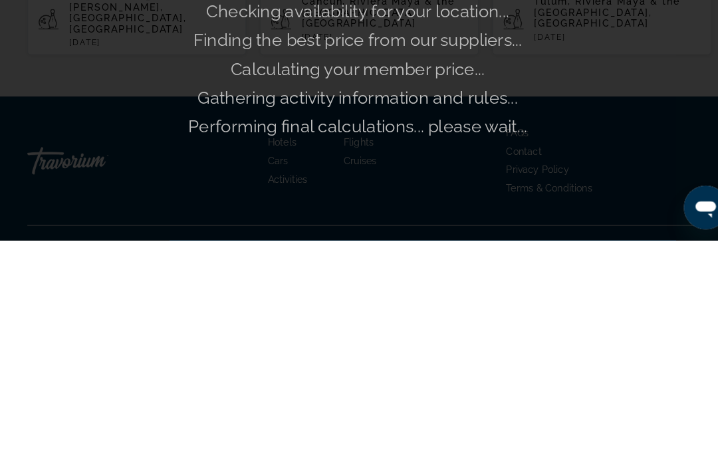
scroll to position [249, 0]
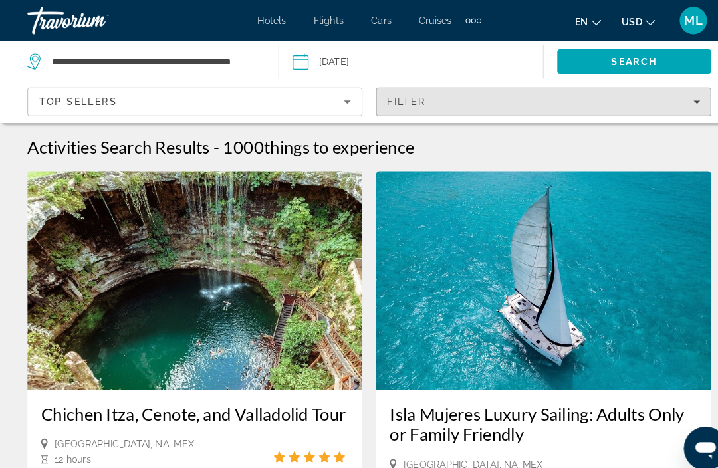
click at [674, 103] on div "Filter" at bounding box center [528, 99] width 305 height 11
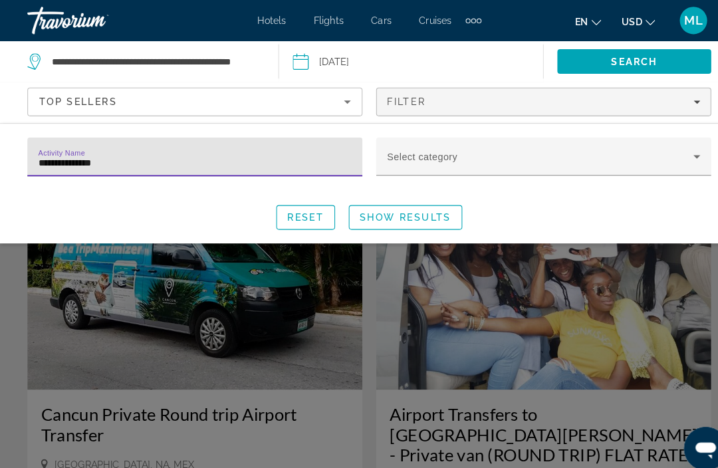
type input "**********"
click at [408, 216] on span "Show Results" at bounding box center [394, 211] width 89 height 11
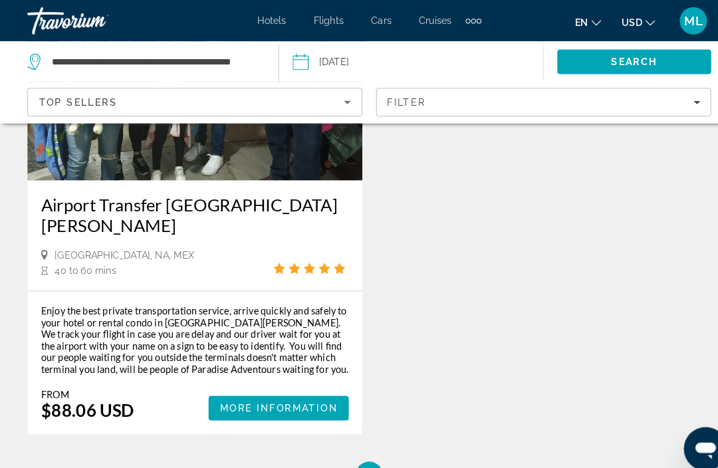
scroll to position [2375, 0]
click at [275, 392] on span "More Information" at bounding box center [271, 397] width 115 height 11
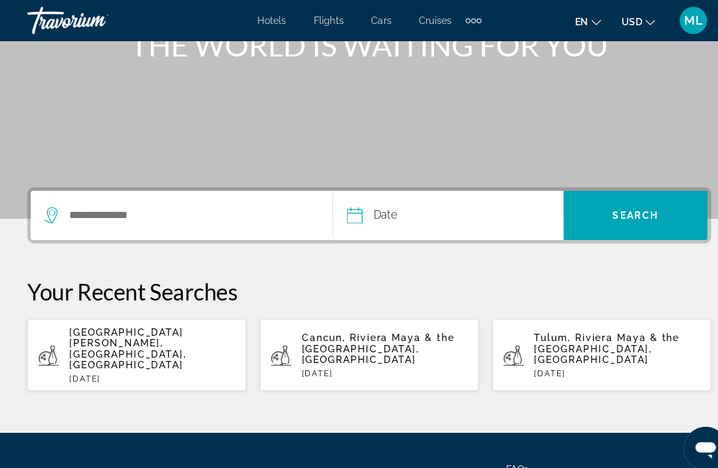
click at [148, 324] on span "[GEOGRAPHIC_DATA][PERSON_NAME], [GEOGRAPHIC_DATA], [GEOGRAPHIC_DATA]" at bounding box center [124, 339] width 114 height 43
type input "**********"
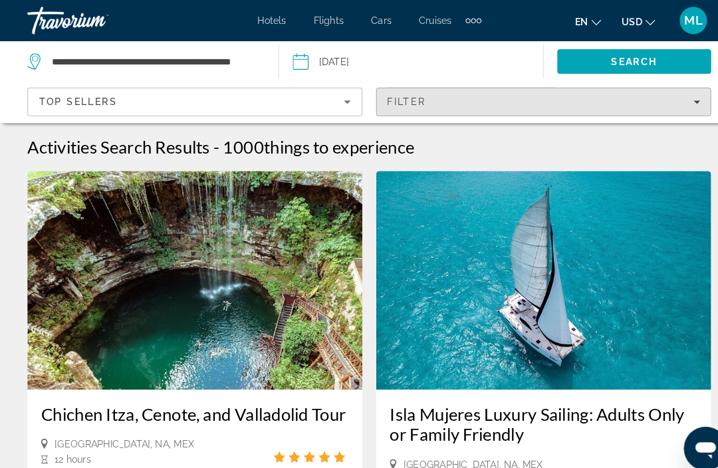
click at [452, 98] on div "Filter" at bounding box center [528, 99] width 305 height 11
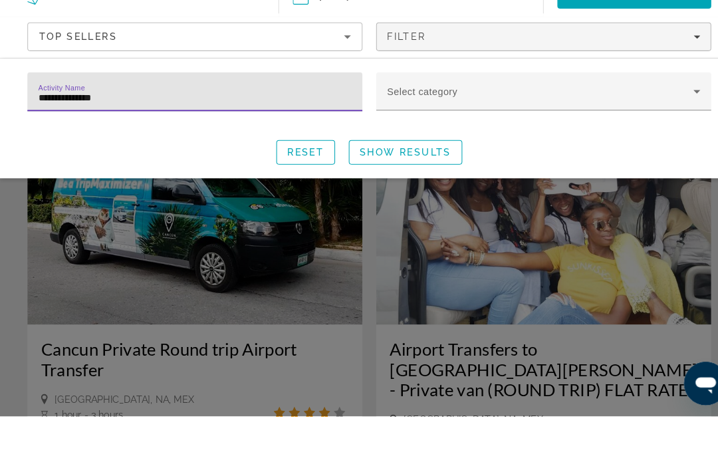
type input "**********"
click at [414, 215] on span "Show Results" at bounding box center [394, 211] width 89 height 11
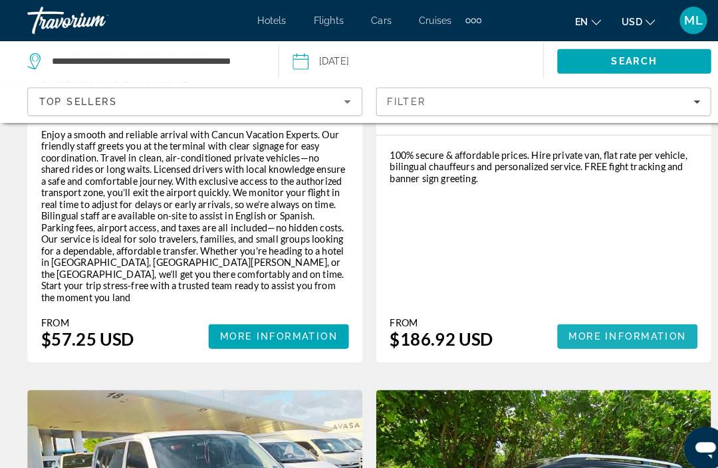
scroll to position [375, 0]
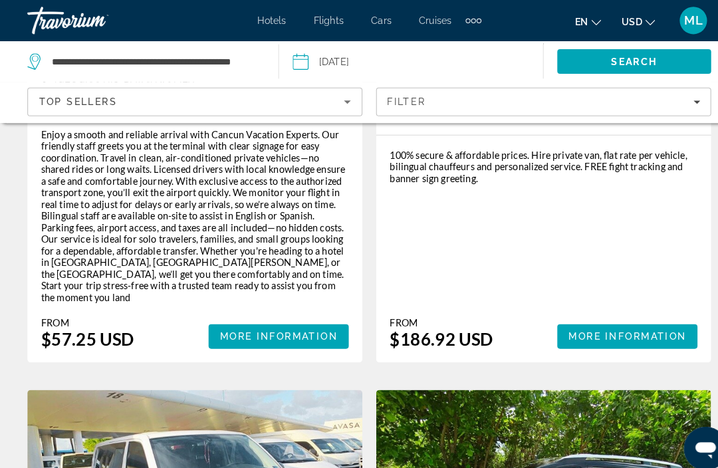
click at [602, 322] on span "More Information" at bounding box center [610, 327] width 115 height 11
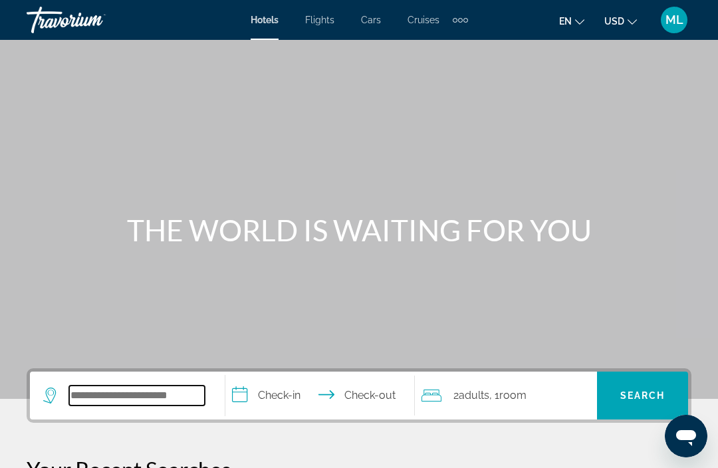
click at [141, 395] on input "Search hotel destination" at bounding box center [137, 396] width 136 height 20
click at [458, 29] on div "Extra navigation items" at bounding box center [460, 20] width 15 height 20
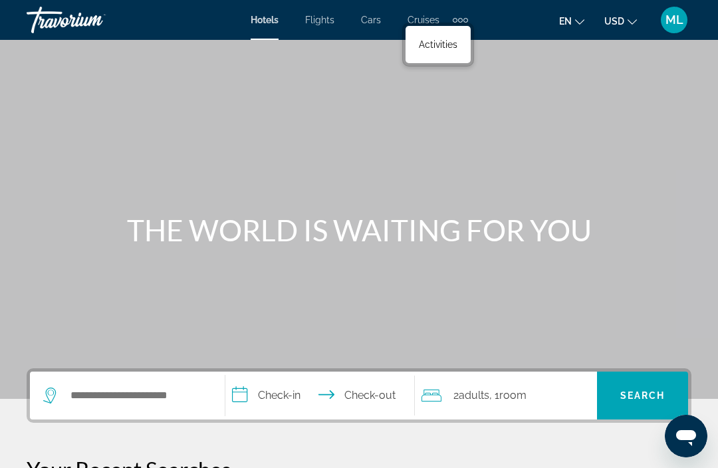
click at [444, 50] on span "Activities" at bounding box center [438, 44] width 39 height 11
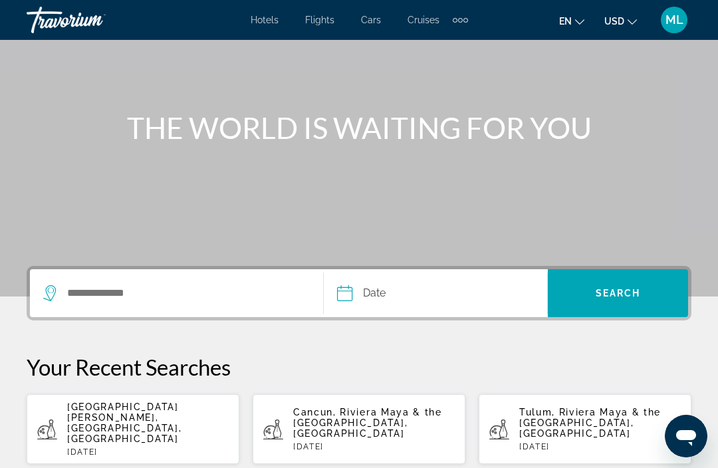
scroll to position [106, 0]
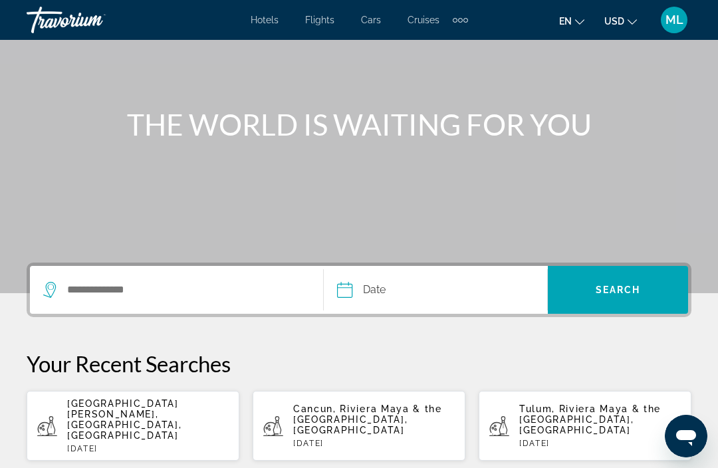
click at [156, 412] on span "[GEOGRAPHIC_DATA][PERSON_NAME], [GEOGRAPHIC_DATA], [GEOGRAPHIC_DATA]" at bounding box center [124, 419] width 114 height 43
type input "**********"
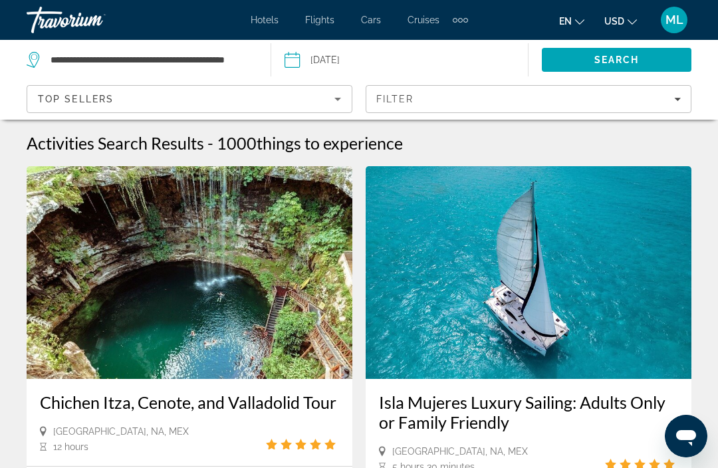
click at [454, 109] on span "Filters" at bounding box center [529, 99] width 325 height 32
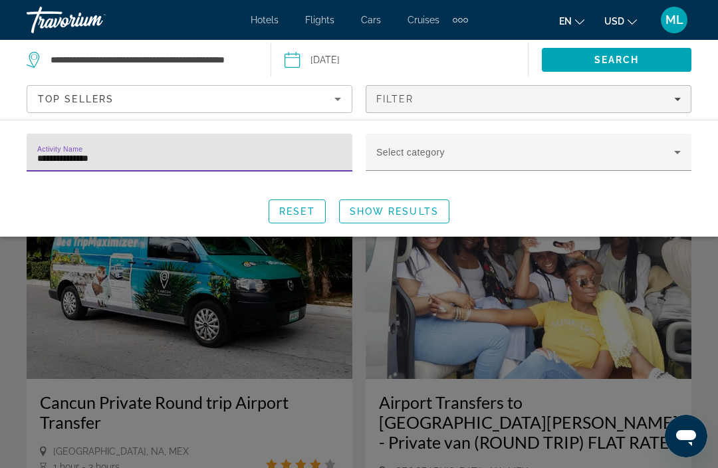
type input "**********"
click at [416, 211] on span "Show Results" at bounding box center [394, 211] width 89 height 11
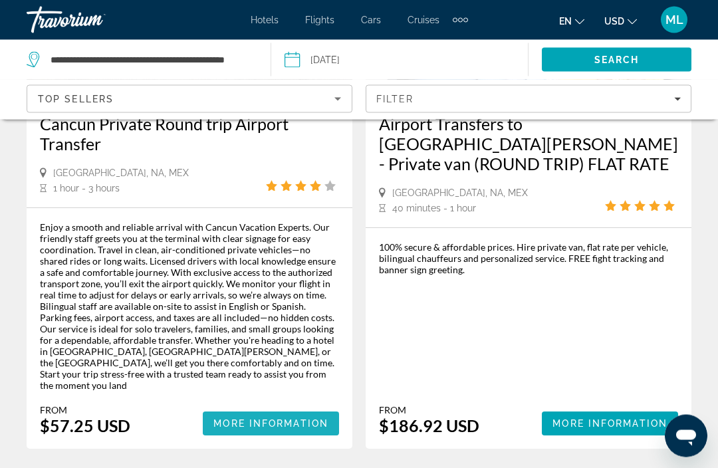
click at [283, 419] on span "More Information" at bounding box center [271, 424] width 115 height 11
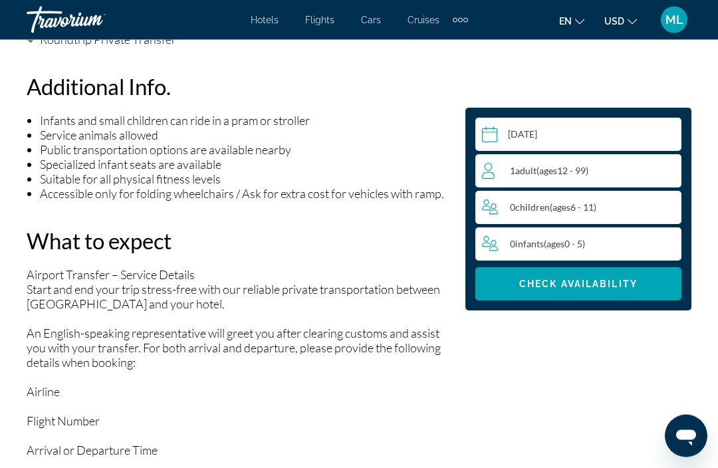
scroll to position [1576, 0]
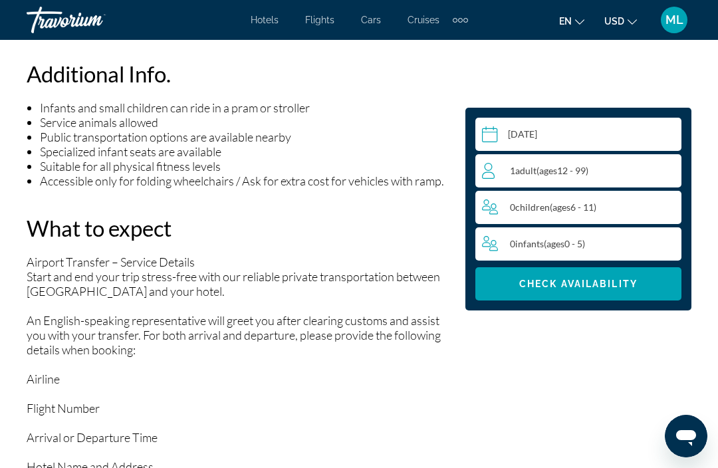
click at [607, 177] on div "1 Adult Adults ( ages 12 - 99)" at bounding box center [581, 171] width 199 height 16
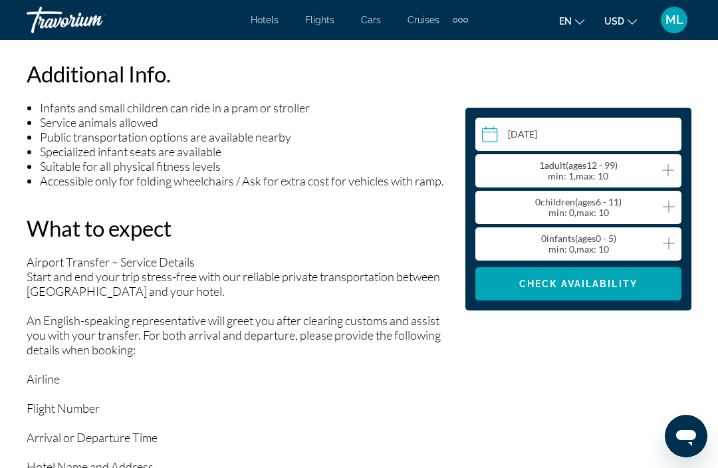
click at [673, 176] on icon "Increment adults" at bounding box center [669, 170] width 12 height 16
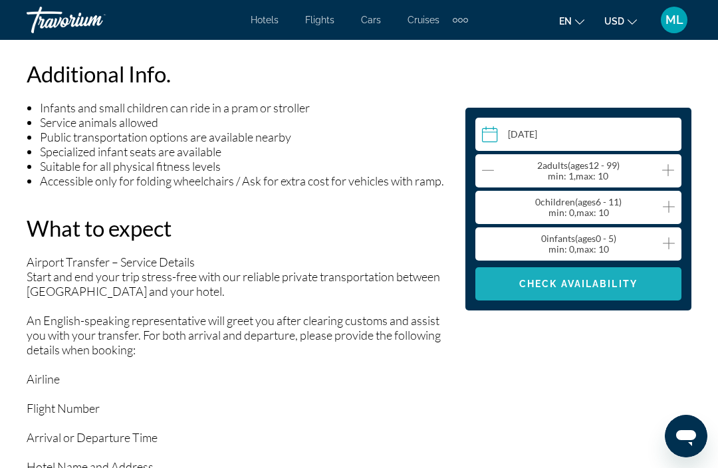
click at [577, 285] on span "Check Availability" at bounding box center [579, 284] width 118 height 11
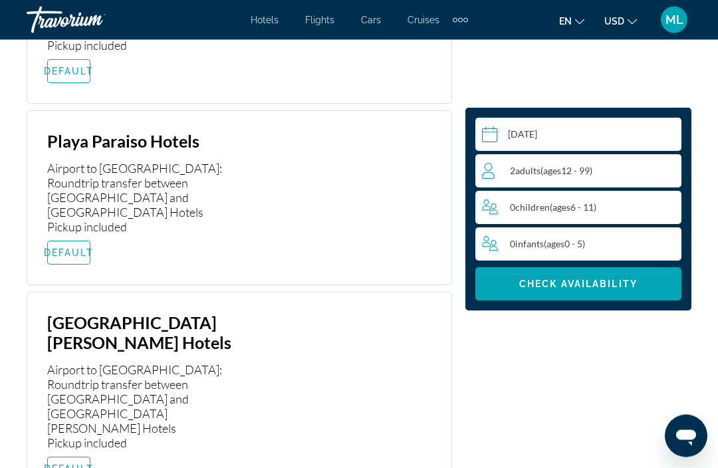
scroll to position [3803, 0]
click at [78, 464] on span "DEFAULT" at bounding box center [69, 469] width 50 height 11
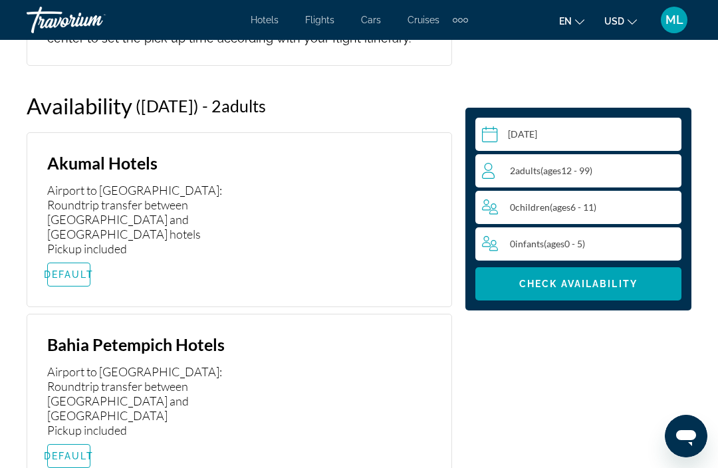
scroll to position [2641, 0]
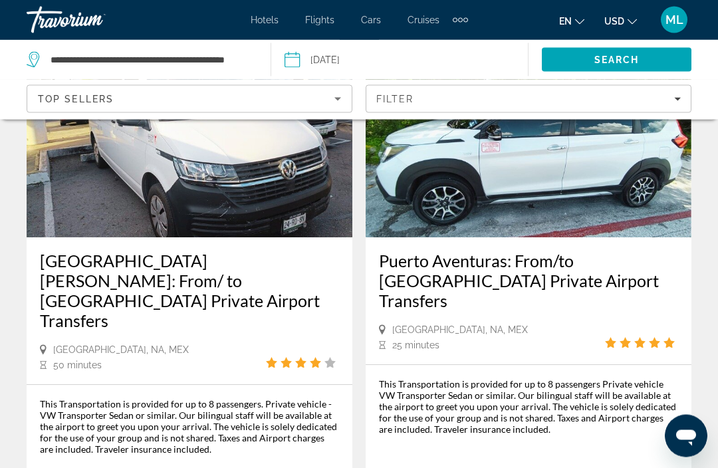
scroll to position [730, 0]
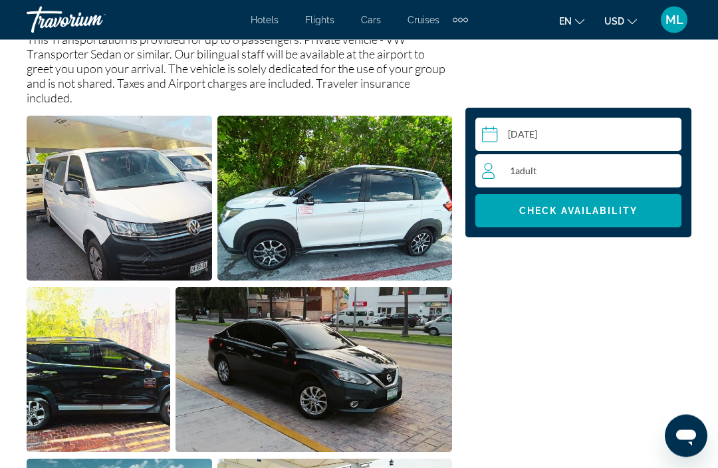
click at [585, 167] on div "1 Adult Adults" at bounding box center [581, 171] width 199 height 16
click at [672, 168] on icon "Increment adults" at bounding box center [669, 170] width 12 height 16
click at [609, 212] on span "Check Availability" at bounding box center [579, 211] width 118 height 11
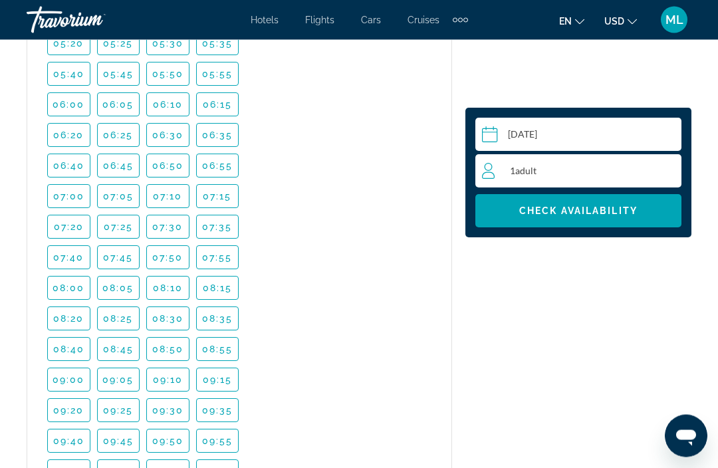
scroll to position [5194, 0]
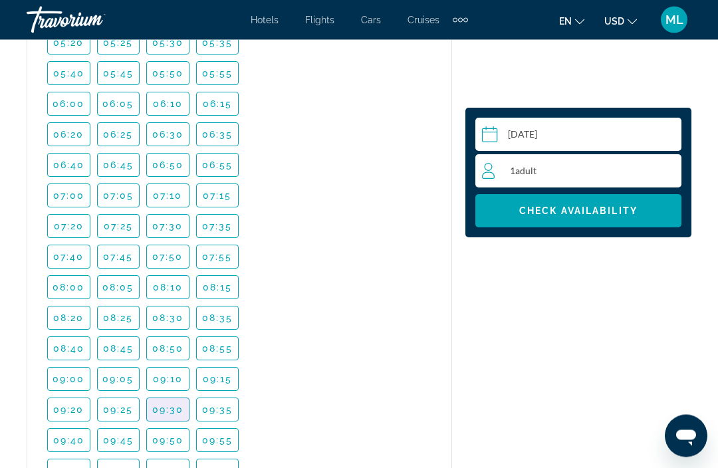
click at [170, 405] on span "09:30" at bounding box center [168, 410] width 32 height 11
click at [583, 166] on div "1 Adult Adults" at bounding box center [581, 171] width 199 height 16
click at [667, 168] on icon "Increment adults" at bounding box center [669, 170] width 12 height 16
click at [595, 210] on span "Check Availability" at bounding box center [579, 211] width 118 height 11
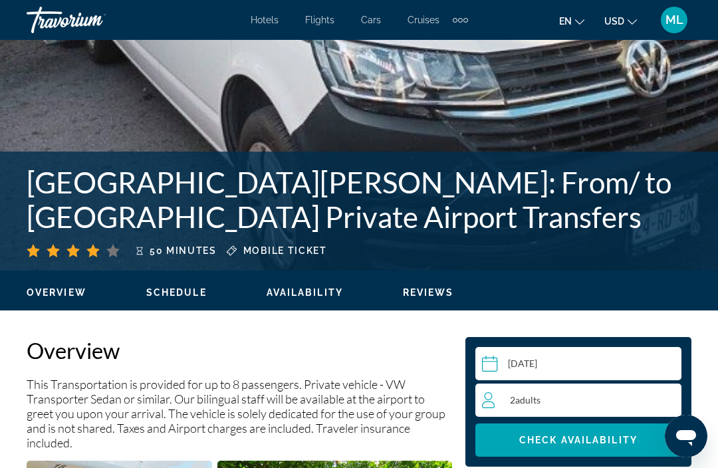
scroll to position [400, 0]
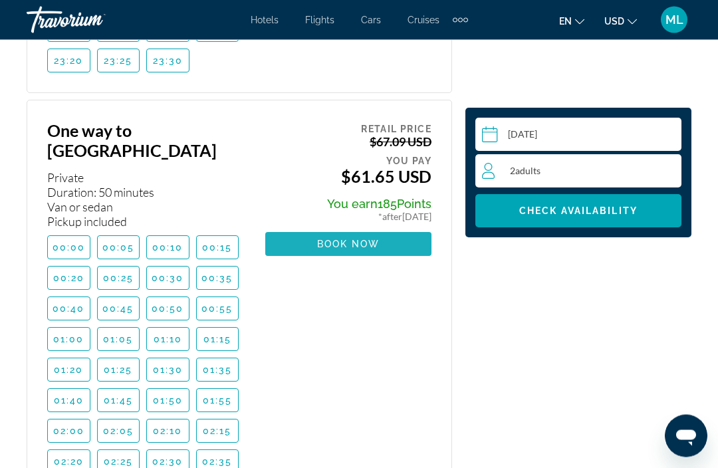
click at [351, 239] on span "Book now" at bounding box center [348, 244] width 63 height 11
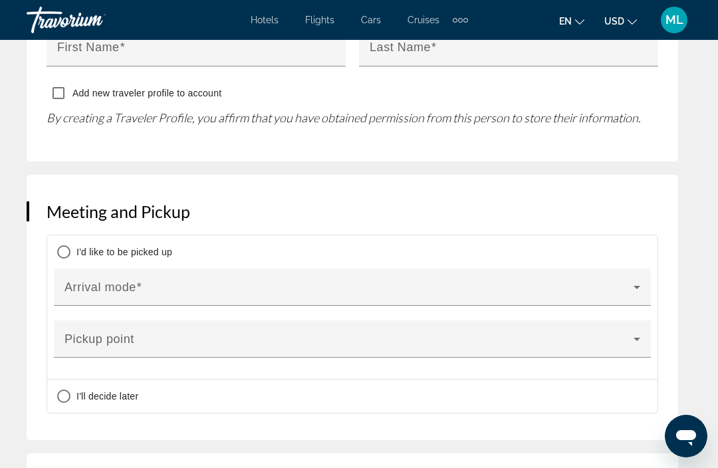
scroll to position [1231, 0]
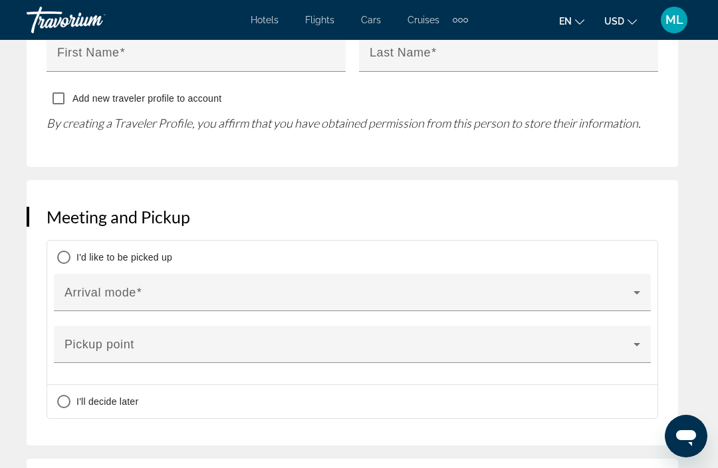
click at [639, 285] on icon "Main content" at bounding box center [637, 293] width 16 height 16
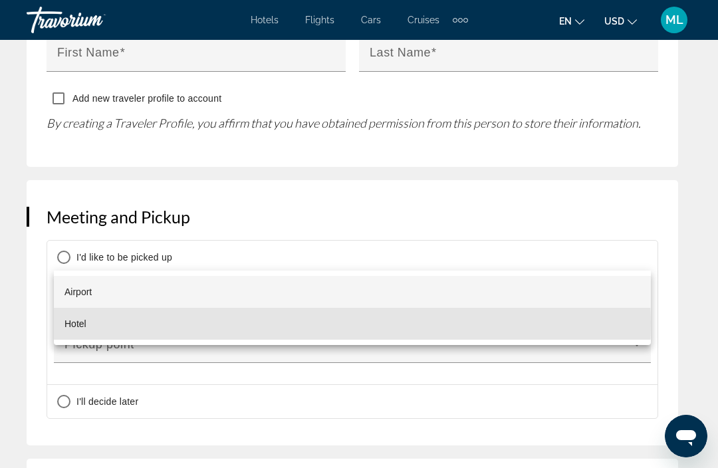
click at [108, 323] on mat-option "Hotel" at bounding box center [352, 324] width 597 height 32
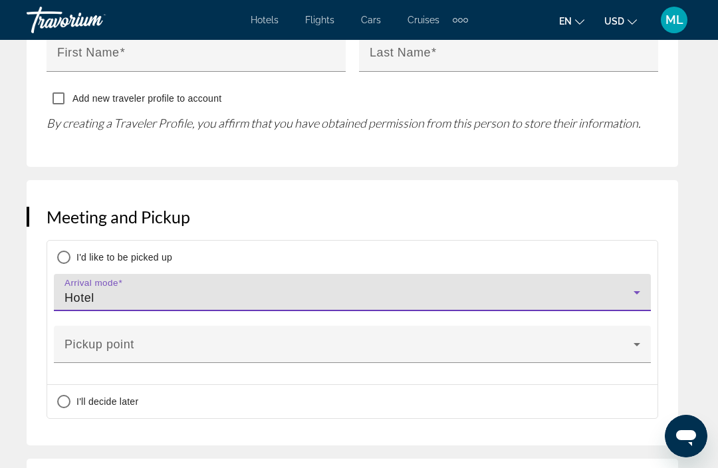
click at [638, 343] on icon "Main content" at bounding box center [637, 344] width 7 height 3
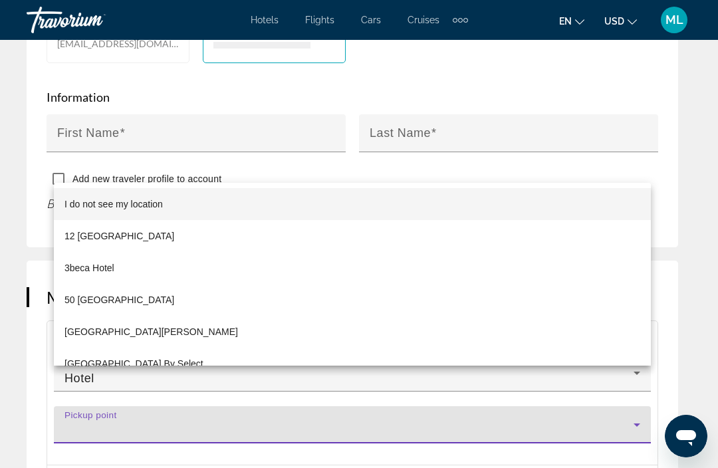
scroll to position [0, 0]
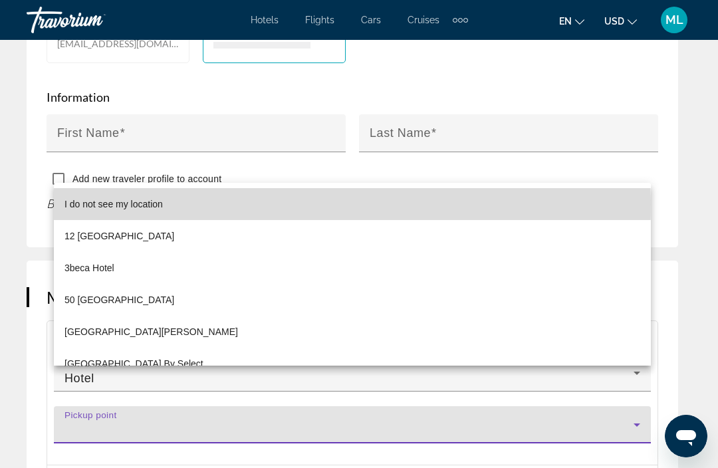
click at [140, 205] on span "I do not see my location" at bounding box center [114, 204] width 98 height 16
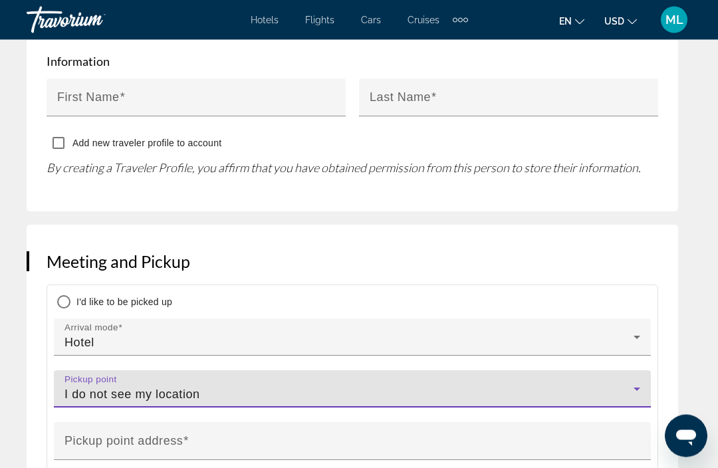
scroll to position [1189, 0]
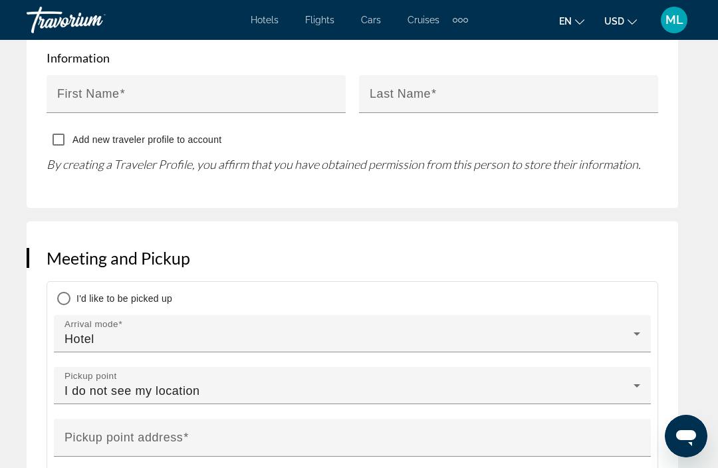
click at [144, 431] on mat-label "Pickup point address" at bounding box center [124, 437] width 118 height 13
click at [144, 436] on input "Pickup point address" at bounding box center [357, 444] width 584 height 16
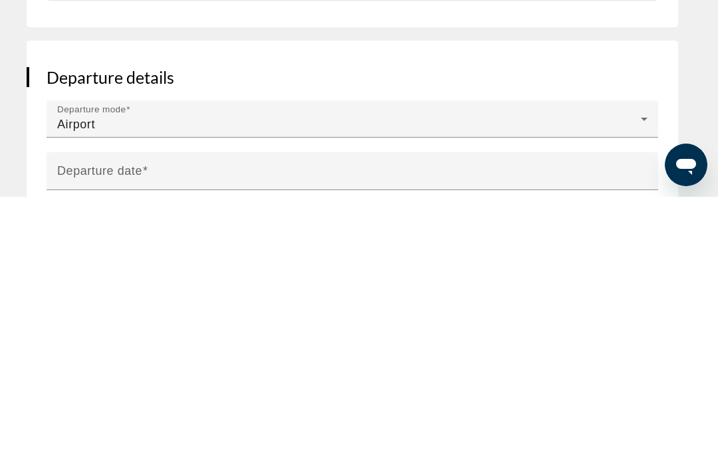
scroll to position [1432, 0]
type input "**********"
click at [632, 386] on div "Airport" at bounding box center [349, 394] width 584 height 16
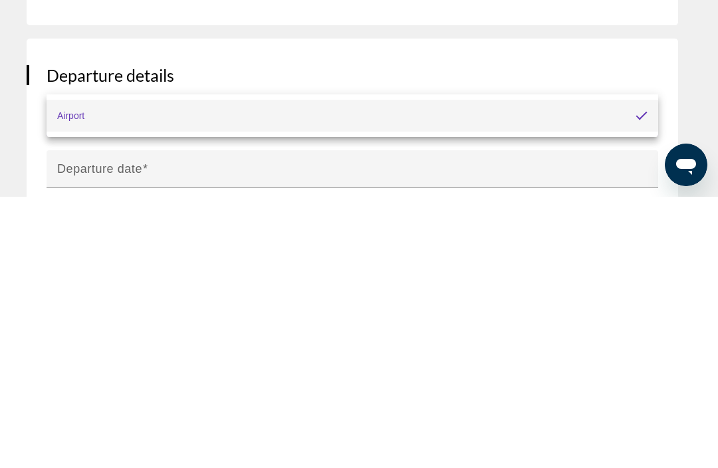
scroll to position [1704, 0]
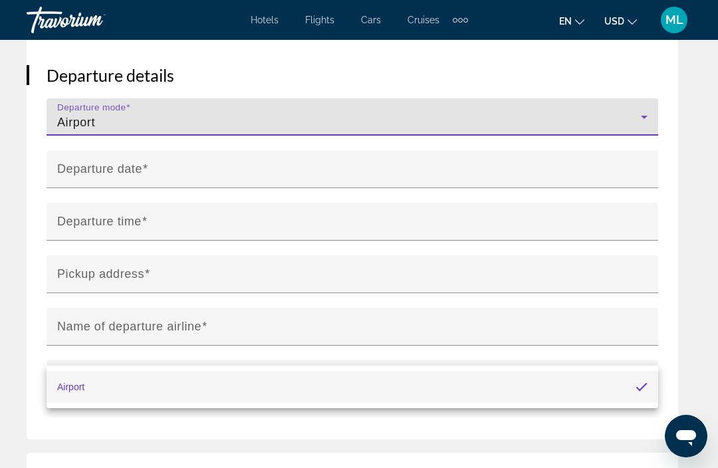
click at [629, 84] on div at bounding box center [359, 234] width 718 height 468
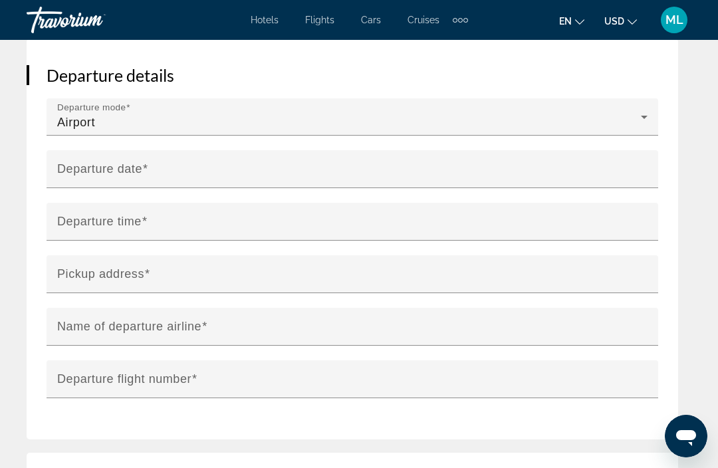
click at [649, 109] on icon "Main content" at bounding box center [645, 117] width 16 height 16
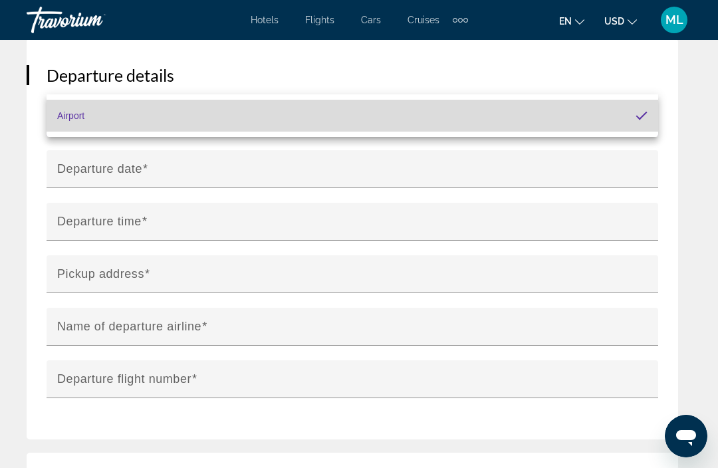
click at [167, 114] on mat-option "Airport" at bounding box center [353, 116] width 612 height 32
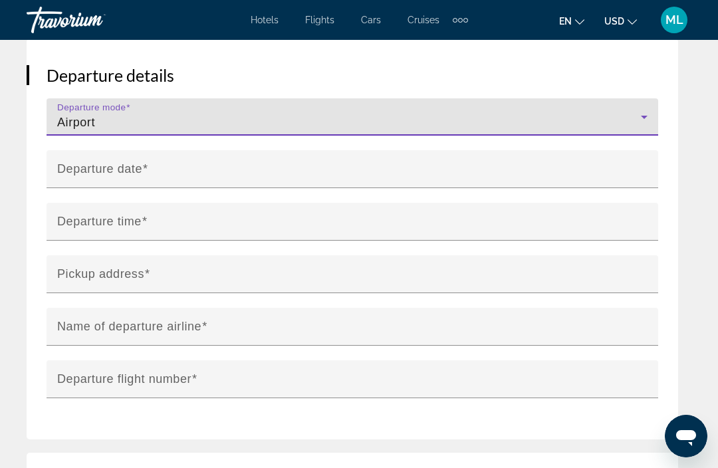
click at [233, 150] on input "**********" at bounding box center [355, 178] width 617 height 57
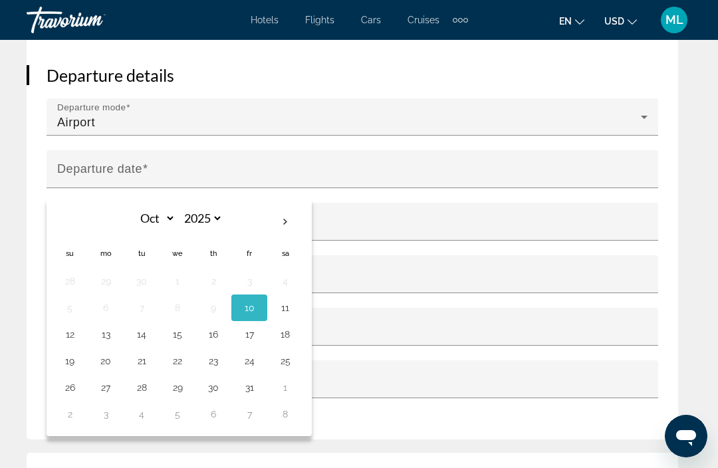
click at [71, 325] on button "12" at bounding box center [69, 334] width 21 height 19
type input "**********"
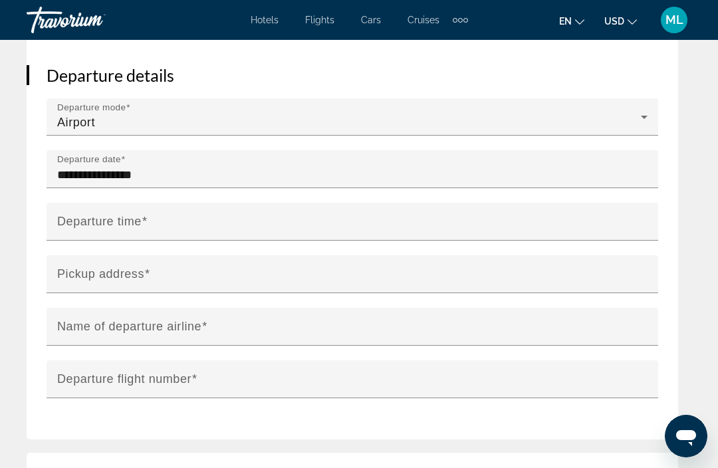
click at [155, 203] on div "Departure time" at bounding box center [356, 222] width 599 height 38
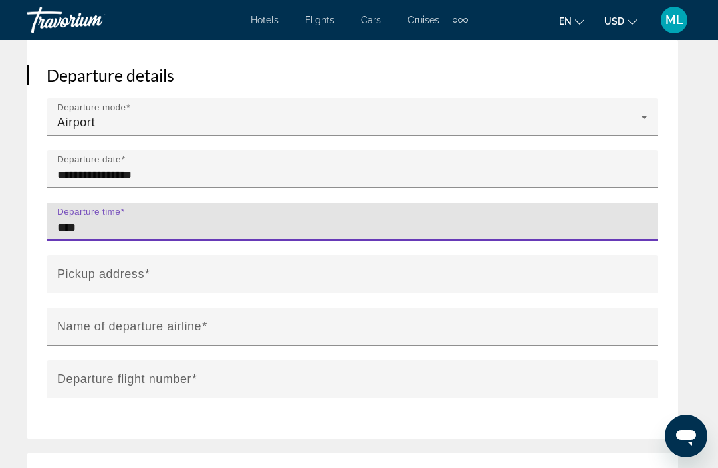
type input "****"
click at [674, 190] on div "**********" at bounding box center [353, 239] width 652 height 401
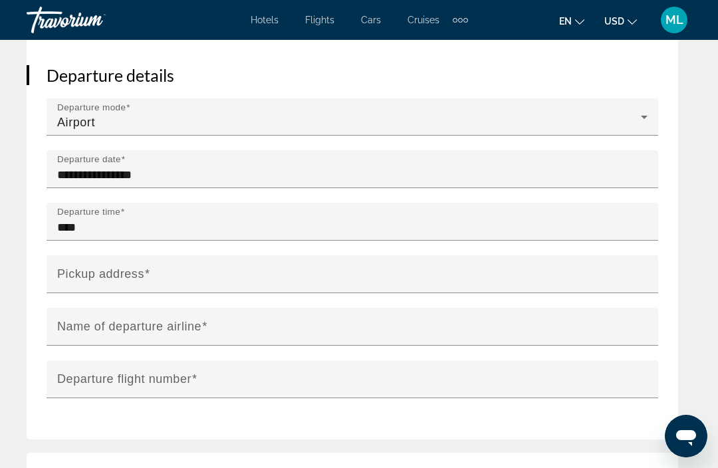
click at [181, 320] on mat-label "Name of departure airline" at bounding box center [129, 326] width 144 height 13
click at [181, 325] on input "Name of departure airline" at bounding box center [356, 333] width 599 height 16
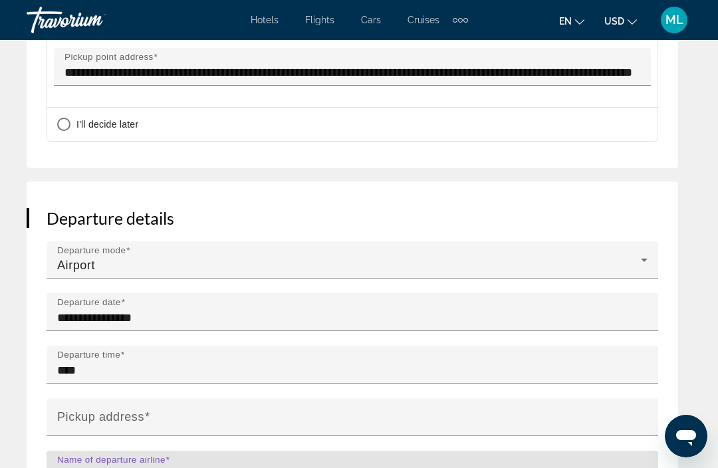
scroll to position [1557, 0]
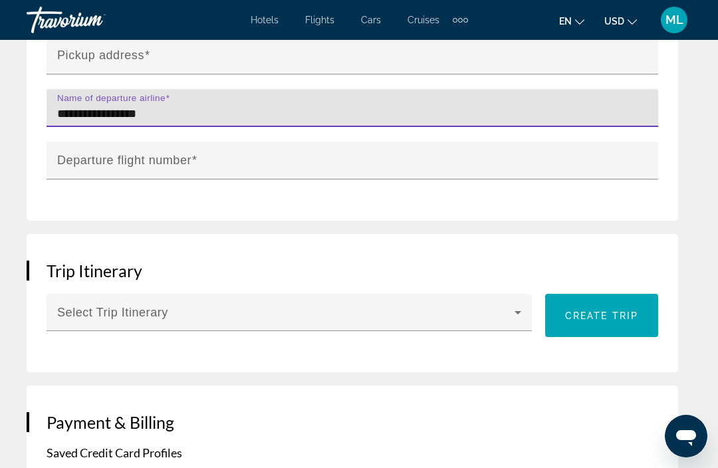
type input "**********"
click at [205, 158] on input "Departure flight number" at bounding box center [356, 166] width 599 height 16
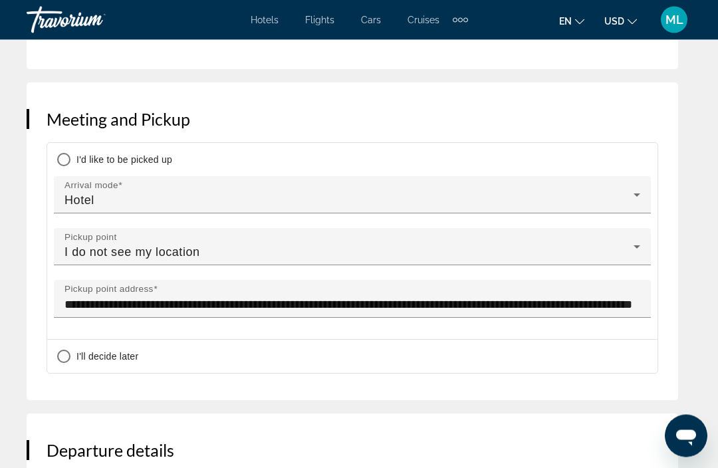
scroll to position [1328, 0]
type input "******"
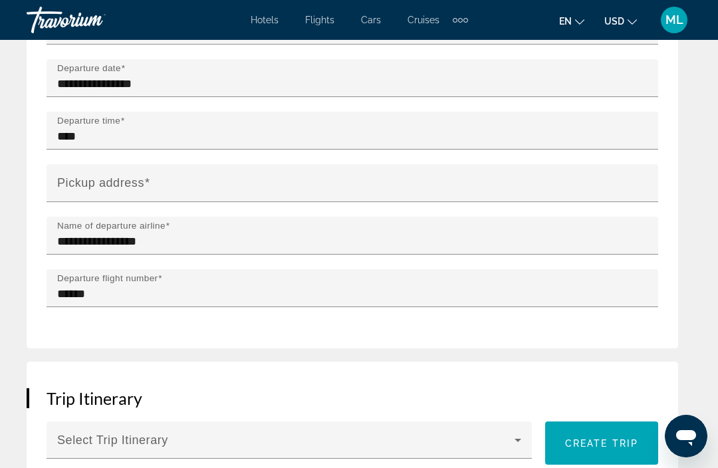
scroll to position [1795, 0]
click at [90, 181] on input "Pickup address" at bounding box center [356, 189] width 599 height 16
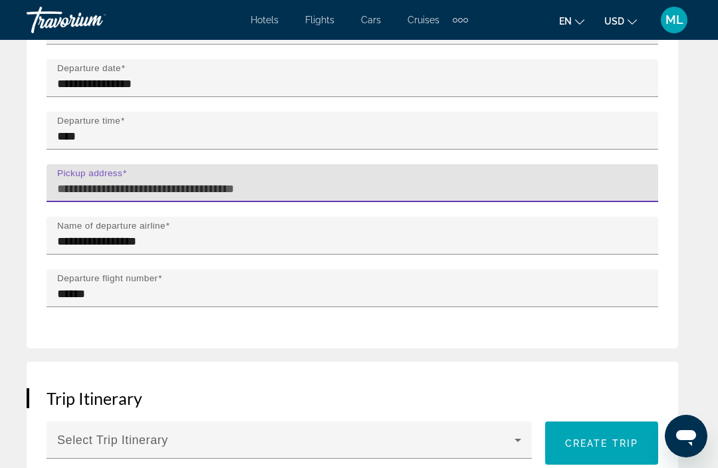
click at [92, 181] on input "Pickup address" at bounding box center [356, 189] width 599 height 16
click at [78, 168] on mat-label "Pickup address" at bounding box center [89, 173] width 65 height 10
click at [78, 181] on input "Pickup address" at bounding box center [356, 189] width 599 height 16
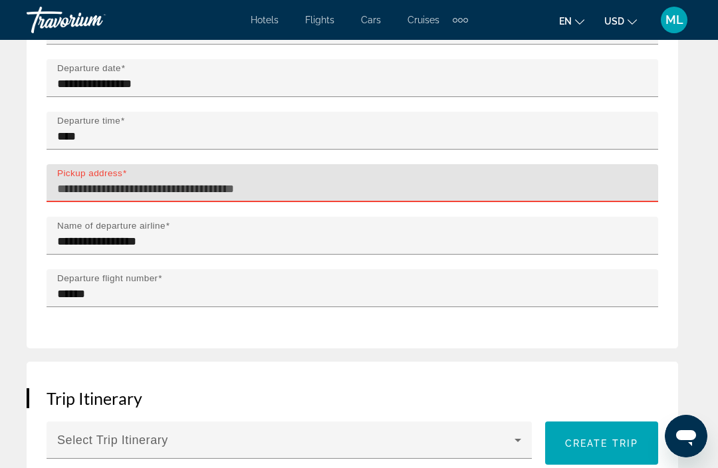
click at [75, 181] on input "Pickup address" at bounding box center [356, 189] width 599 height 16
paste input "**********"
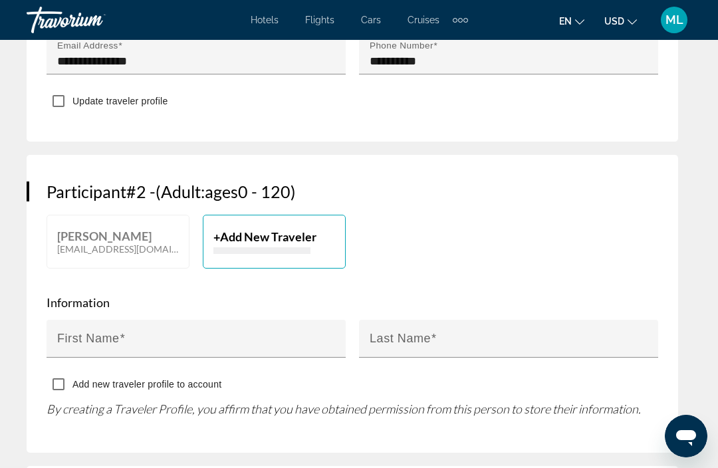
scroll to position [943, 0]
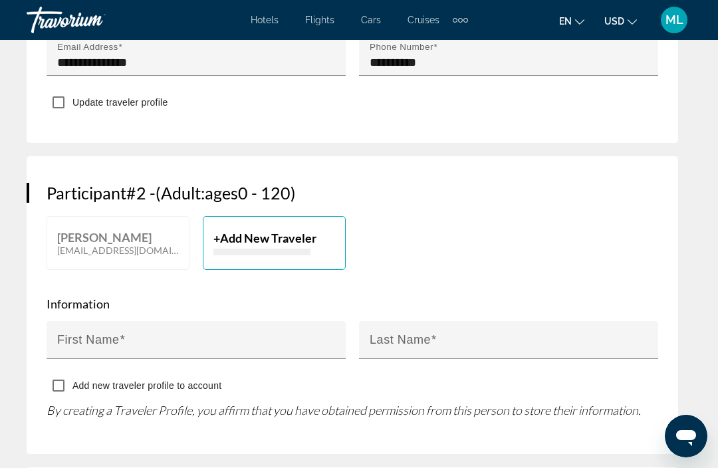
type input "**********"
click at [198, 338] on input "First Name" at bounding box center [200, 346] width 286 height 16
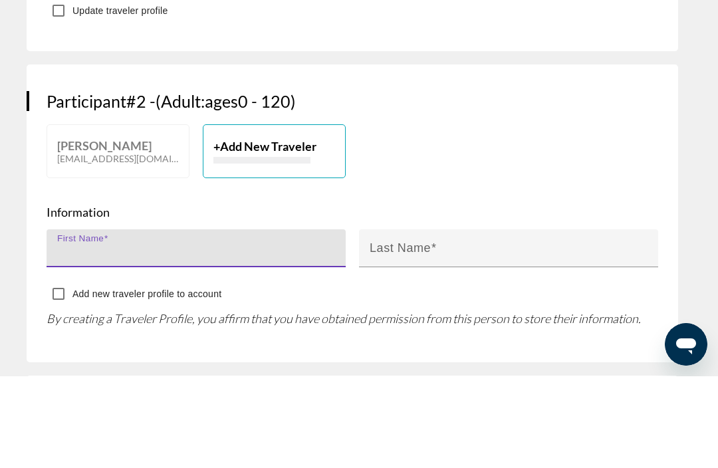
click at [273, 231] on span "Add New Traveler" at bounding box center [268, 238] width 96 height 15
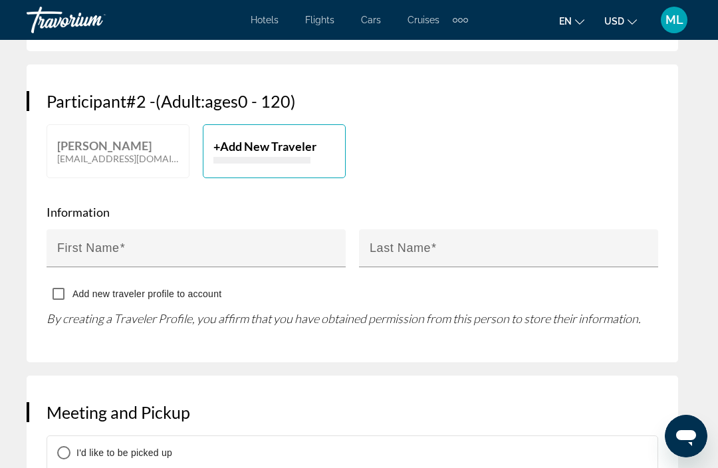
click at [166, 229] on div "First Name" at bounding box center [200, 248] width 286 height 38
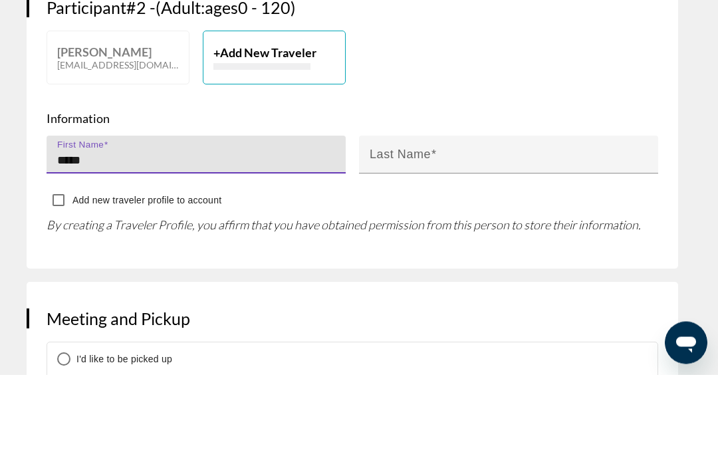
type input "*****"
click at [423, 241] on mat-label "Last Name" at bounding box center [400, 247] width 61 height 13
click at [423, 246] on input "Last Name" at bounding box center [513, 254] width 286 height 16
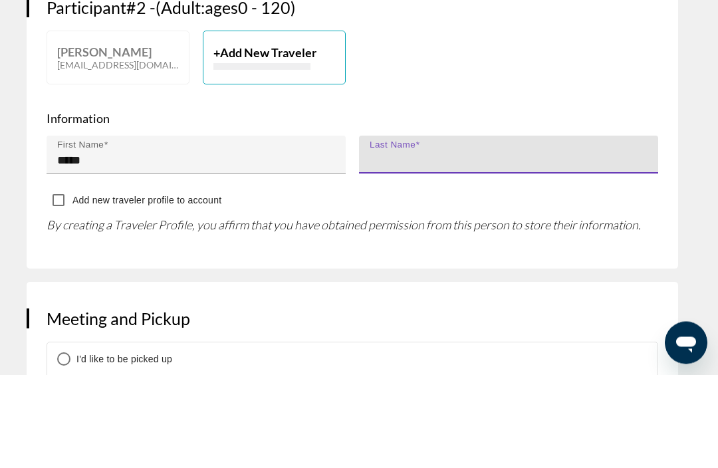
type input "******"
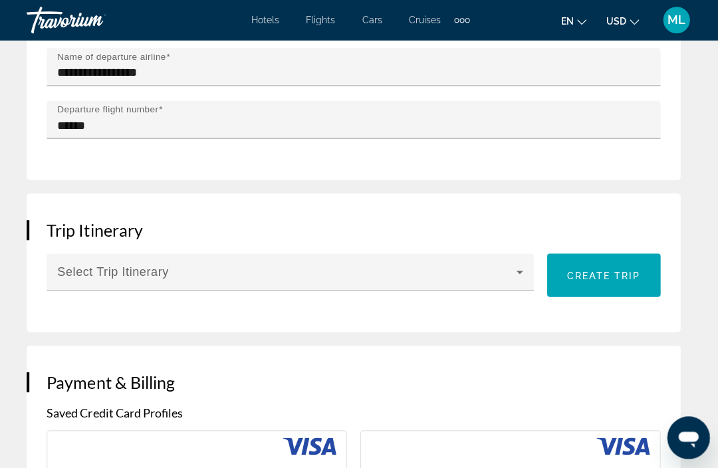
scroll to position [1962, 0]
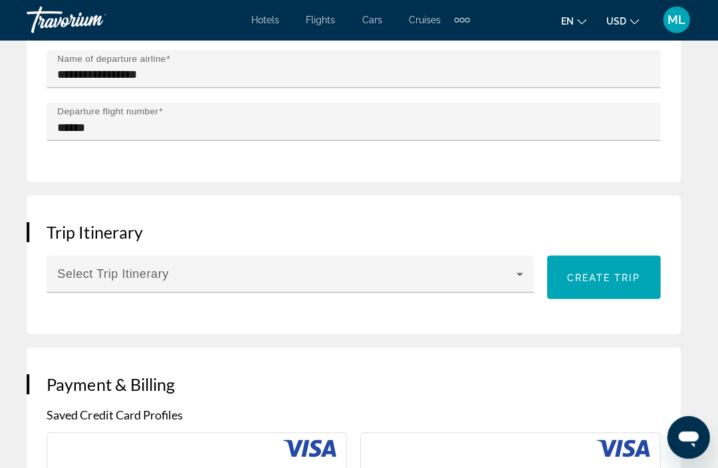
click at [522, 265] on icon "Main content" at bounding box center [518, 273] width 16 height 16
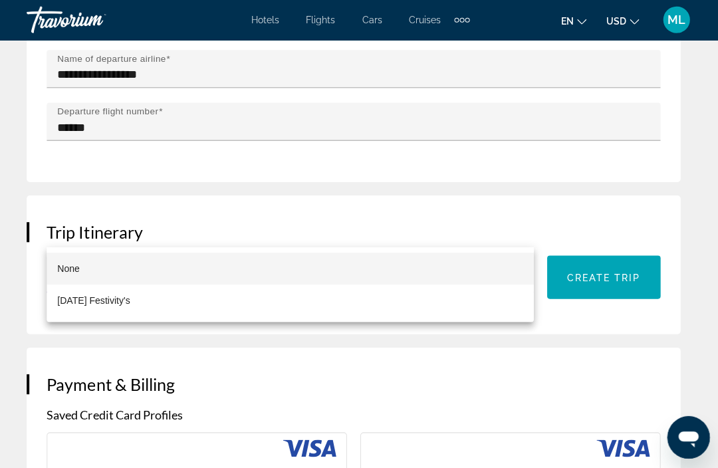
click at [332, 219] on div at bounding box center [359, 234] width 718 height 468
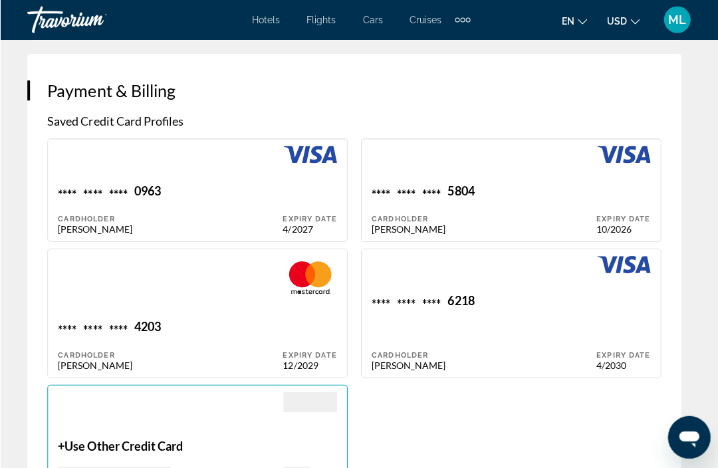
scroll to position [2255, 0]
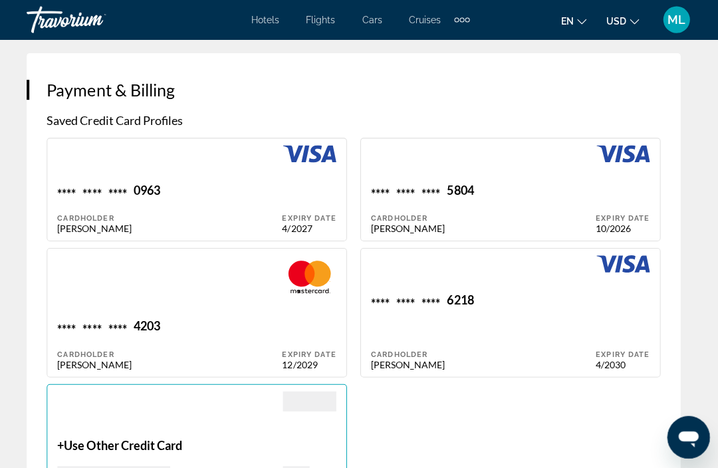
click at [246, 259] on div "Main content" at bounding box center [169, 287] width 224 height 64
type input "*****"
type input "******"
type input "**********"
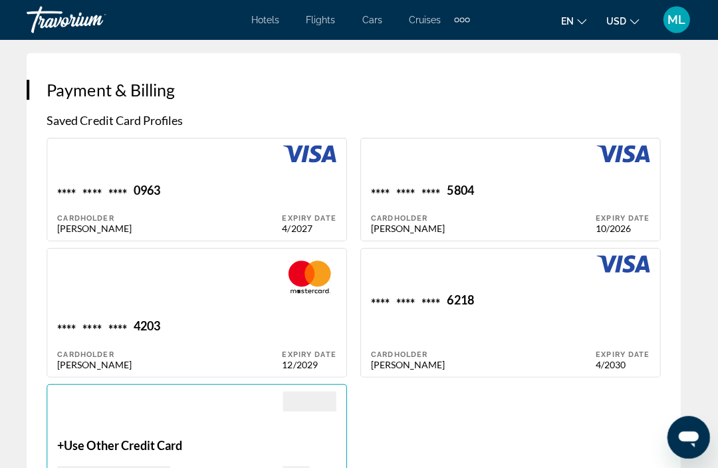
type input "**********"
type input "*****"
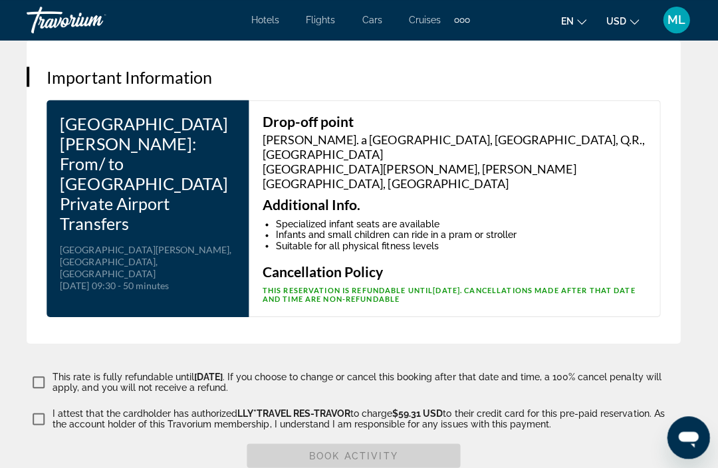
scroll to position [3241, 0]
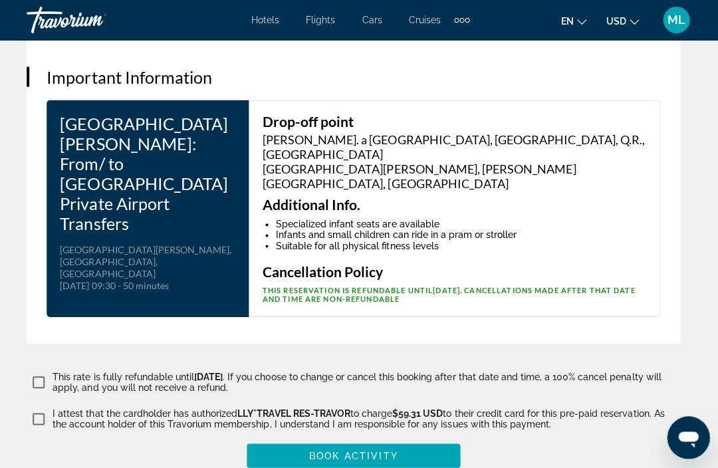
click at [363, 449] on span "Book Activity" at bounding box center [352, 454] width 88 height 11
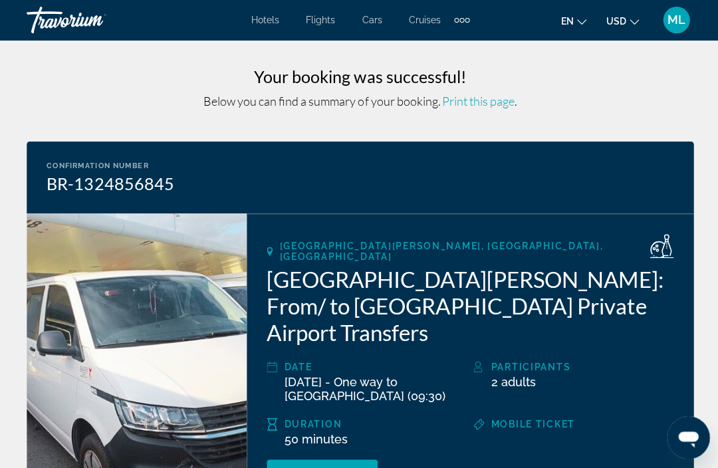
click at [678, 21] on span "ML" at bounding box center [675, 19] width 18 height 13
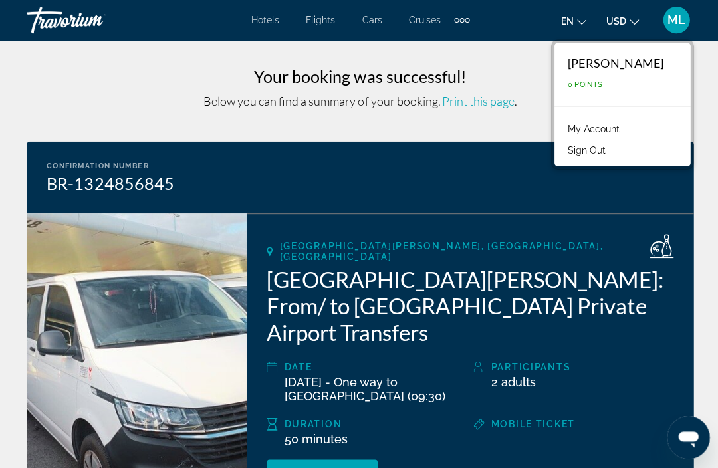
click at [615, 128] on link "My Account" at bounding box center [591, 128] width 65 height 17
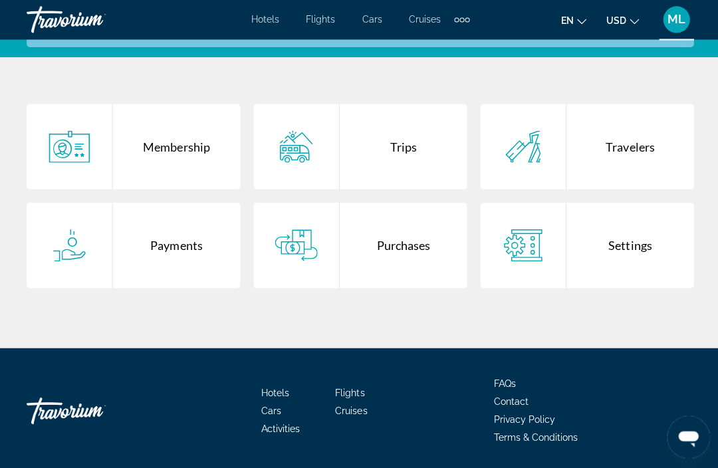
scroll to position [325, 0]
